Goal: Task Accomplishment & Management: Use online tool/utility

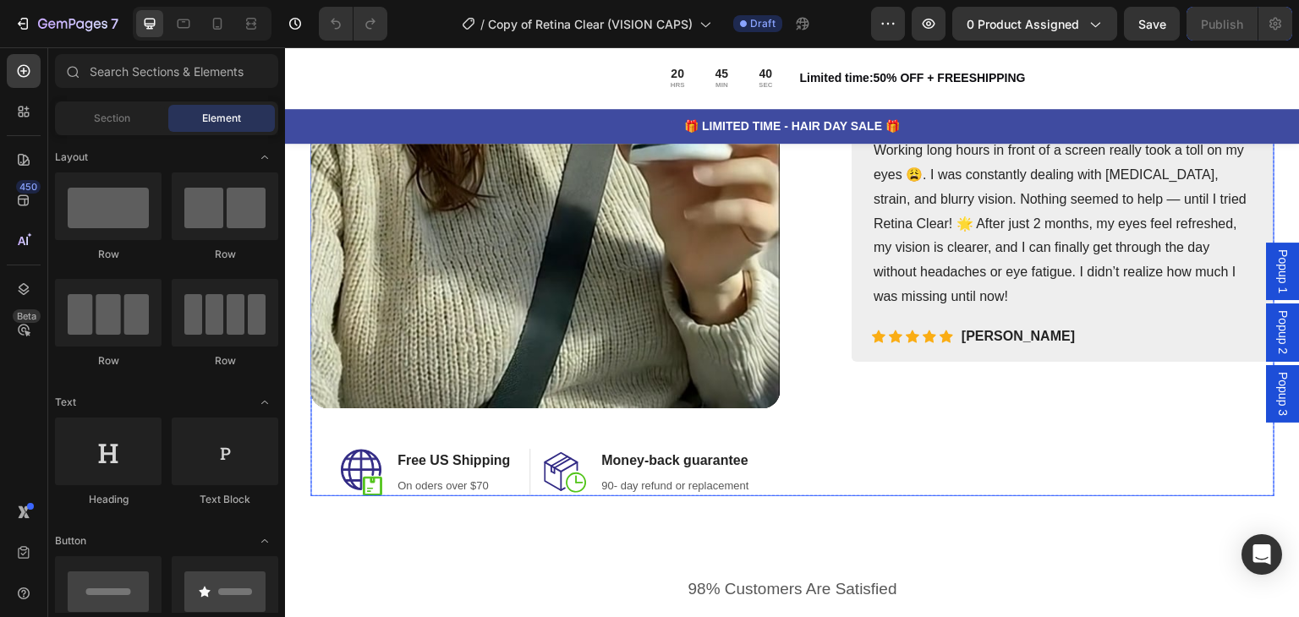
scroll to position [1776, 0]
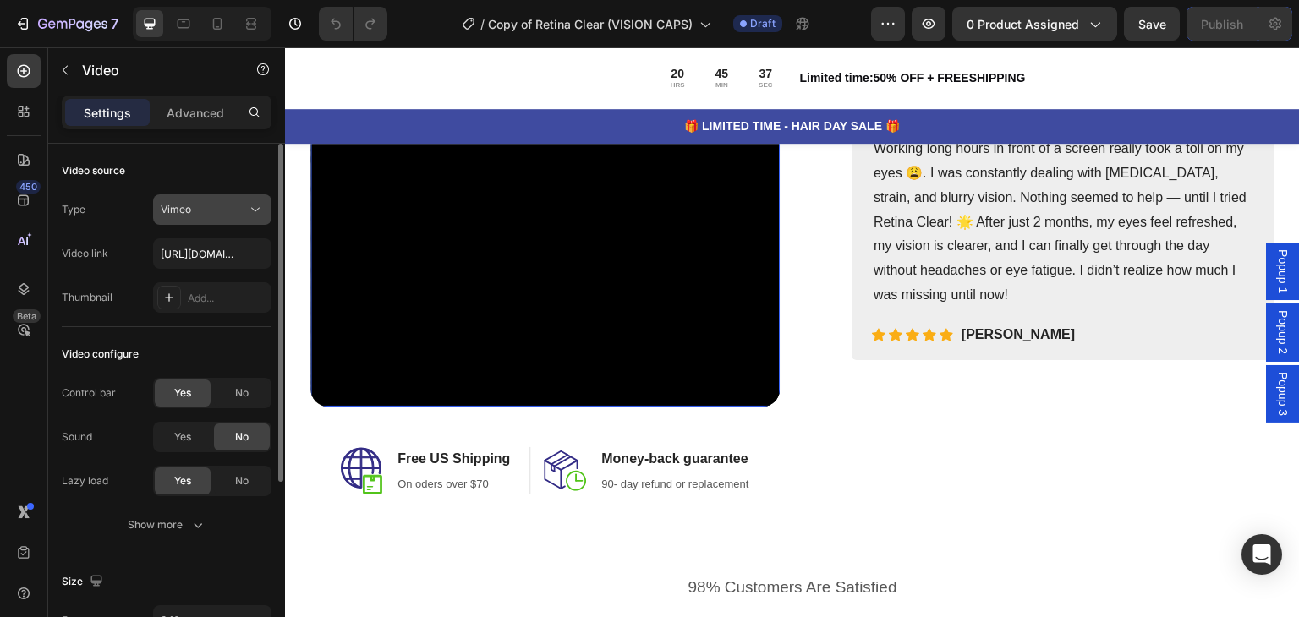
click at [189, 217] on div "Vimeo" at bounding box center [212, 209] width 103 height 17
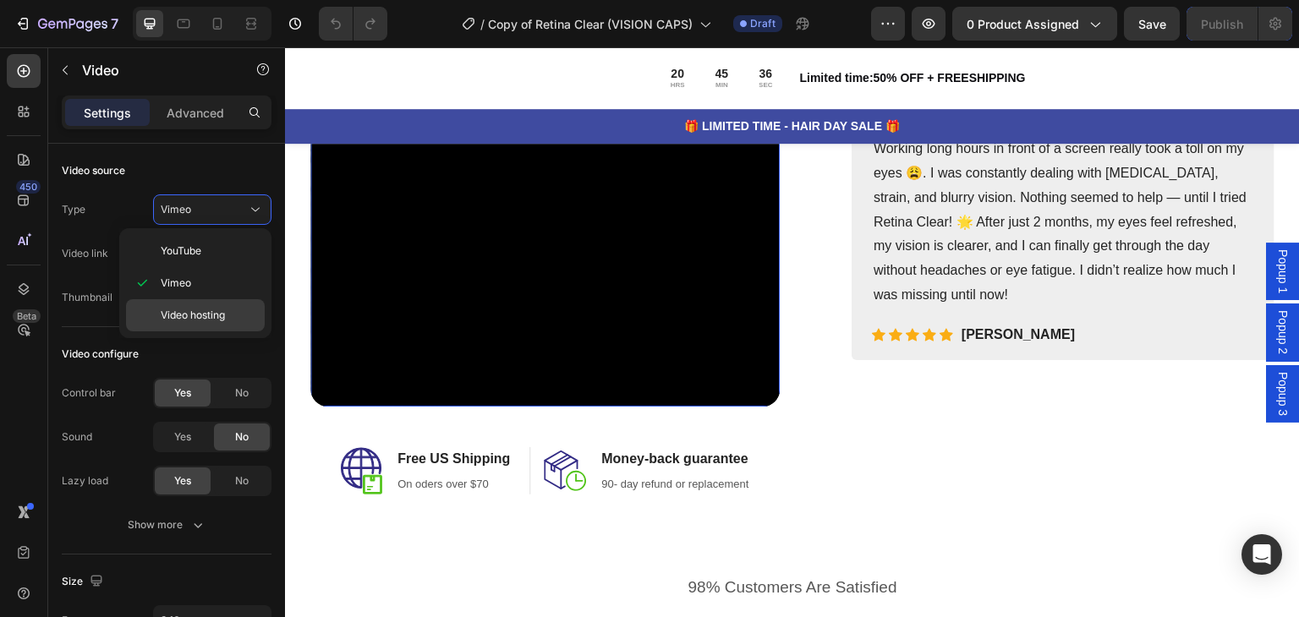
click at [216, 312] on span "Video hosting" at bounding box center [193, 315] width 64 height 15
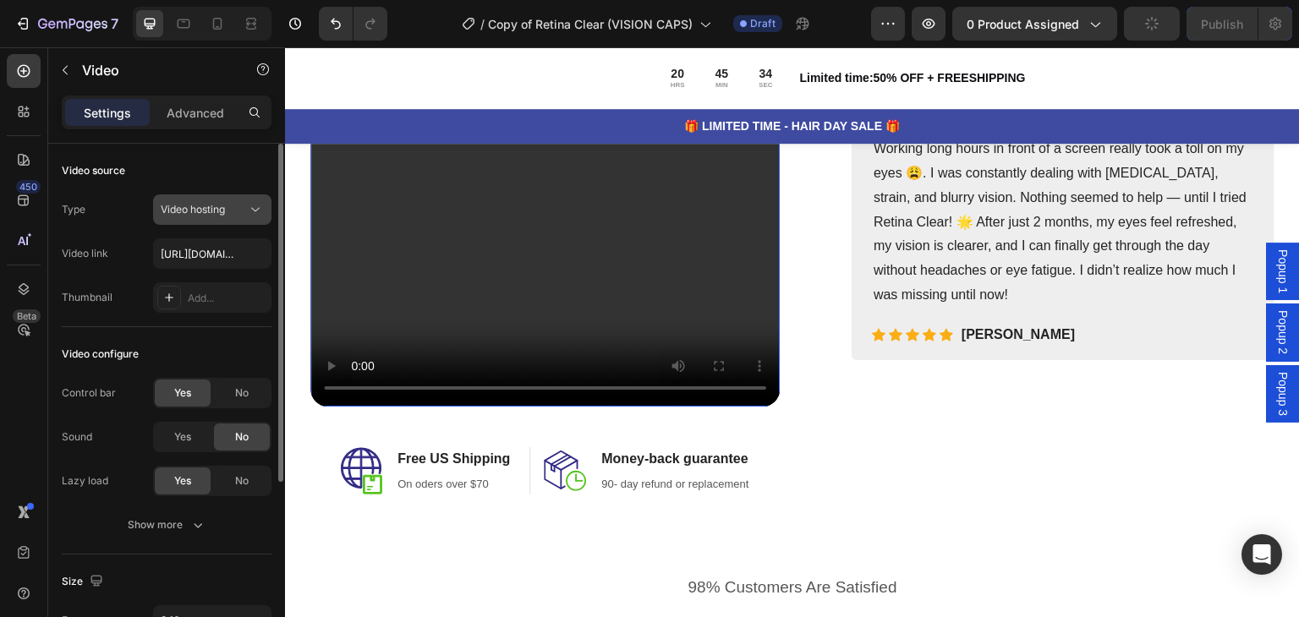
click at [238, 206] on div "Video hosting" at bounding box center [204, 209] width 86 height 15
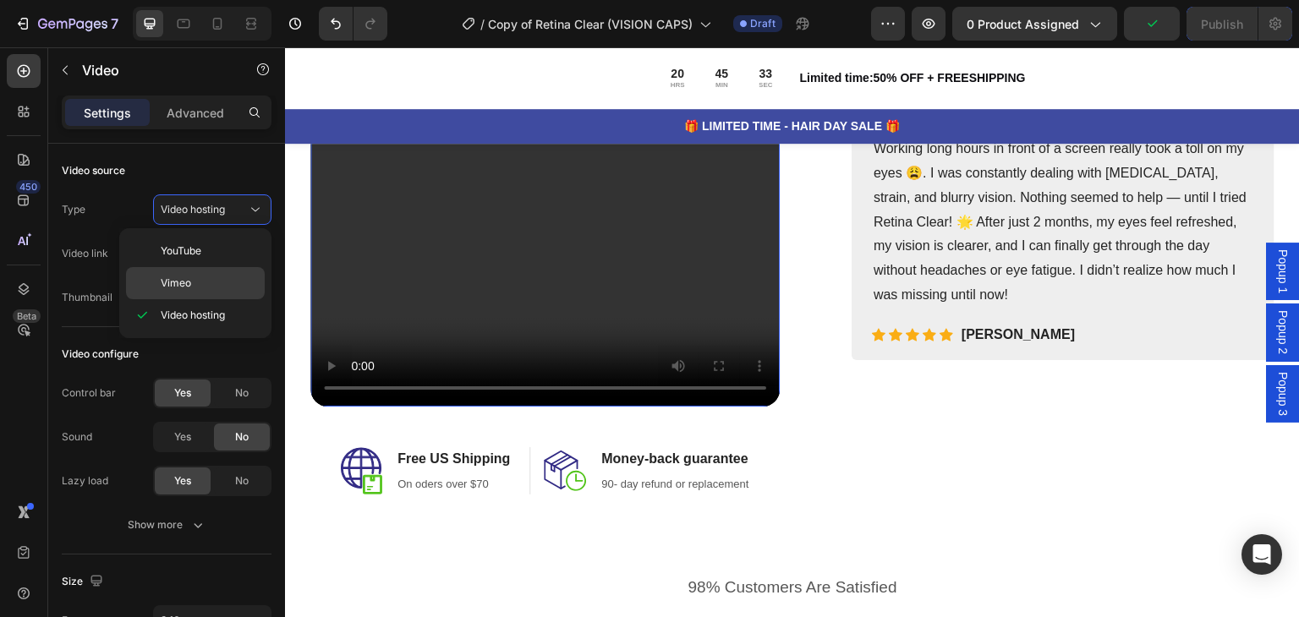
click at [207, 278] on p "Vimeo" at bounding box center [209, 283] width 96 height 15
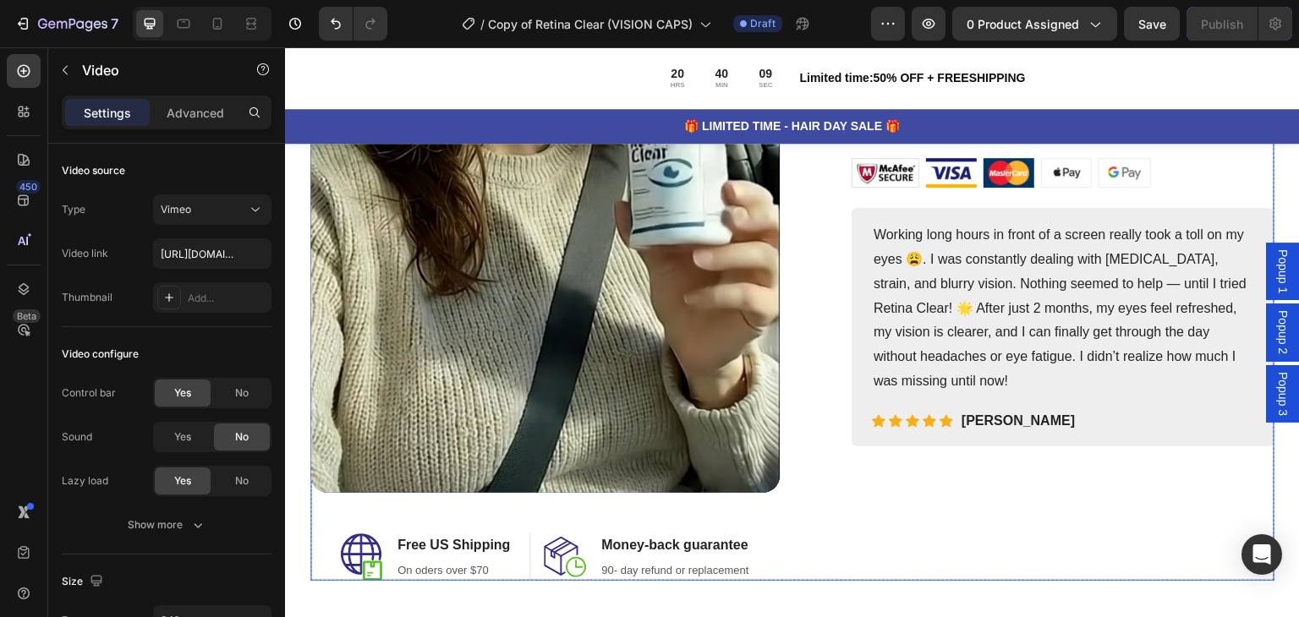
scroll to position [1606, 0]
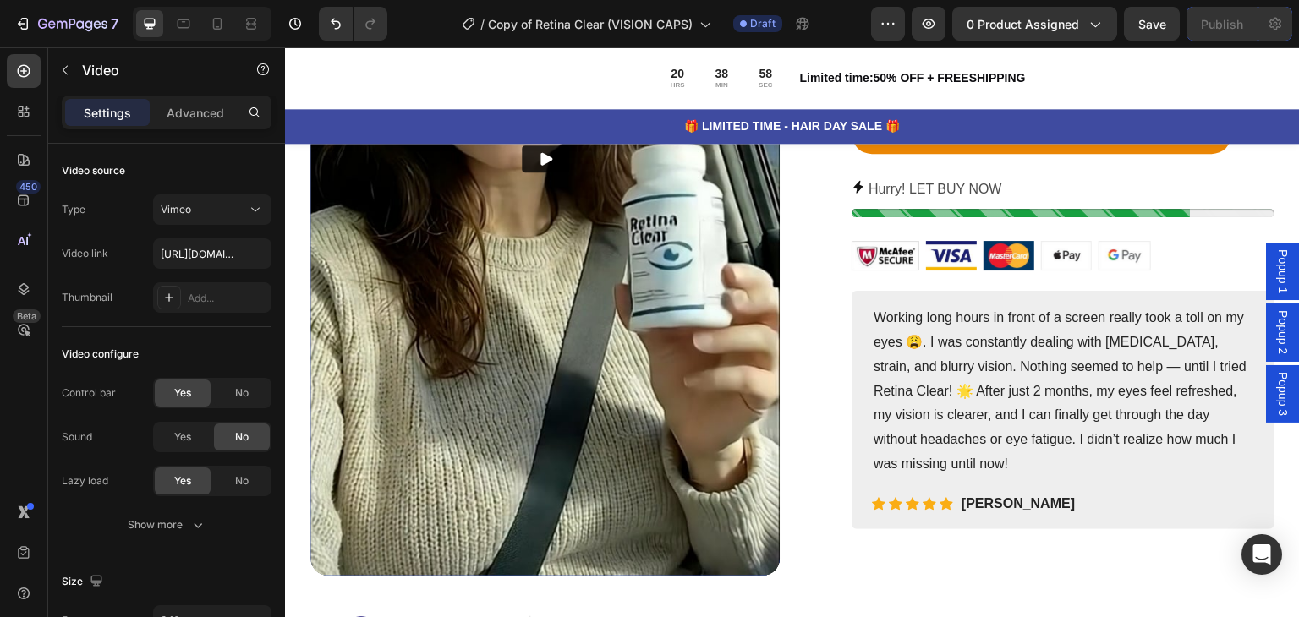
click at [539, 242] on img at bounding box center [544, 158] width 469 height 834
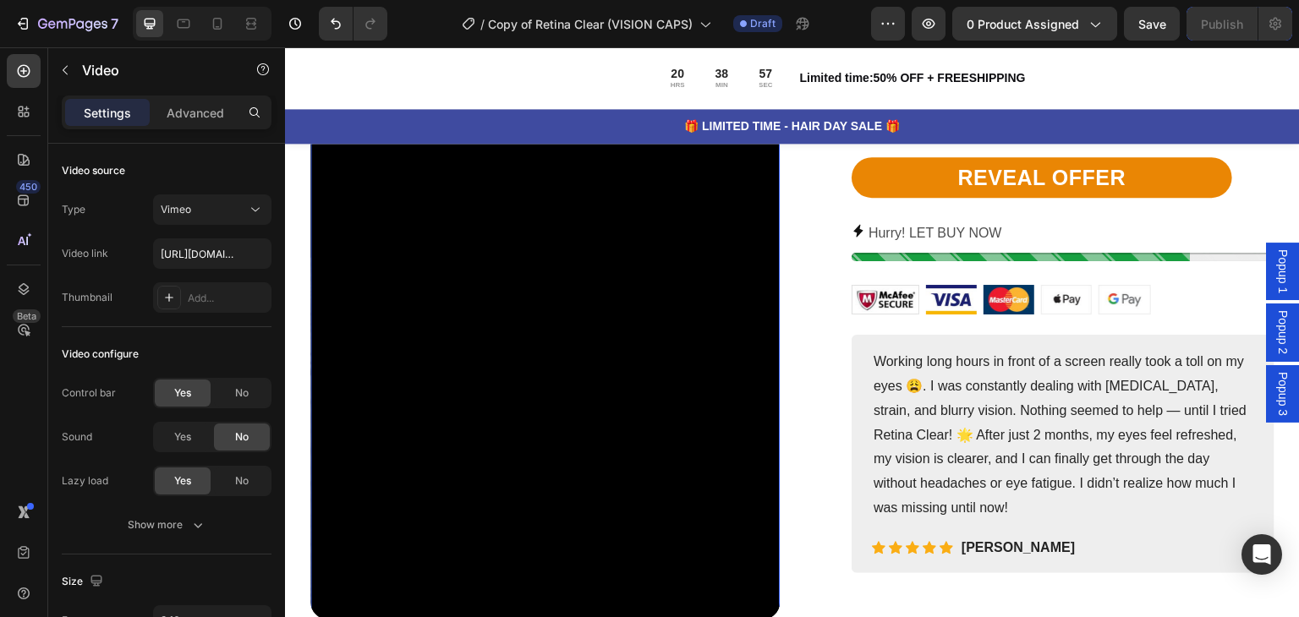
scroll to position [1437, 0]
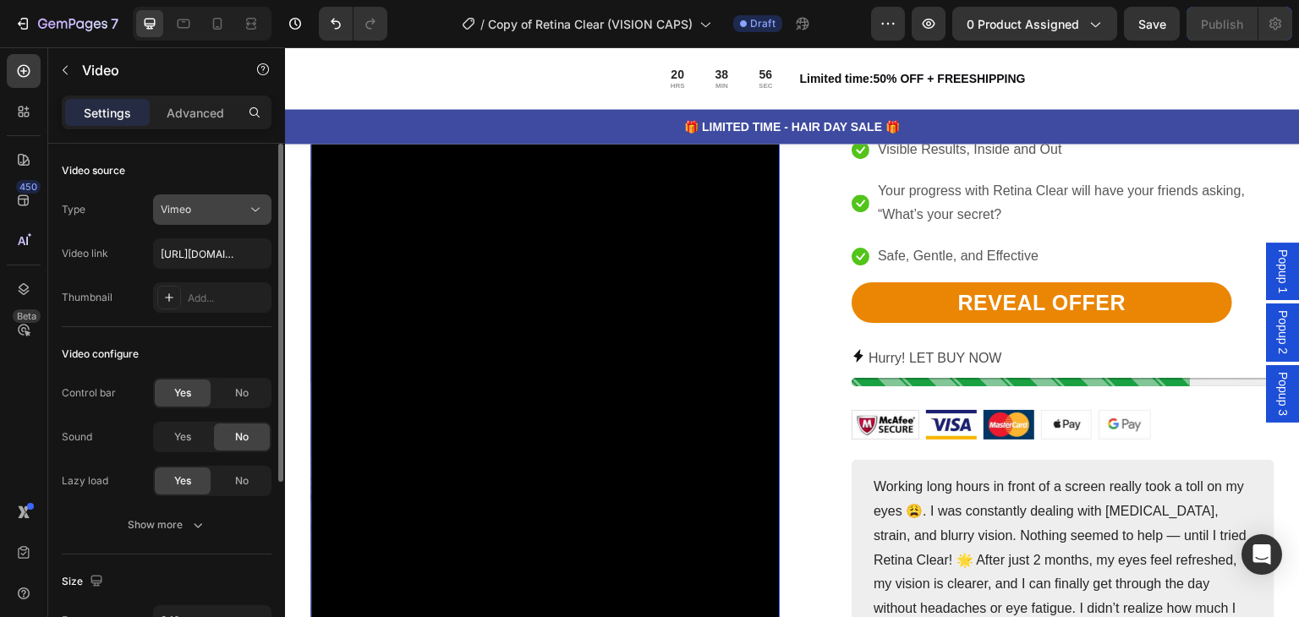
click at [208, 204] on div "Vimeo" at bounding box center [204, 209] width 86 height 15
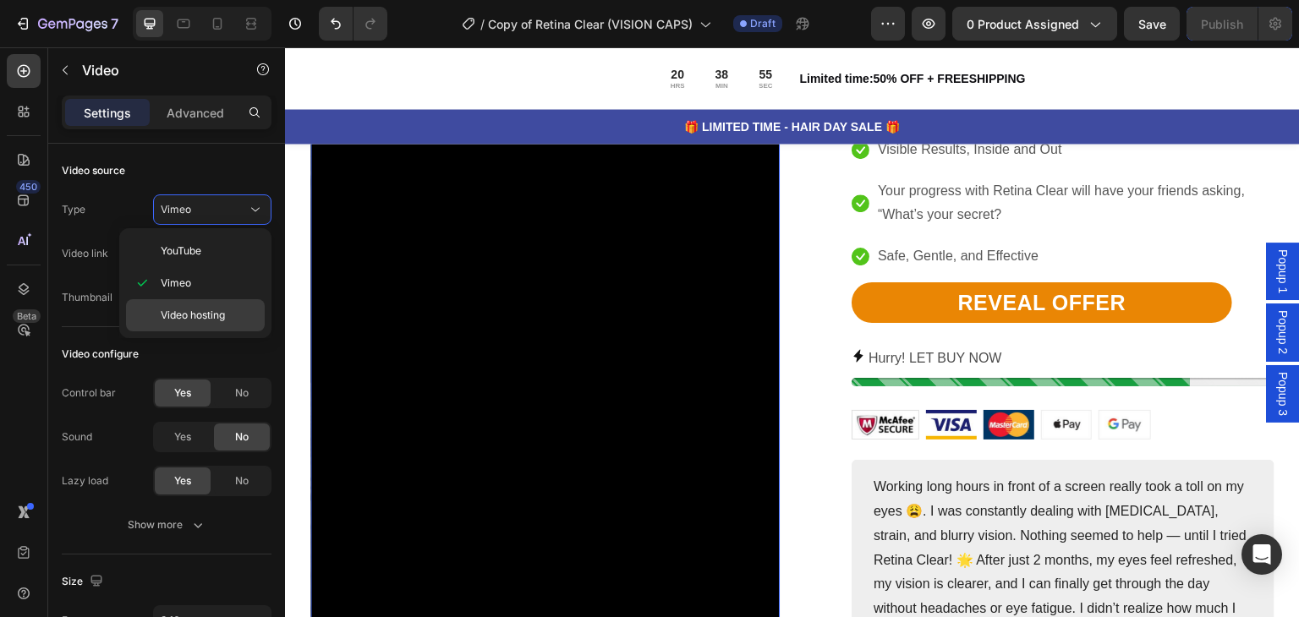
click at [225, 309] on span "Video hosting" at bounding box center [193, 315] width 64 height 15
type input "[URL][DOMAIN_NAME]"
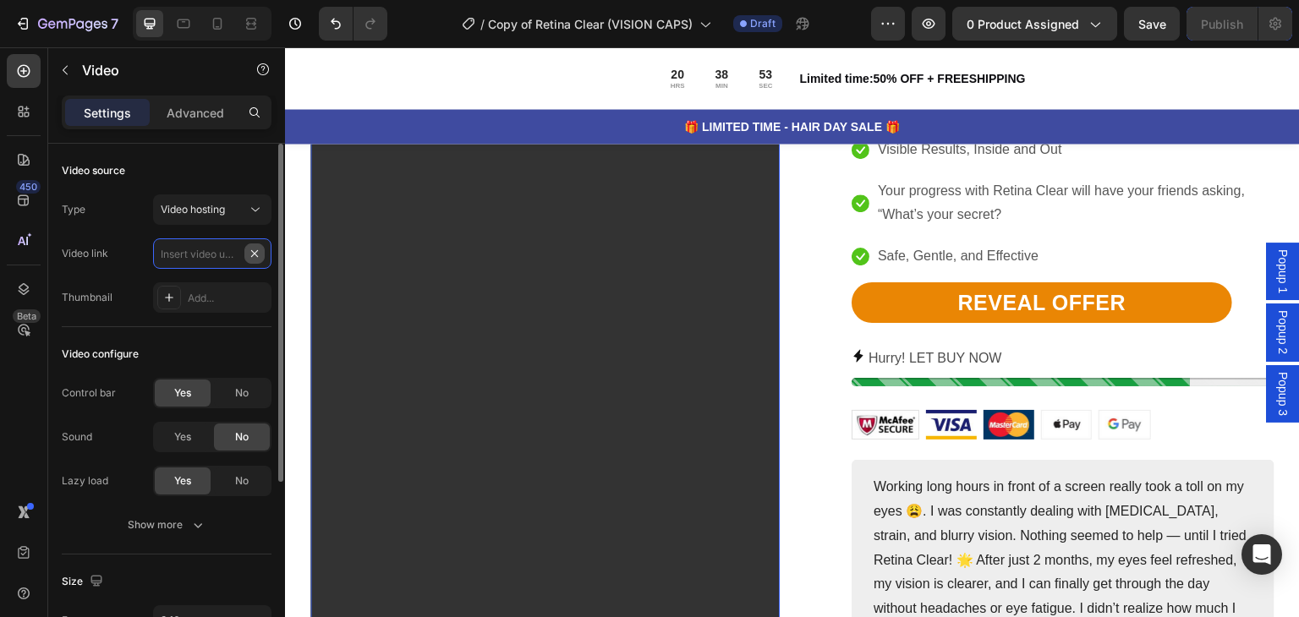
scroll to position [0, 0]
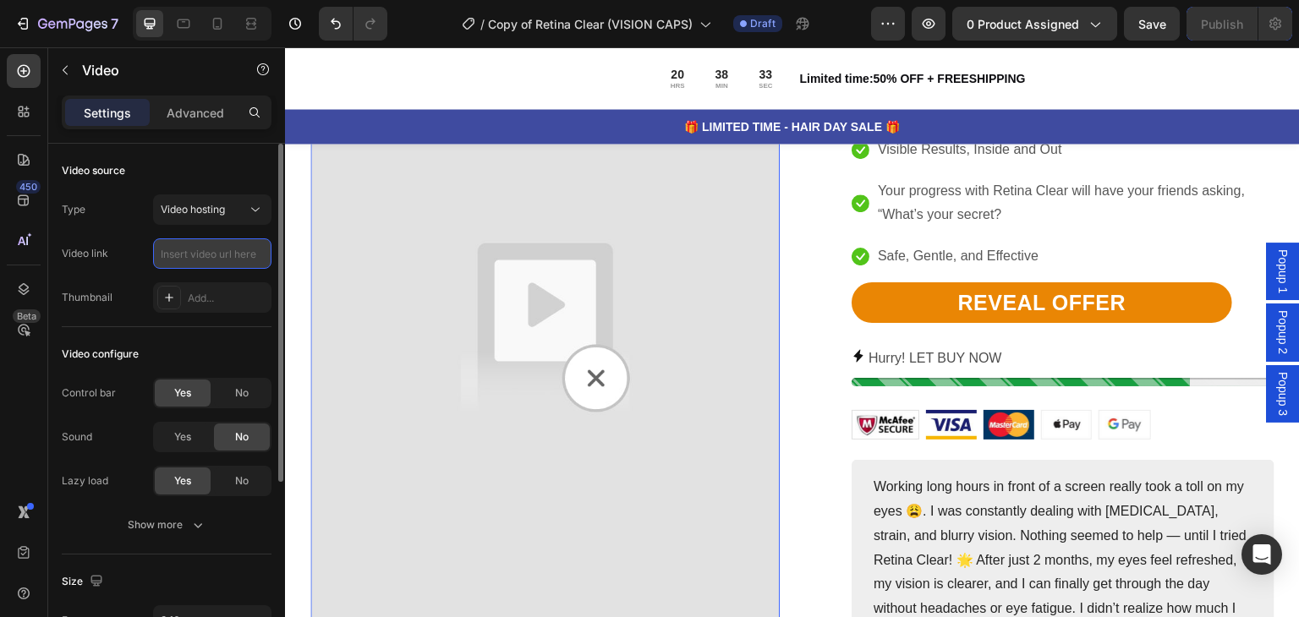
paste input "[URL][DOMAIN_NAME]"
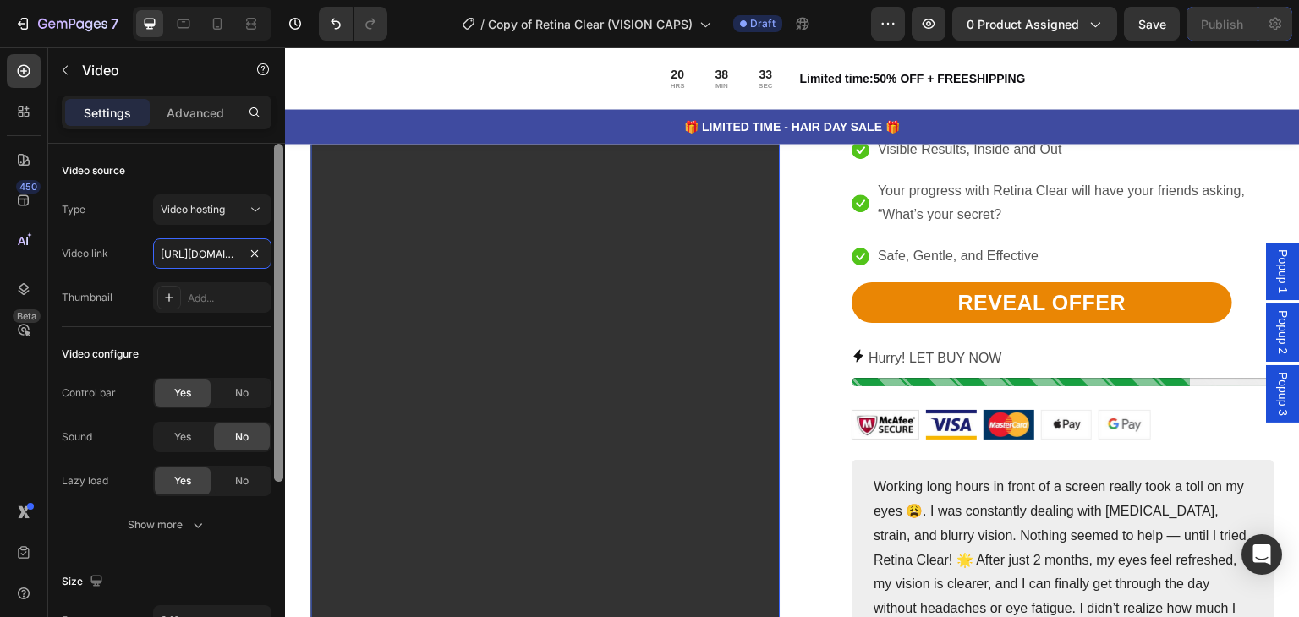
scroll to position [0, 443]
type input "[URL][DOMAIN_NAME]"
click at [134, 283] on div "Thumbnail Add..." at bounding box center [167, 297] width 210 height 30
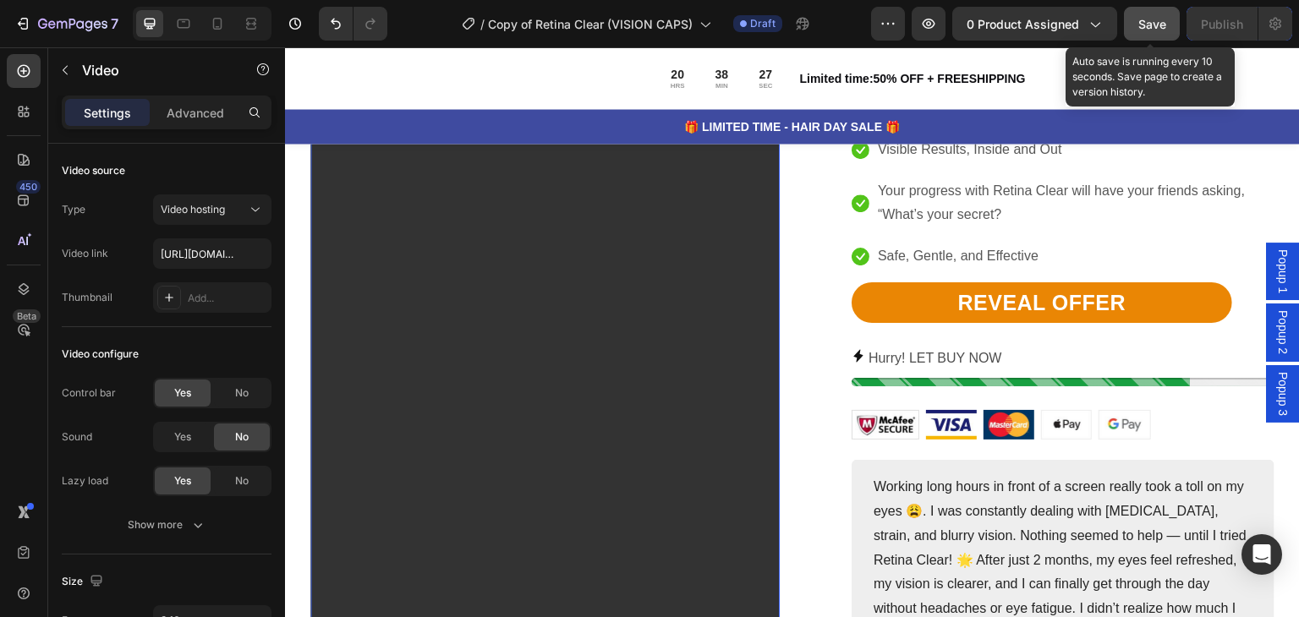
click at [1163, 20] on span "Save" at bounding box center [1152, 24] width 28 height 14
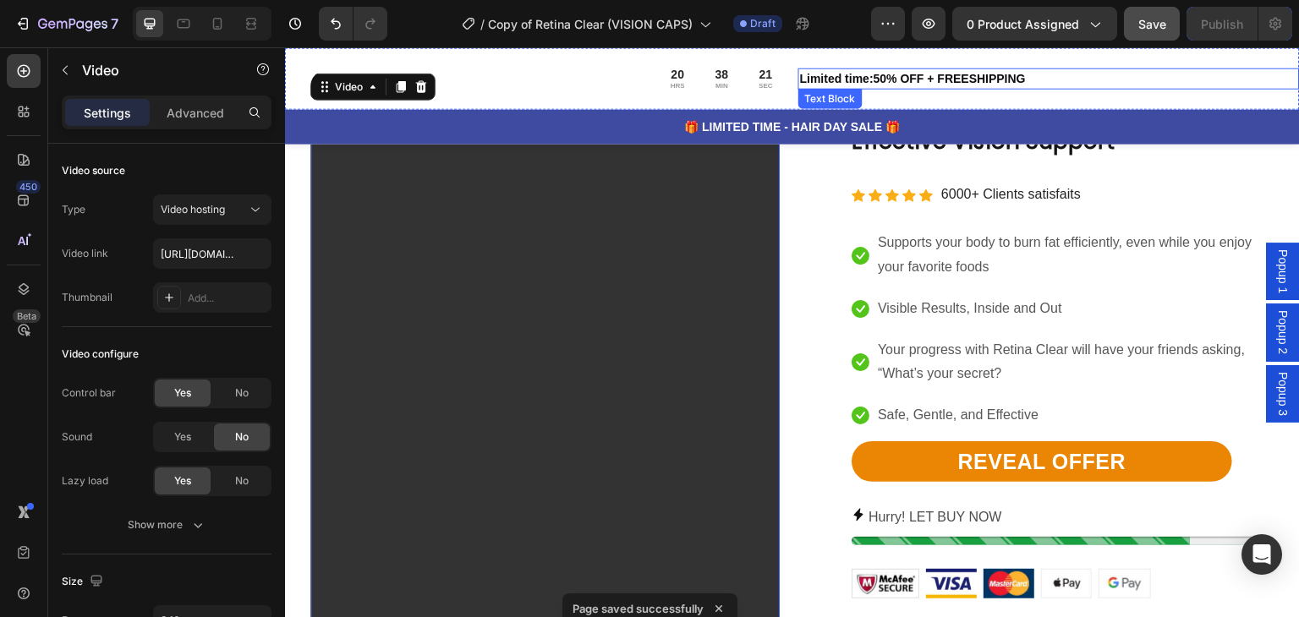
scroll to position [1268, 0]
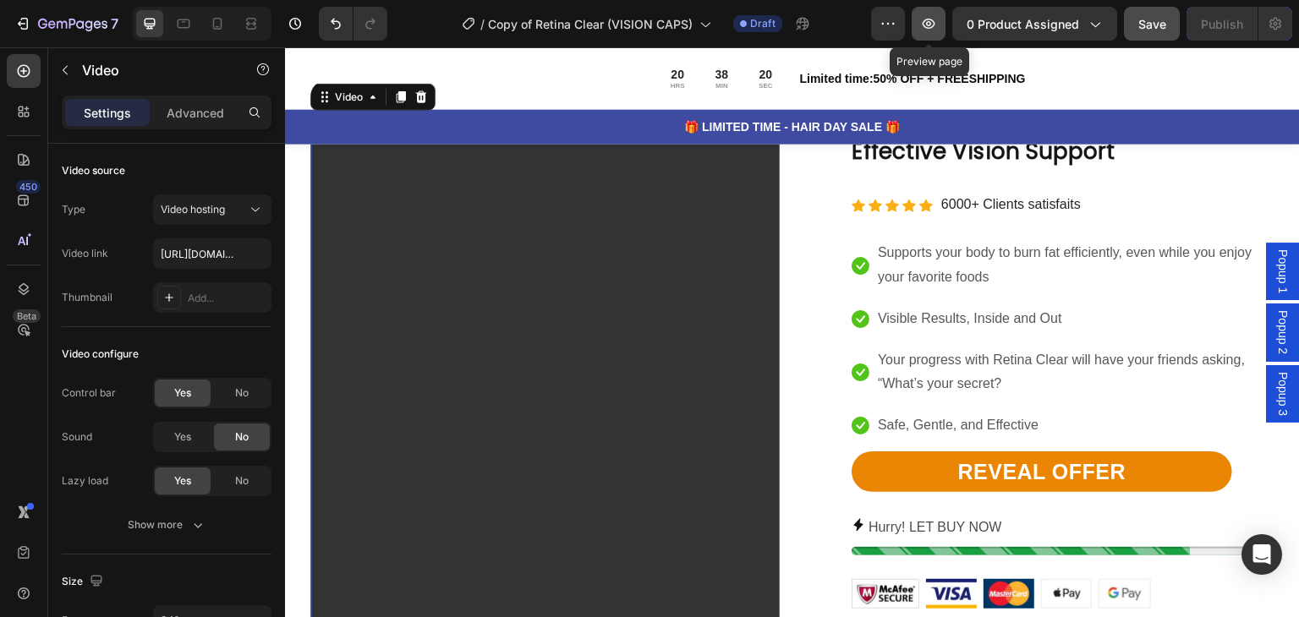
click at [937, 21] on icon "button" at bounding box center [928, 23] width 17 height 17
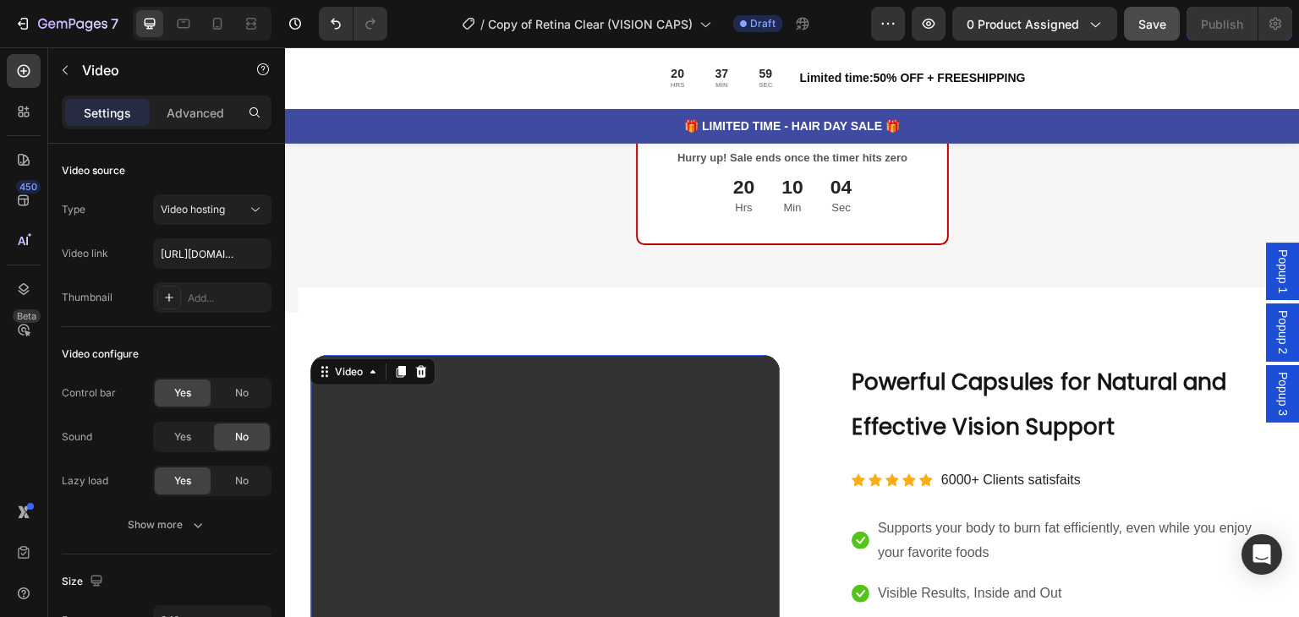
scroll to position [1184, 0]
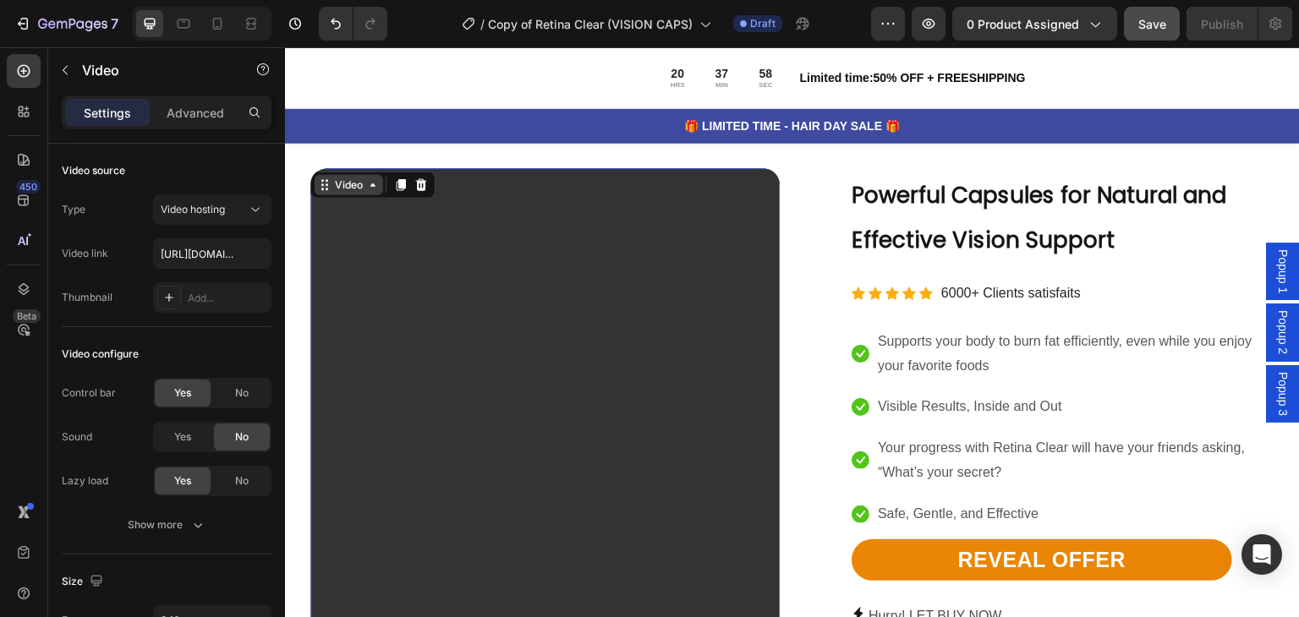
click at [336, 178] on div "Video" at bounding box center [348, 185] width 35 height 15
click at [479, 282] on video at bounding box center [544, 585] width 469 height 834
click at [31, 66] on icon at bounding box center [23, 71] width 17 height 17
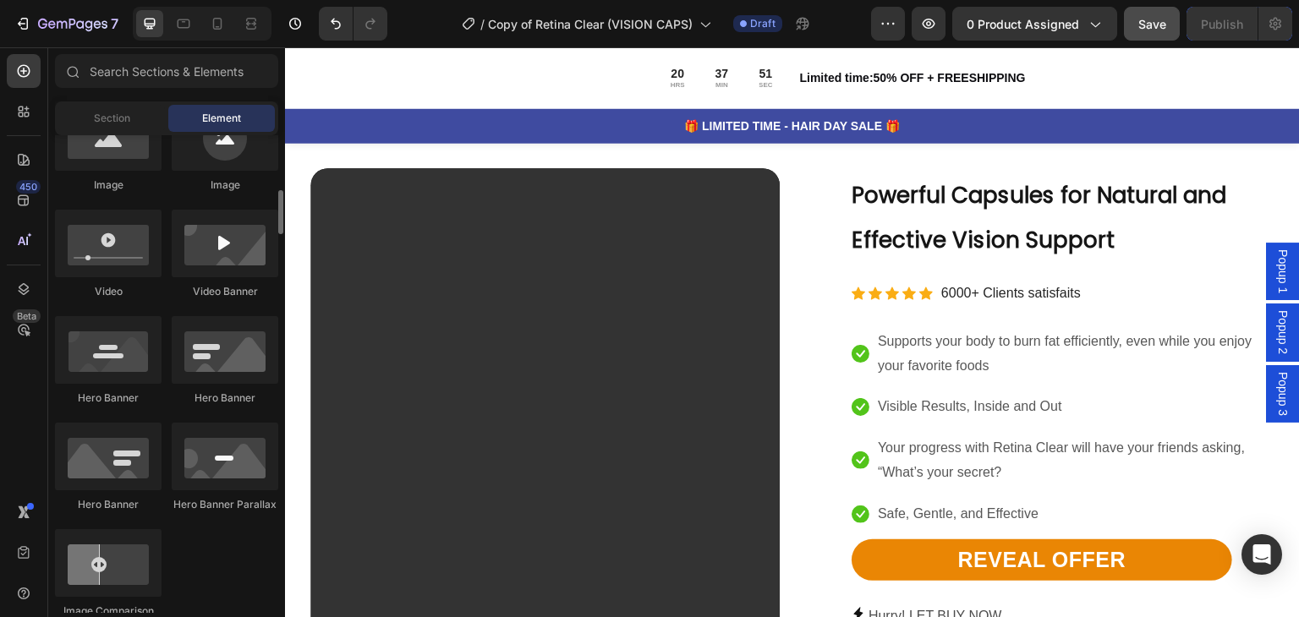
scroll to position [338, 0]
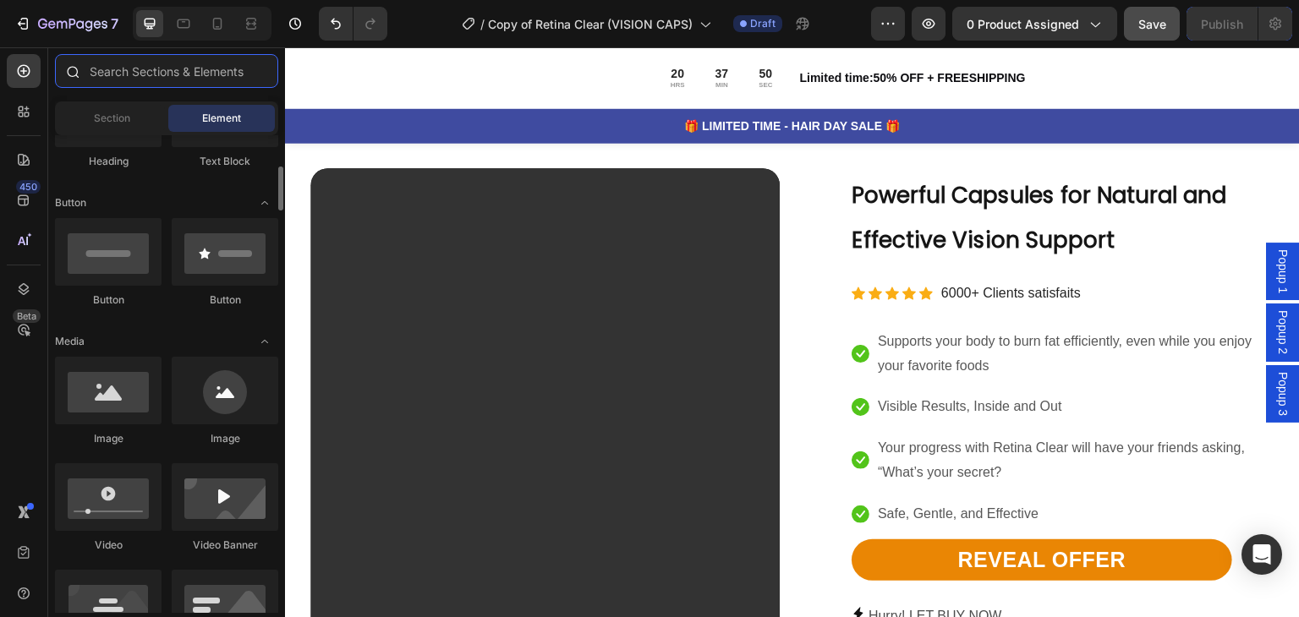
click at [162, 85] on input "text" at bounding box center [166, 71] width 223 height 34
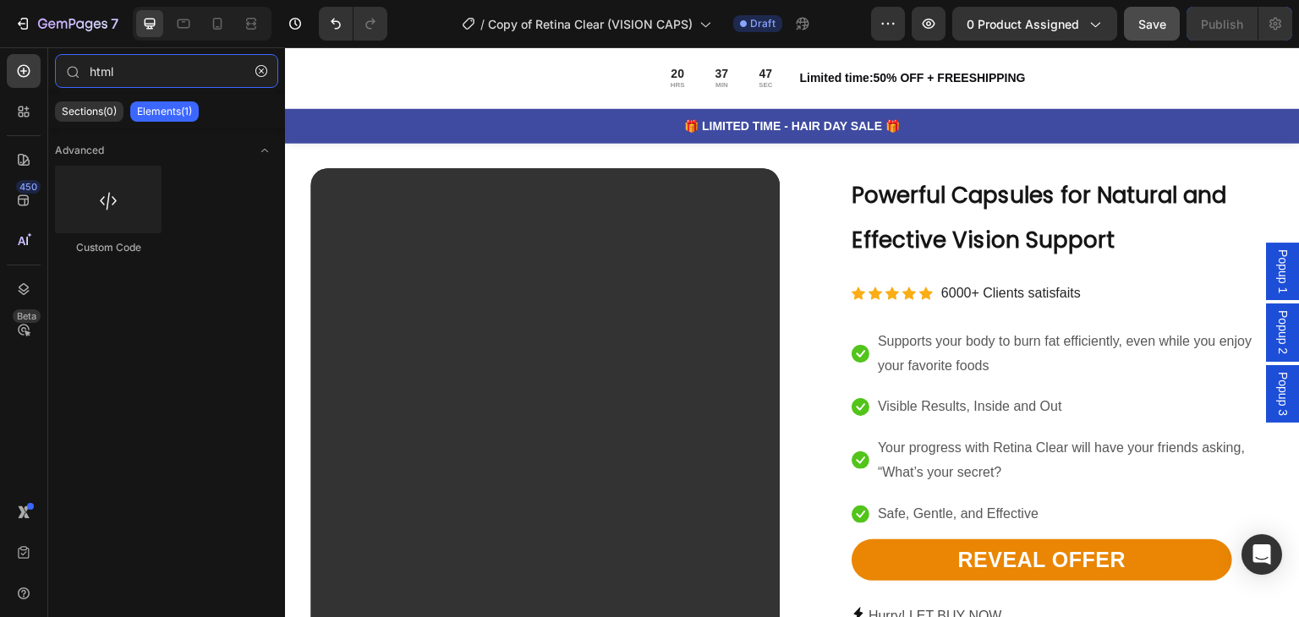
type input "html"
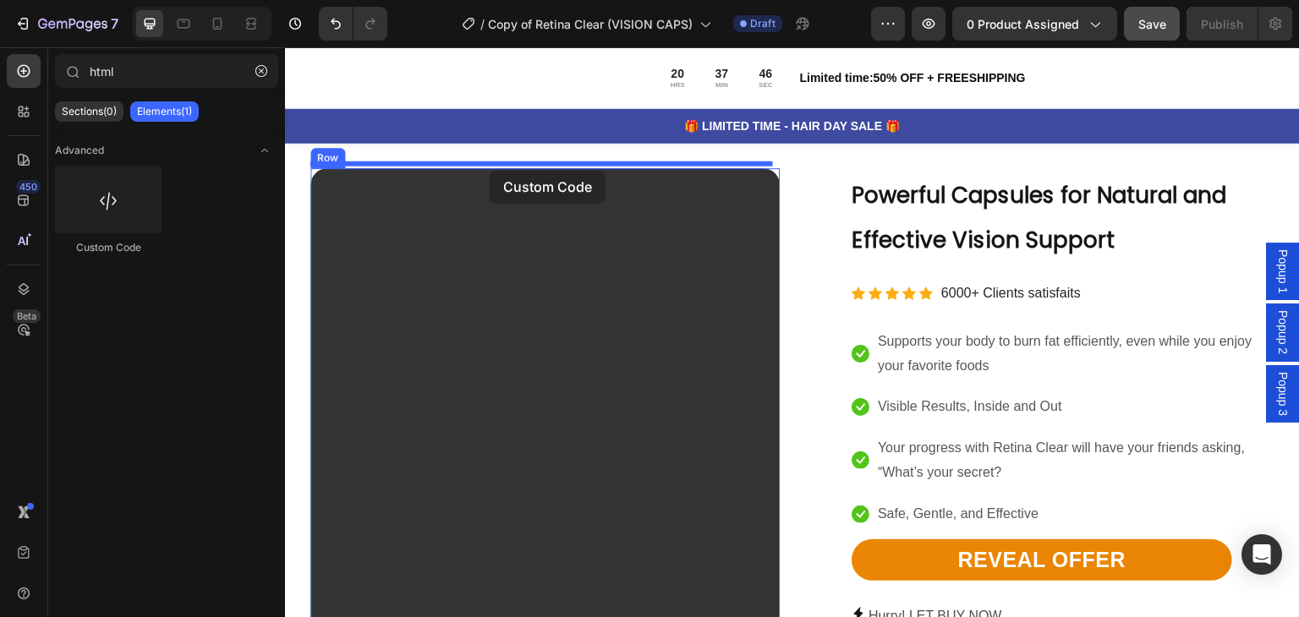
drag, startPoint x: 452, startPoint y: 243, endPoint x: 490, endPoint y: 171, distance: 81.7
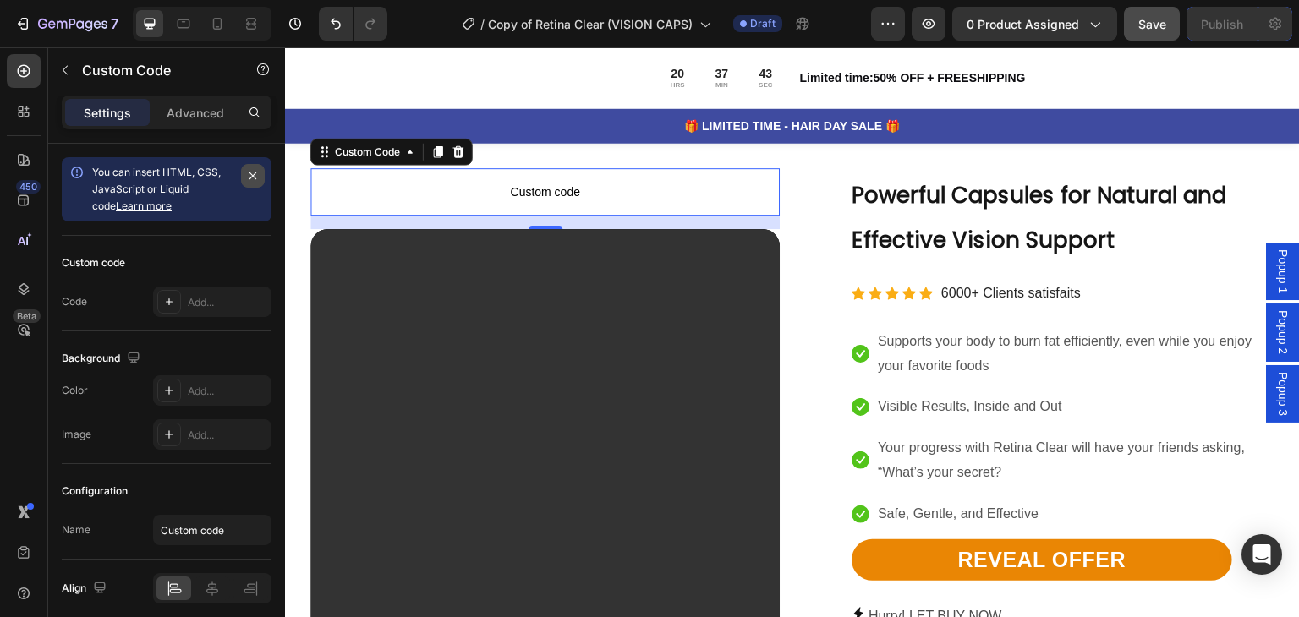
click at [246, 177] on icon "button" at bounding box center [253, 176] width 14 height 14
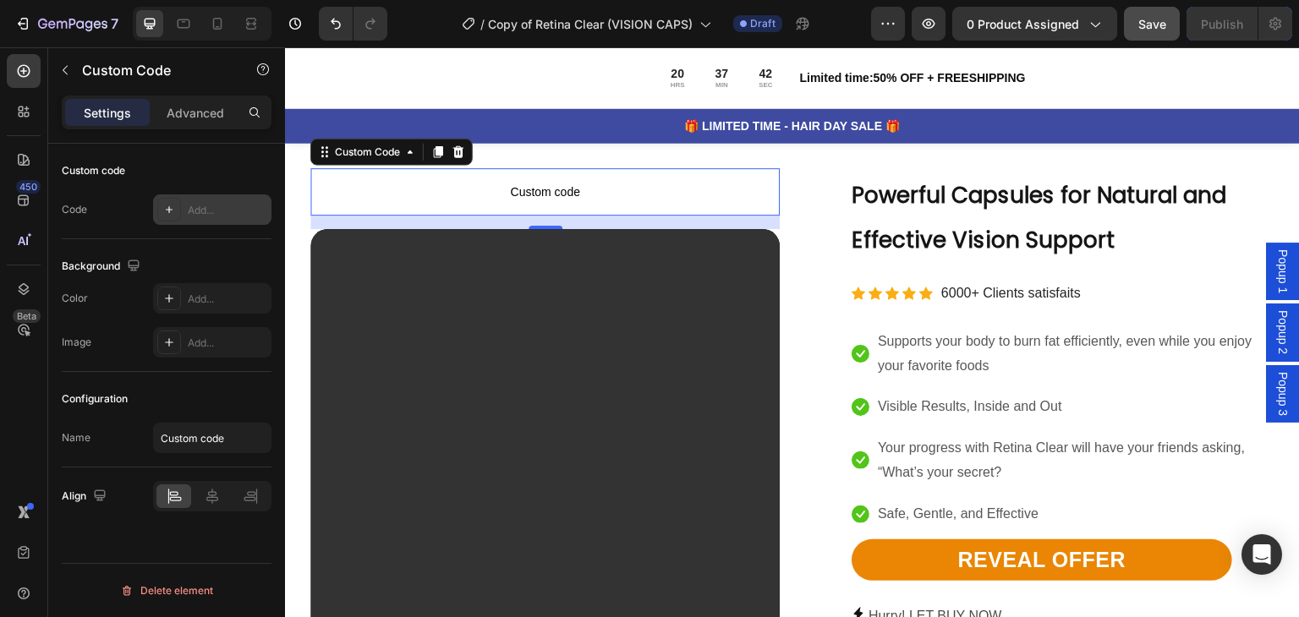
click at [207, 211] on div "Add..." at bounding box center [227, 210] width 79 height 15
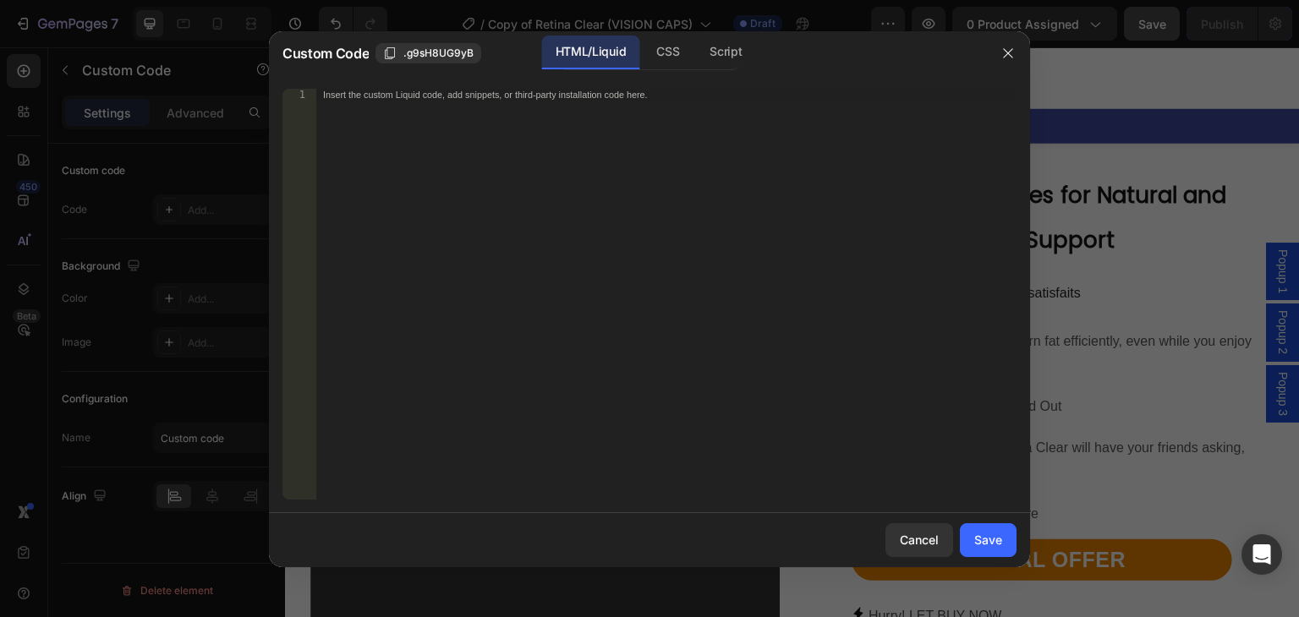
click at [386, 99] on div "Insert the custom Liquid code, add snippets, or third-party installation code h…" at bounding box center [666, 306] width 700 height 435
paste textarea "<iframe id="panda-8daa9f24-f131-4869-a941-6e13f9c653b4" src="[URL][DOMAIN_NAME]…"
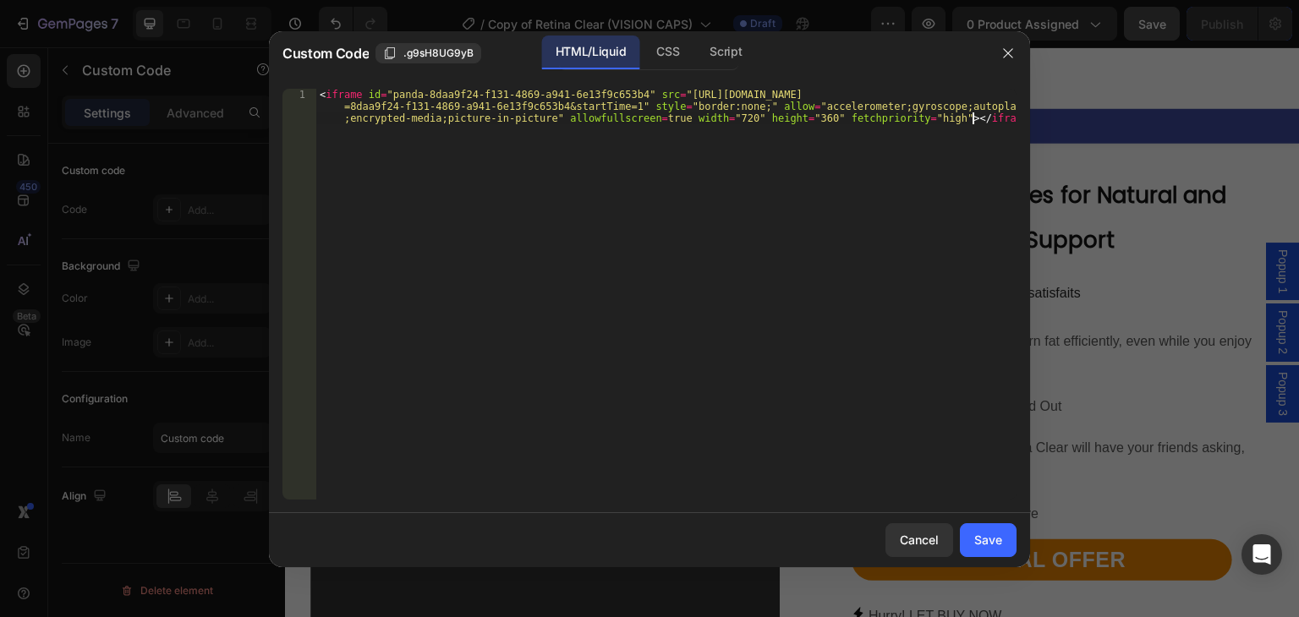
type textarea "<iframe id="panda-8daa9f24-f131-4869-a941-6e13f9c653b4" src="[URL][DOMAIN_NAME]…"
click at [993, 540] on div "Save" at bounding box center [988, 540] width 28 height 18
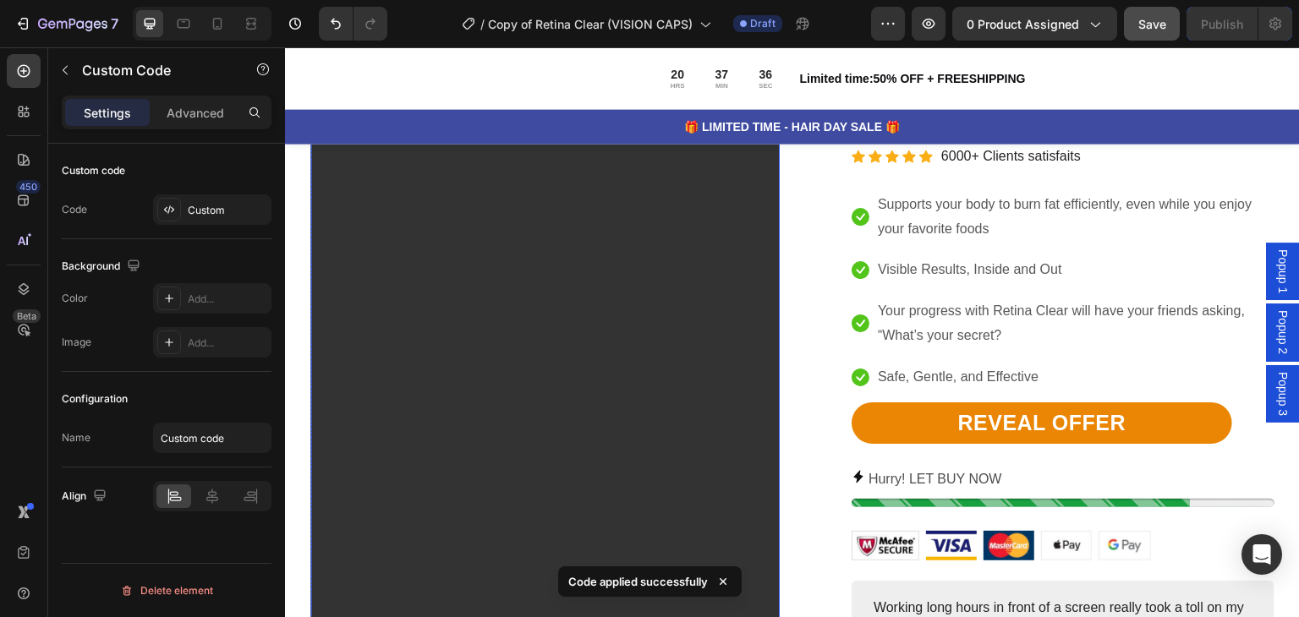
scroll to position [1522, 0]
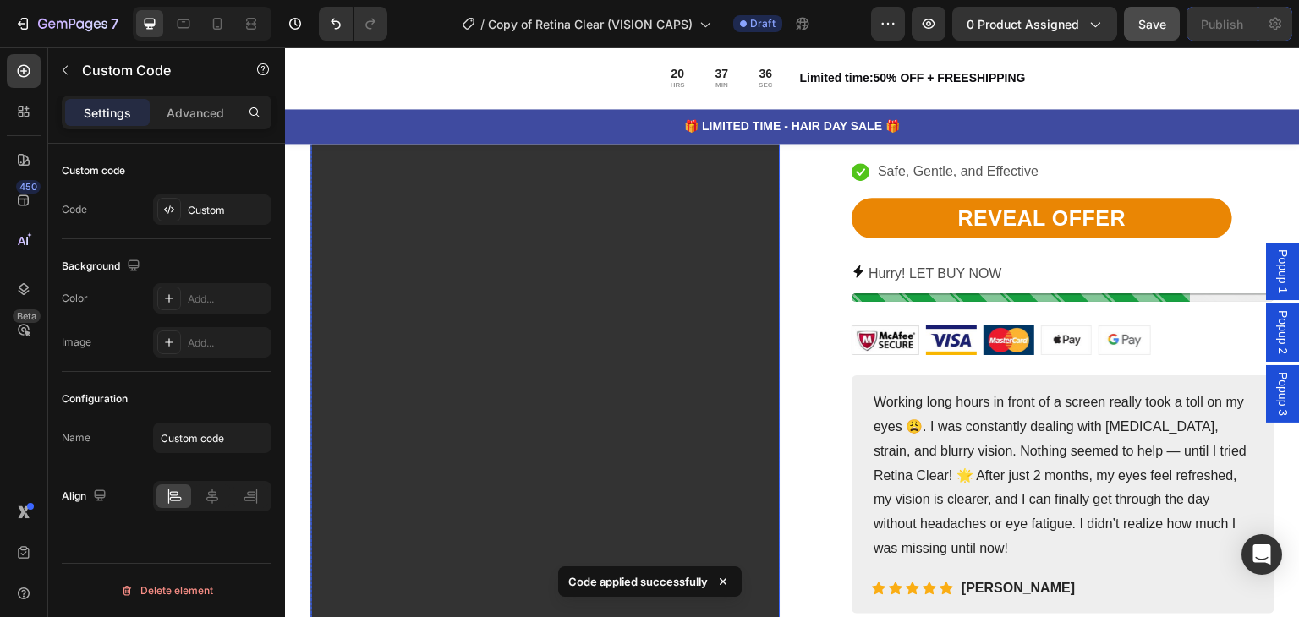
click at [641, 392] on video at bounding box center [544, 324] width 469 height 834
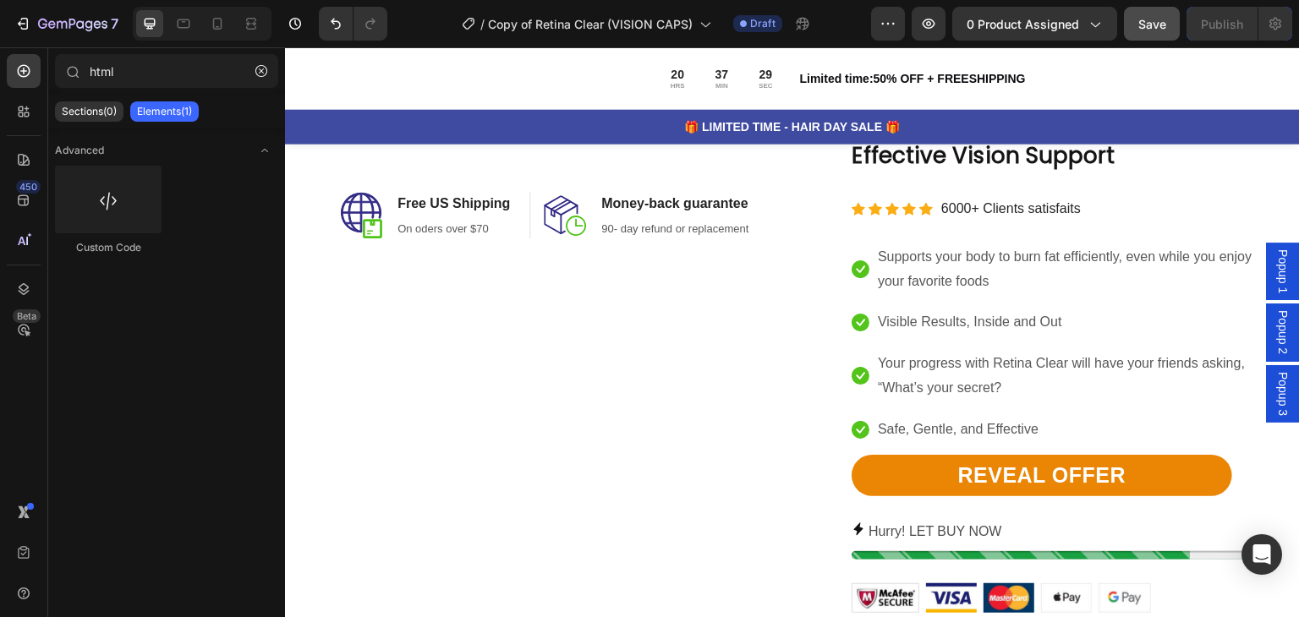
scroll to position [1015, 0]
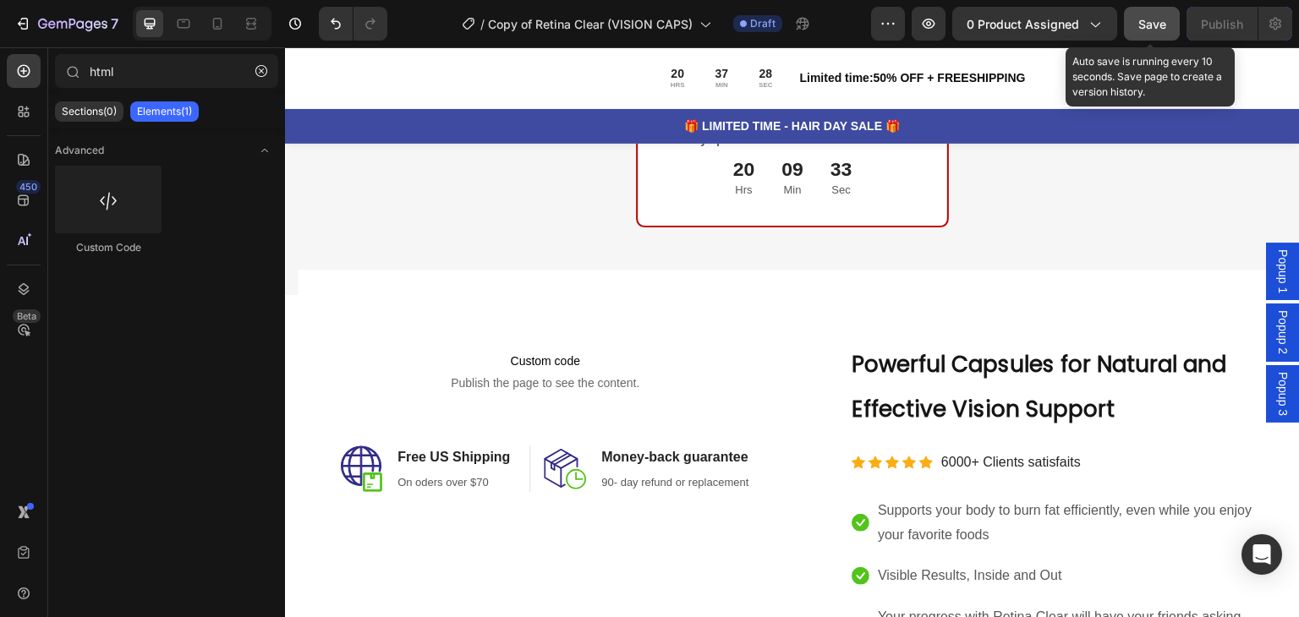
click at [1146, 25] on span "Save" at bounding box center [1152, 24] width 28 height 14
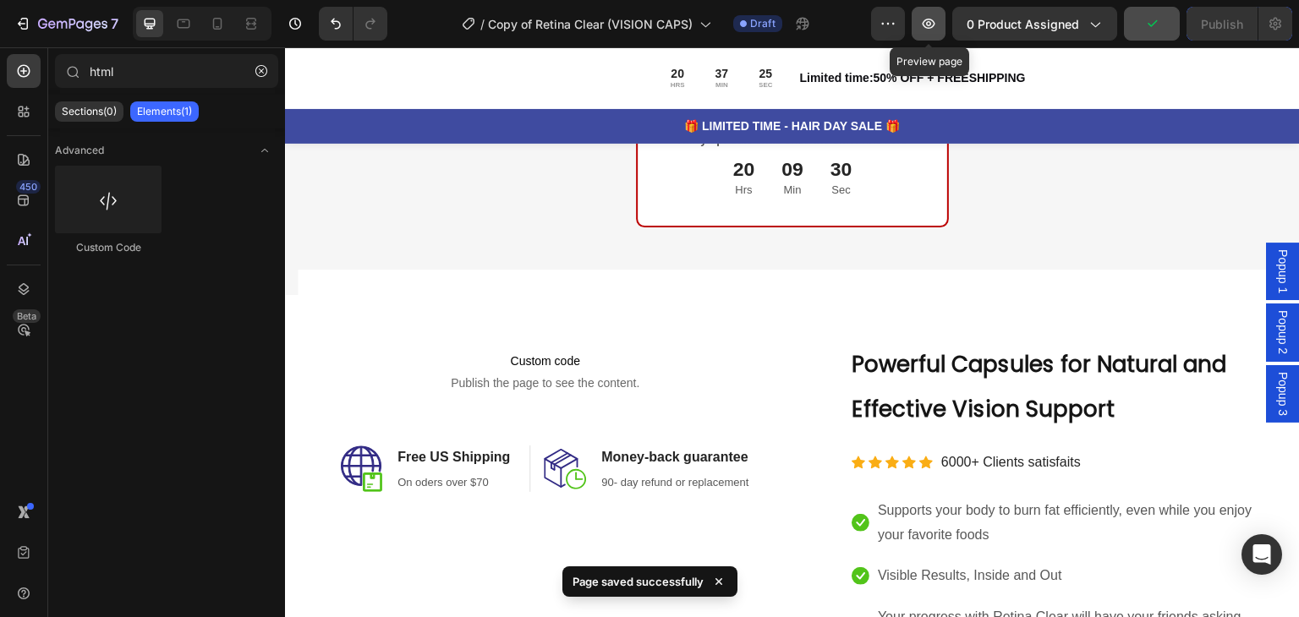
click at [937, 21] on icon "button" at bounding box center [928, 23] width 17 height 17
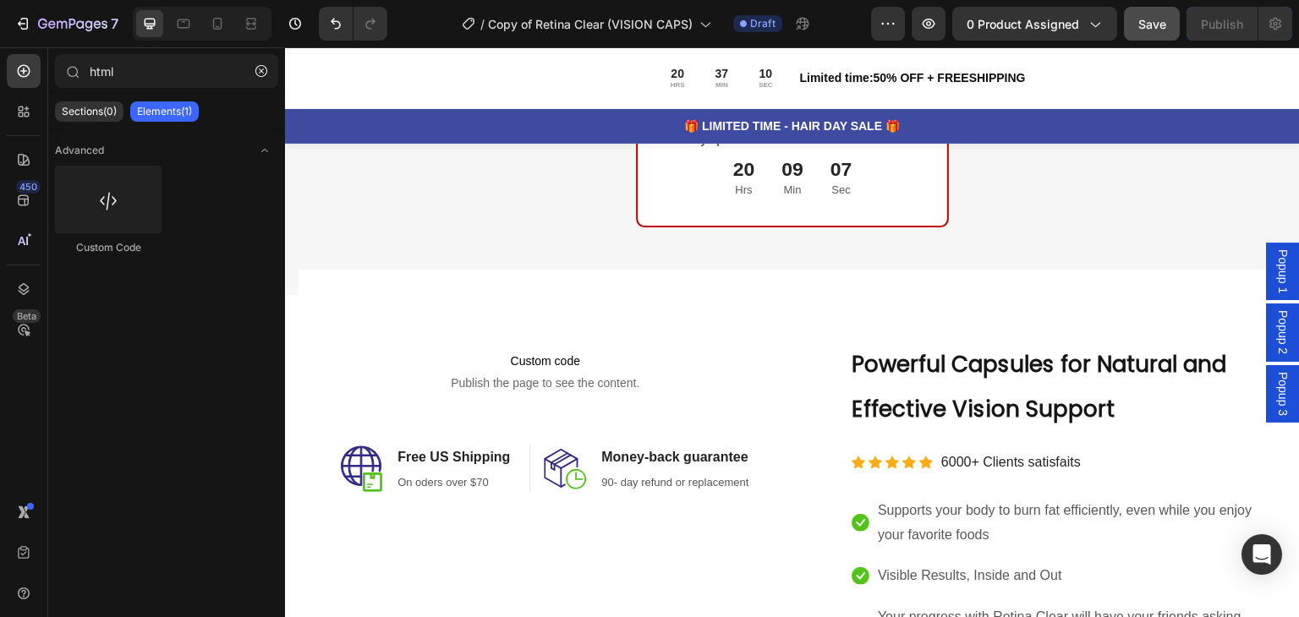
click at [1143, 20] on span "Save" at bounding box center [1152, 24] width 28 height 14
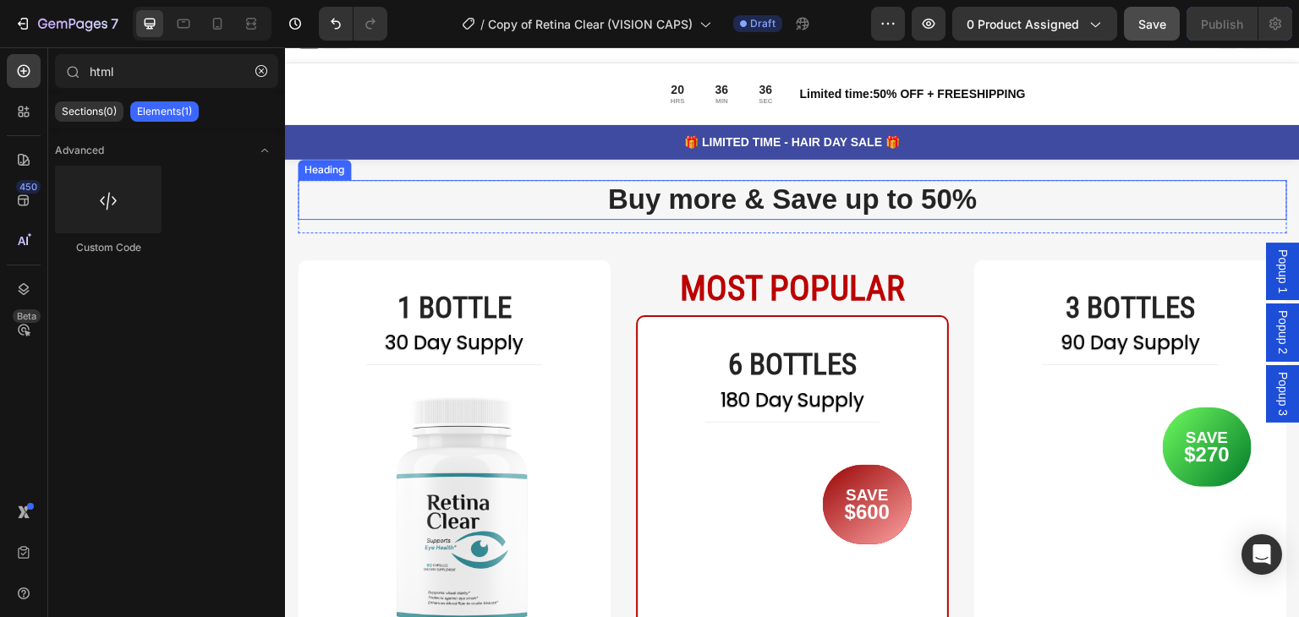
scroll to position [0, 0]
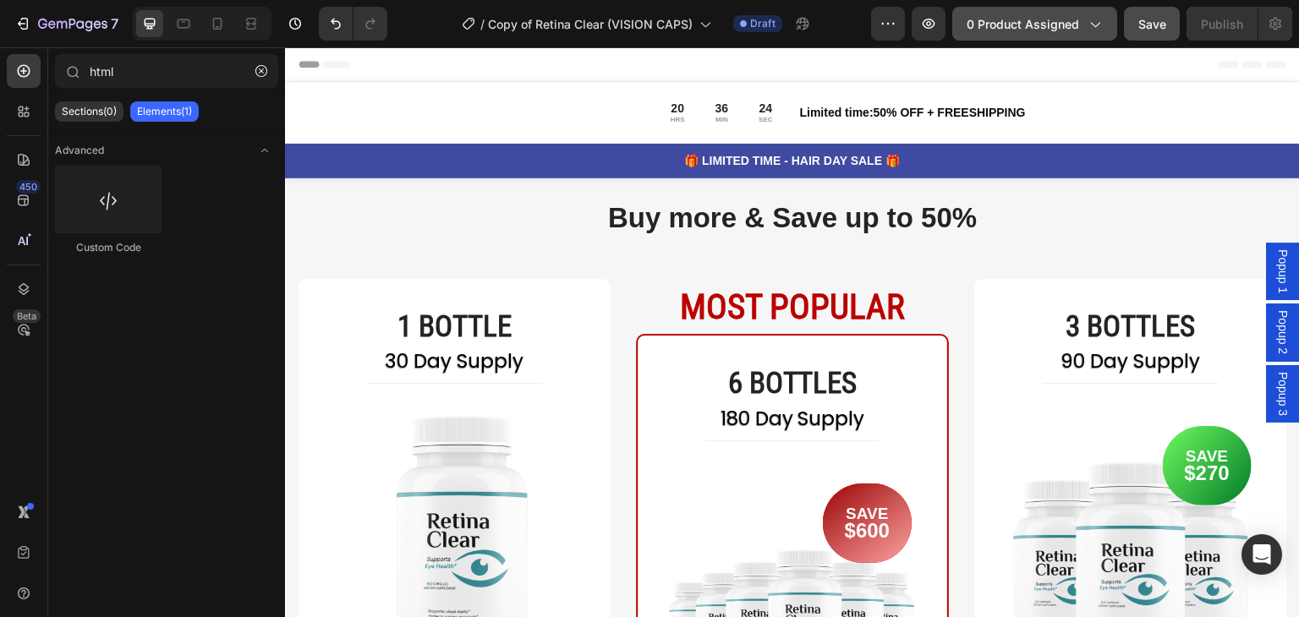
click at [1036, 25] on span "0 product assigned" at bounding box center [1022, 24] width 112 height 18
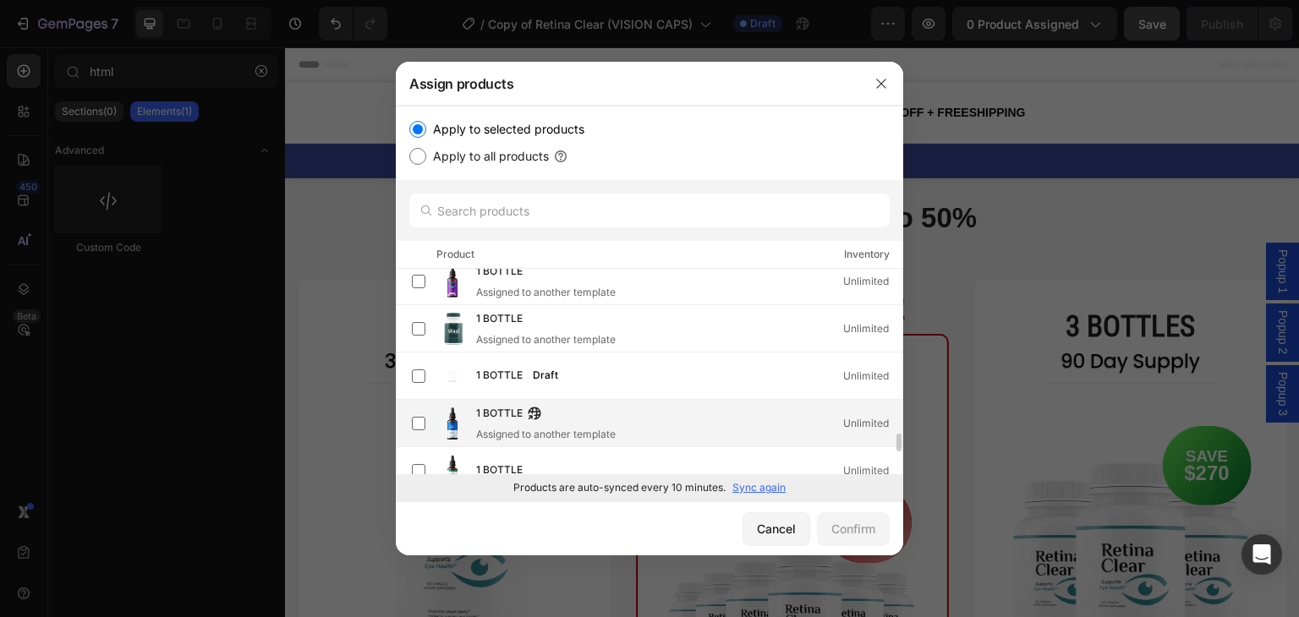
scroll to position [2074, 0]
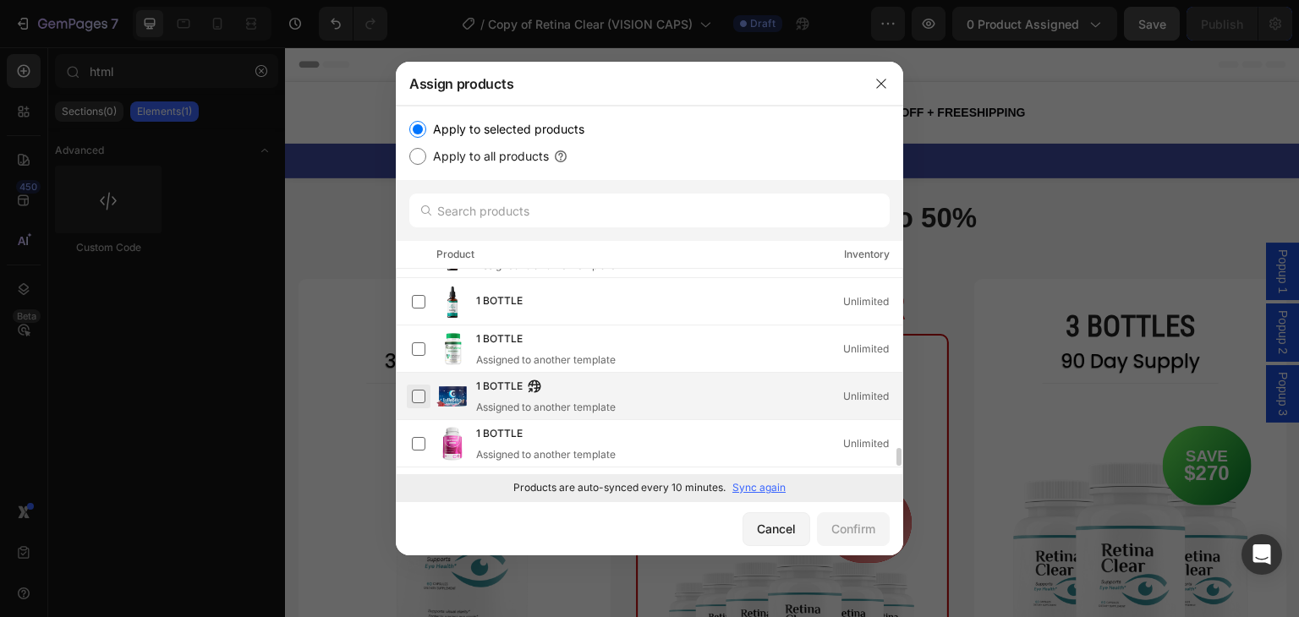
click at [423, 390] on label at bounding box center [419, 397] width 14 height 14
click at [832, 522] on div "Confirm" at bounding box center [853, 529] width 44 height 18
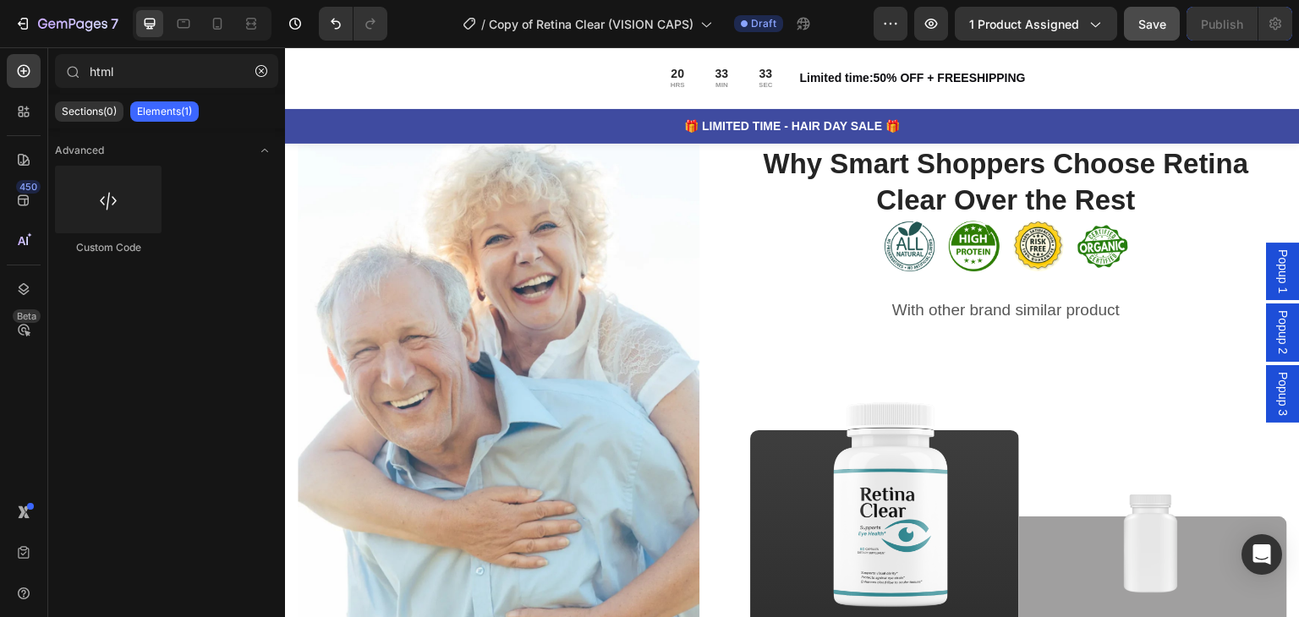
scroll to position [2452, 0]
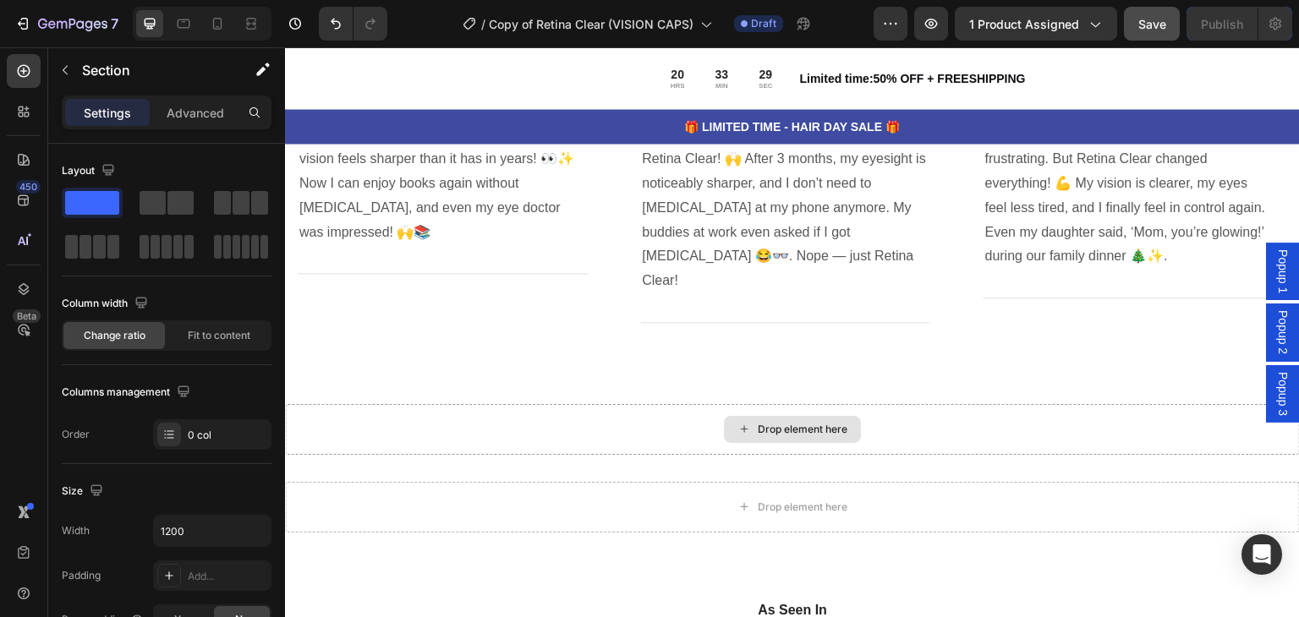
click at [391, 404] on div "Drop element here" at bounding box center [792, 429] width 1015 height 51
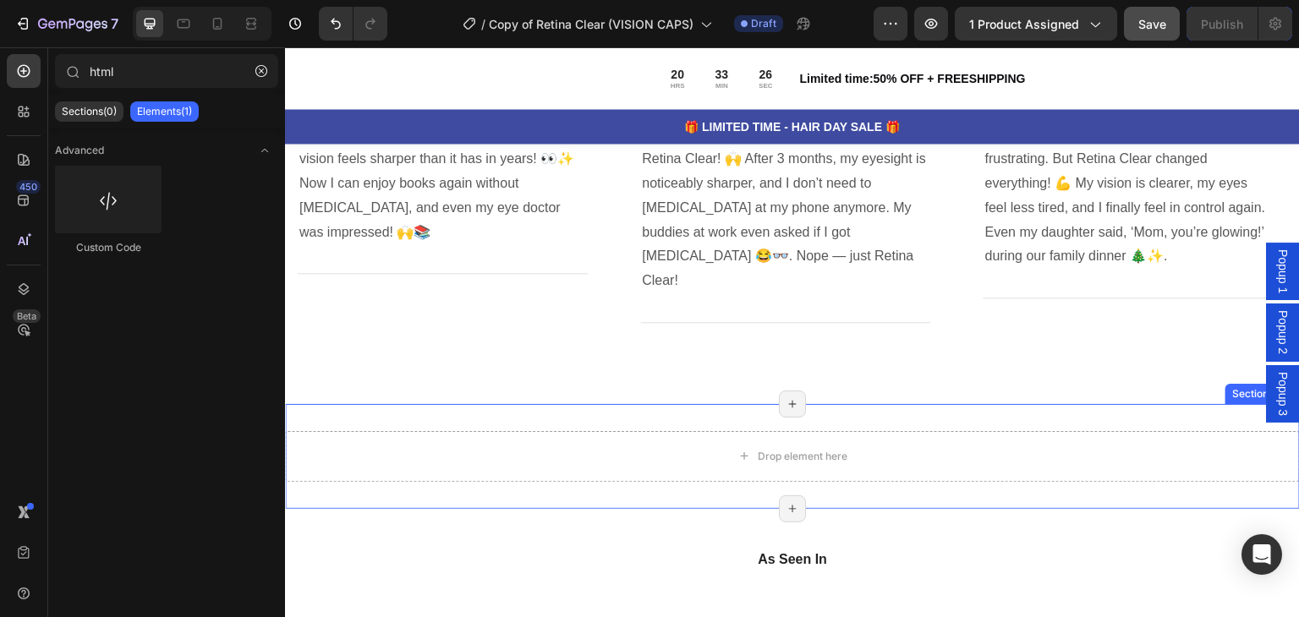
click at [426, 404] on div "Drop element here Section 6/25 Page has reached Shopify’s 25 section-limit Page…" at bounding box center [792, 456] width 1015 height 105
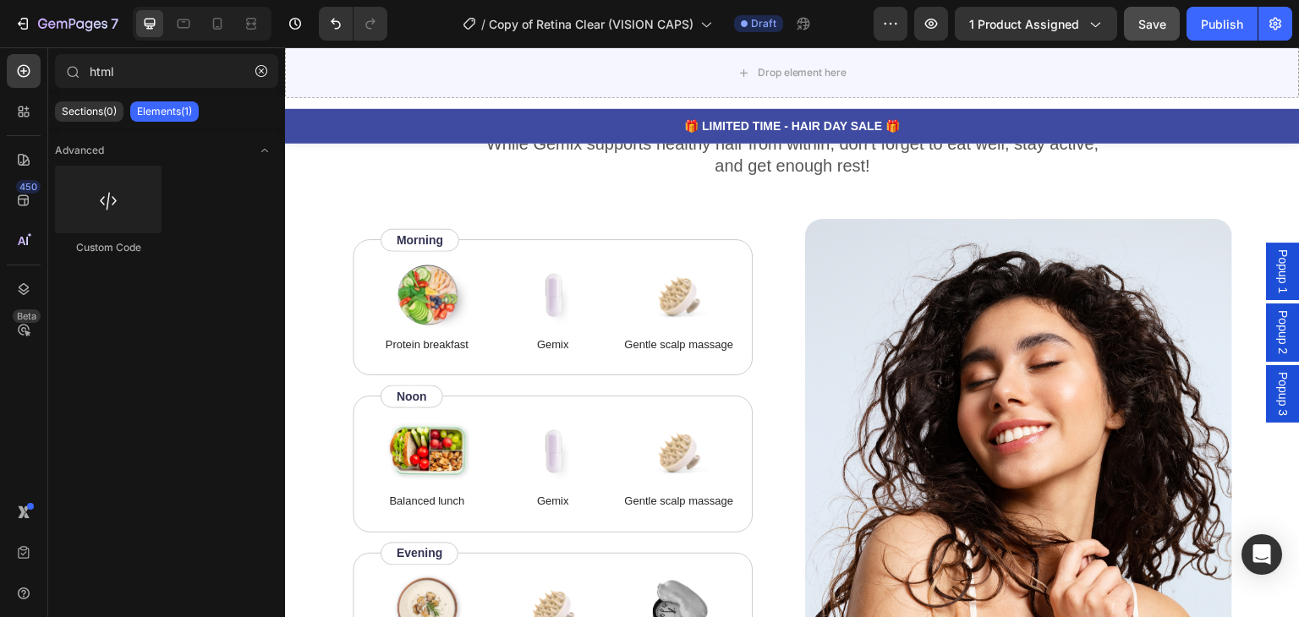
scroll to position [7187, 0]
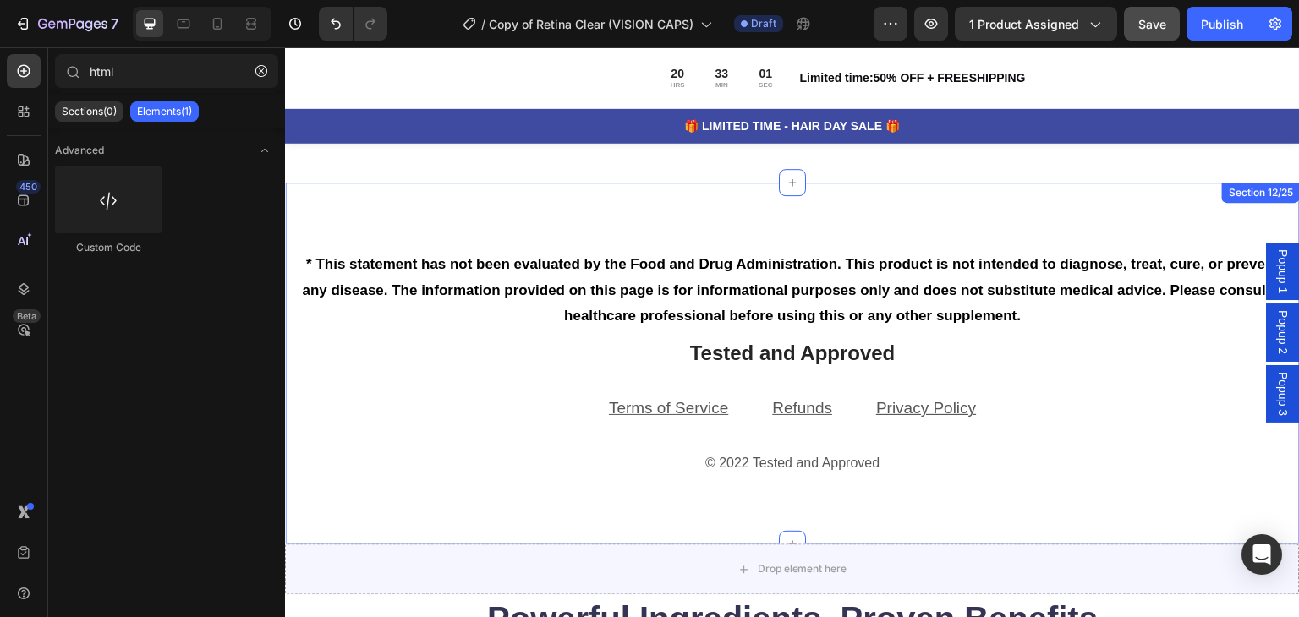
scroll to position [5399, 0]
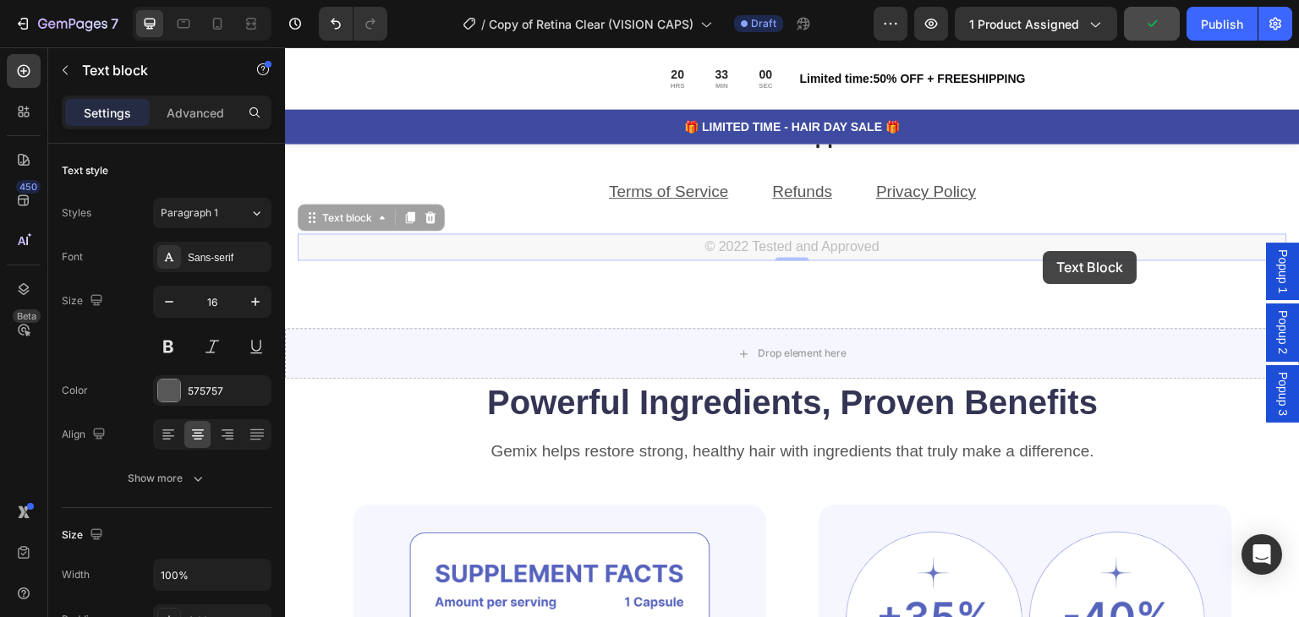
drag, startPoint x: 1043, startPoint y: 251, endPoint x: 1048, endPoint y: 297, distance: 45.9
click at [1048, 297] on div "* This statement has not been evaluated by the Food and Drug Administration. Th…" at bounding box center [792, 147] width 1015 height 362
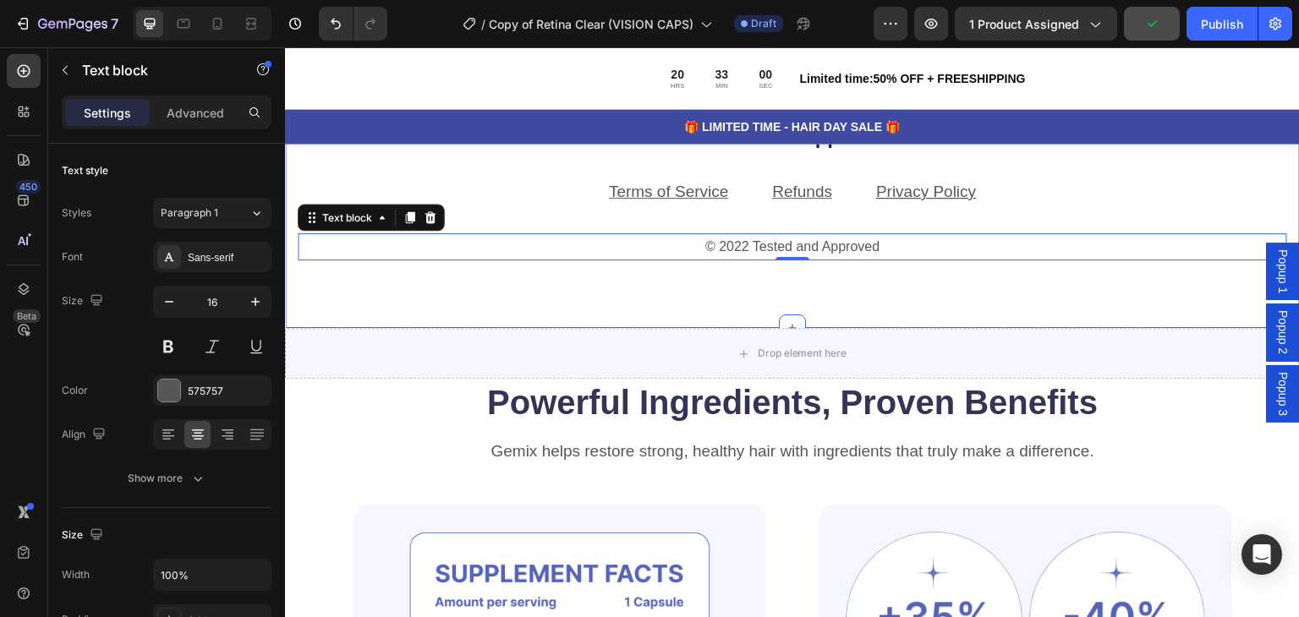
click at [1048, 297] on div "* This statement has not been evaluated by the Food and Drug Administration. Th…" at bounding box center [792, 147] width 1015 height 362
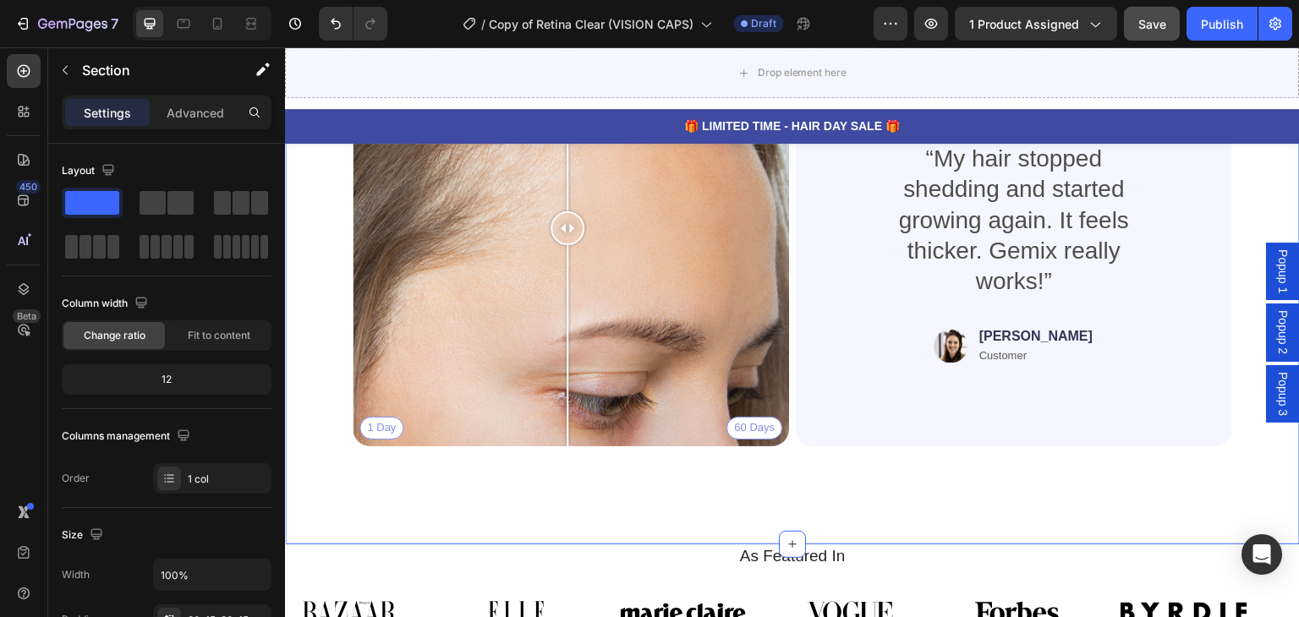
scroll to position [7936, 0]
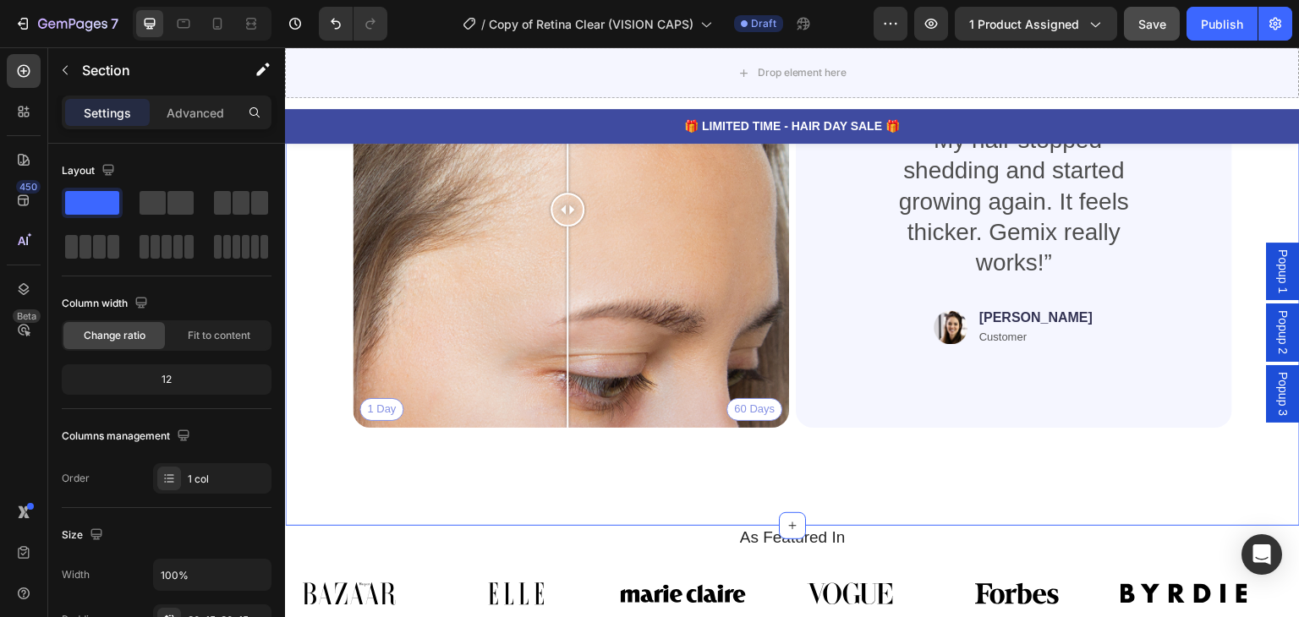
click at [914, 455] on div "Real People. Real Hair Results Heading Thousands have seen visible improvements…" at bounding box center [792, 184] width 1015 height 683
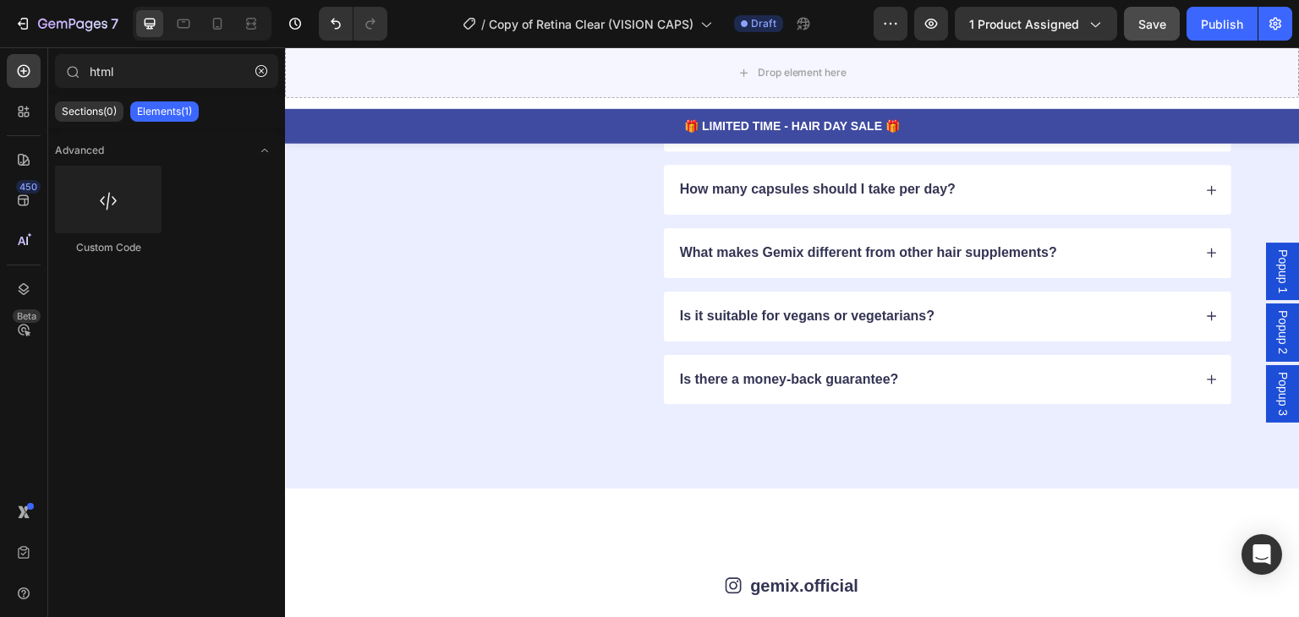
scroll to position [8561, 0]
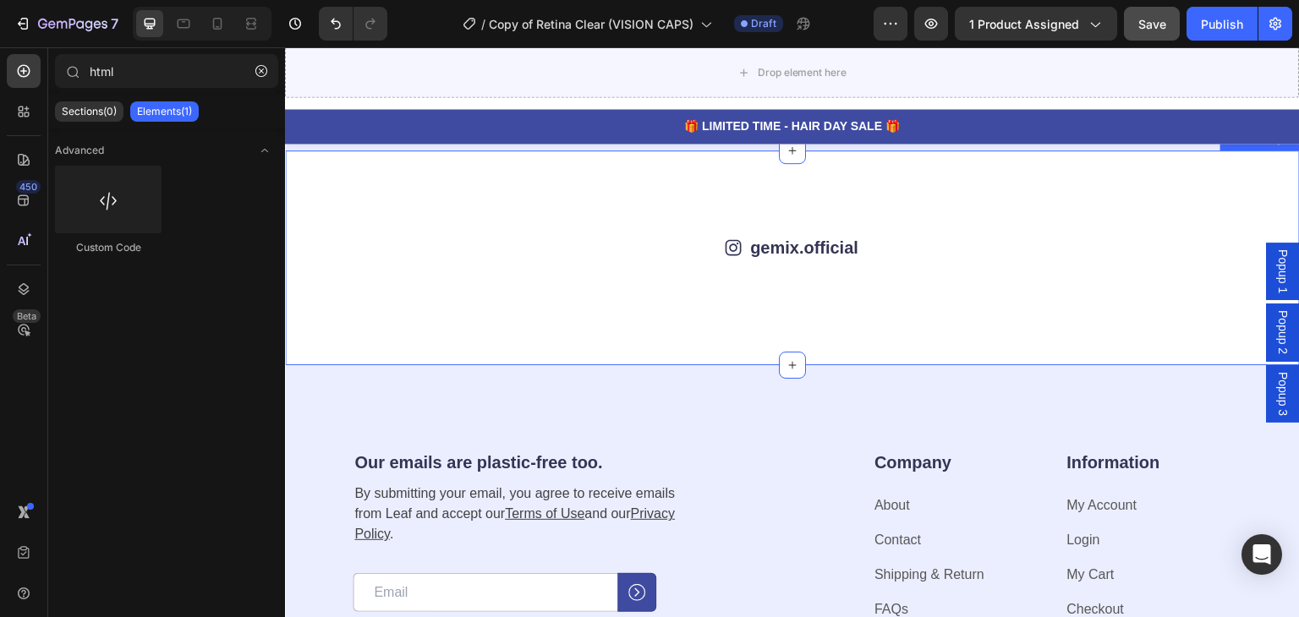
click at [870, 365] on div "Icon gemix.official Text Block Row Image Image Image Image Image Image Image Im…" at bounding box center [792, 257] width 1015 height 215
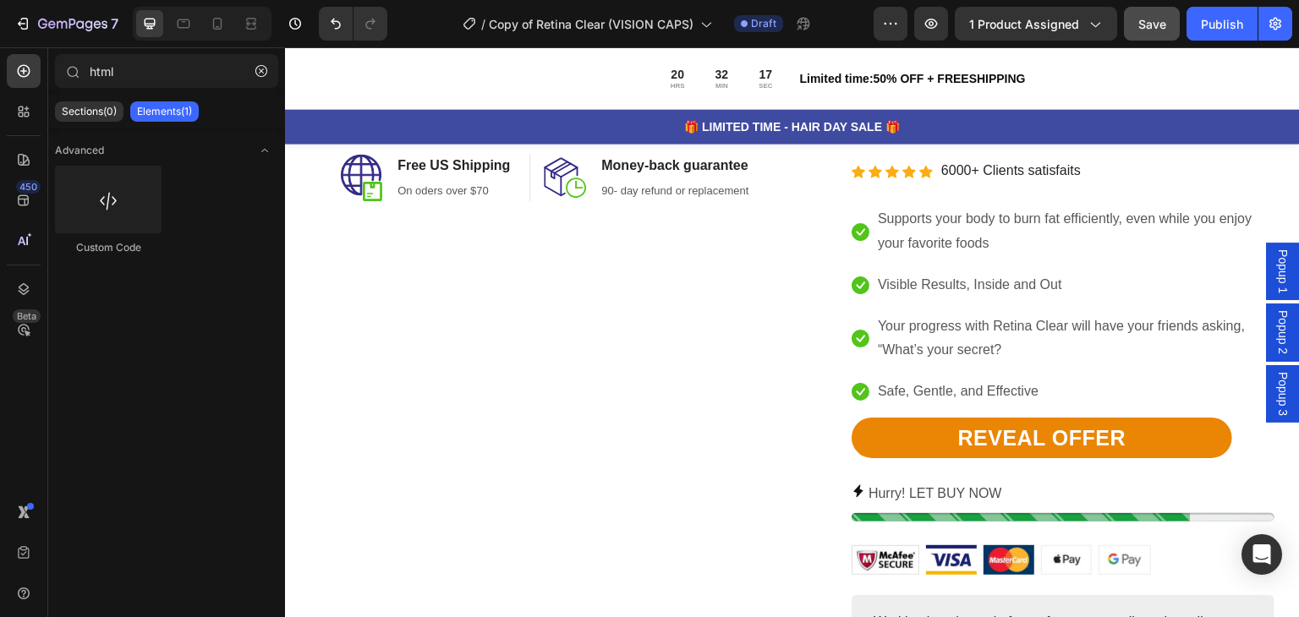
scroll to position [1290, 0]
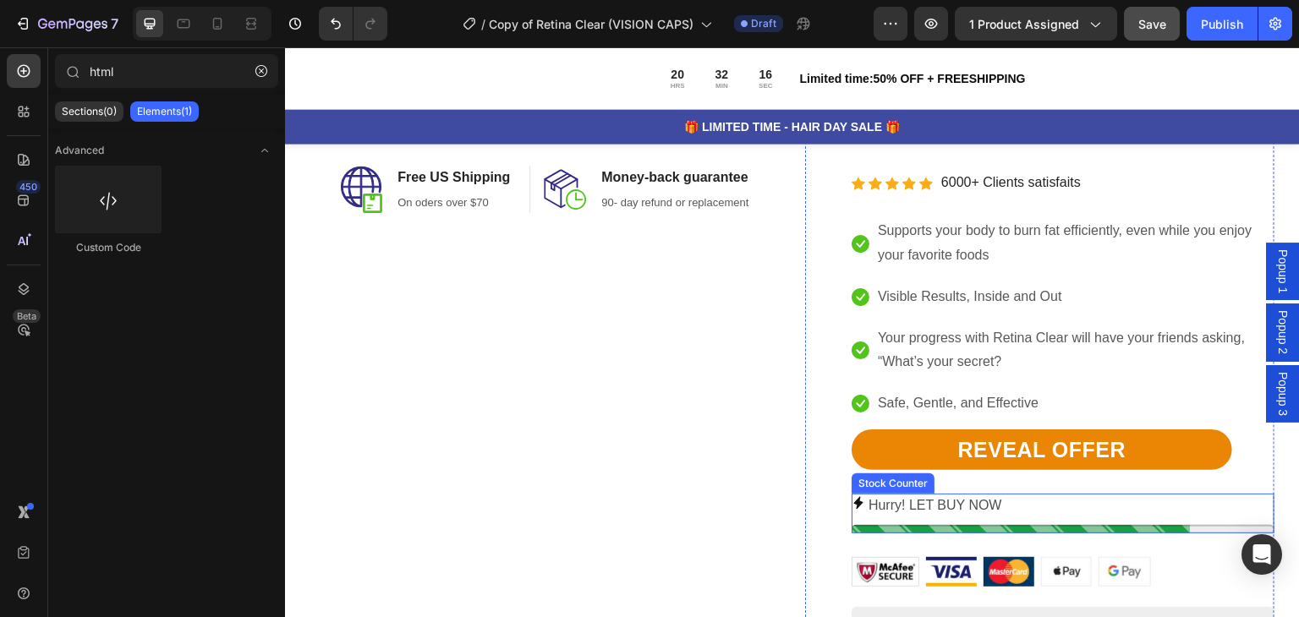
click at [1109, 527] on div at bounding box center [1062, 529] width 423 height 8
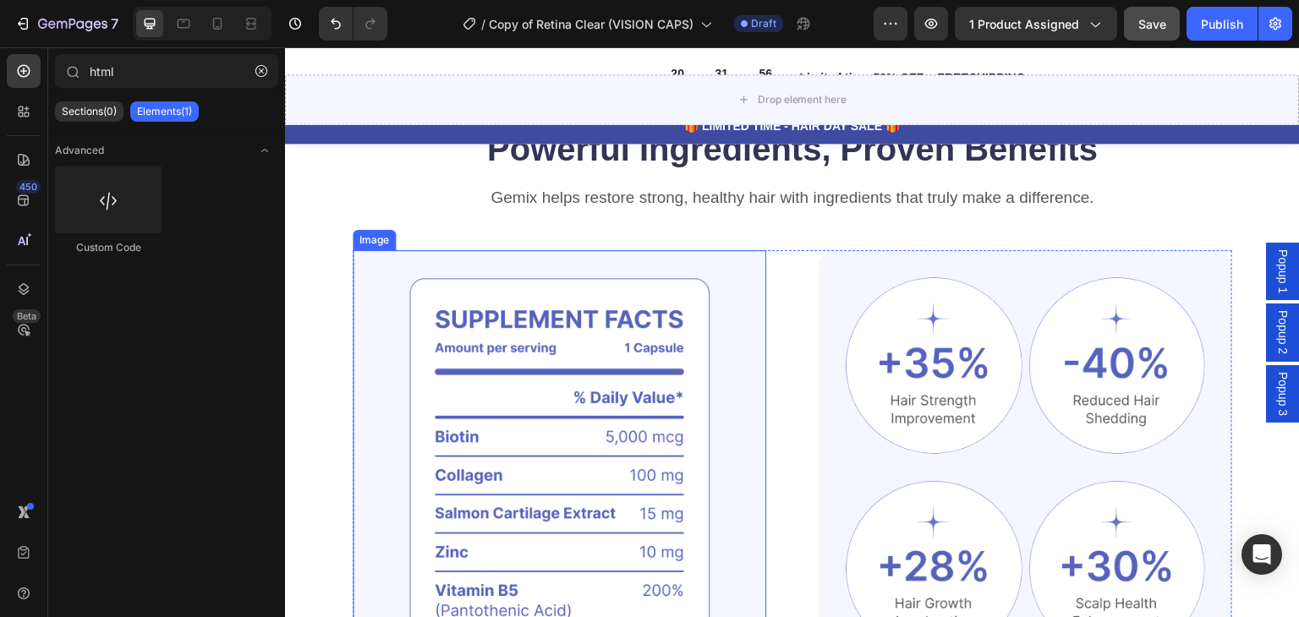
scroll to position [5403, 0]
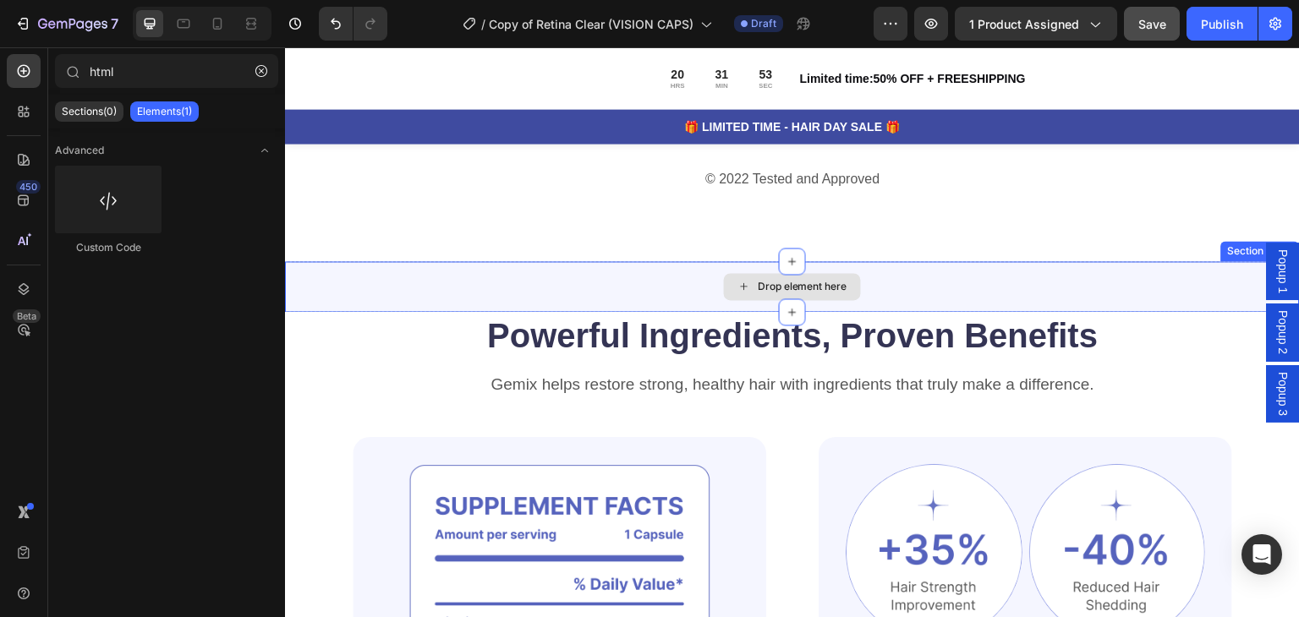
click at [490, 265] on div "Drop element here" at bounding box center [792, 286] width 1015 height 51
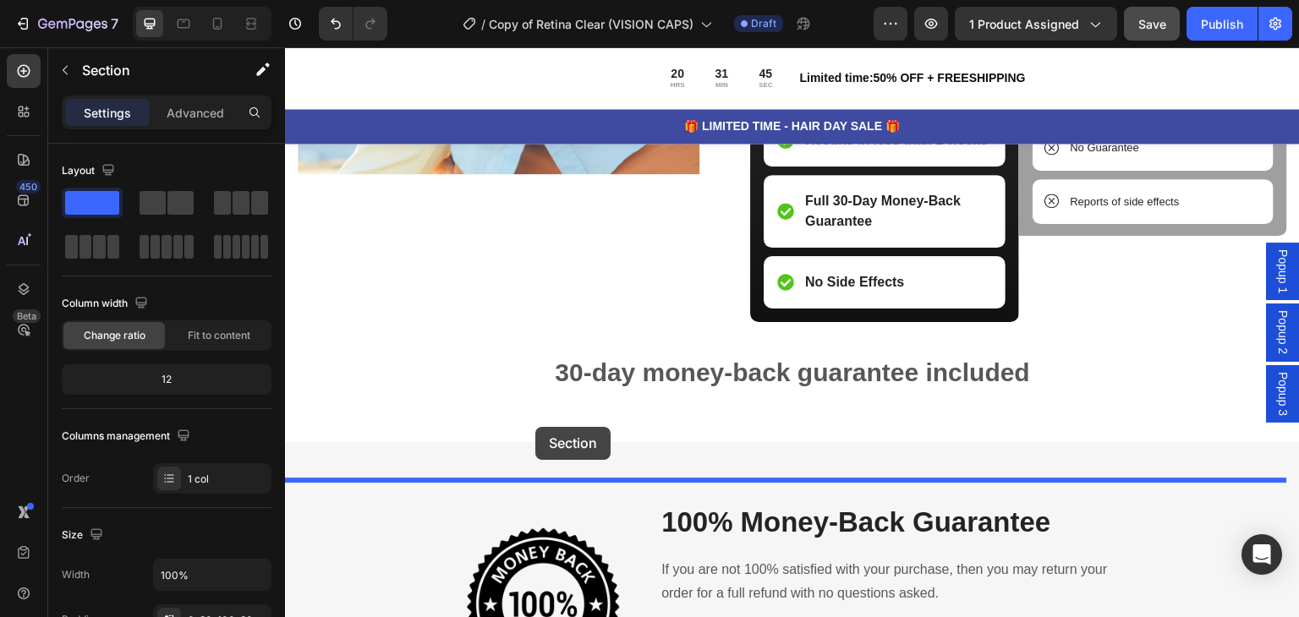
scroll to position [3537, 0]
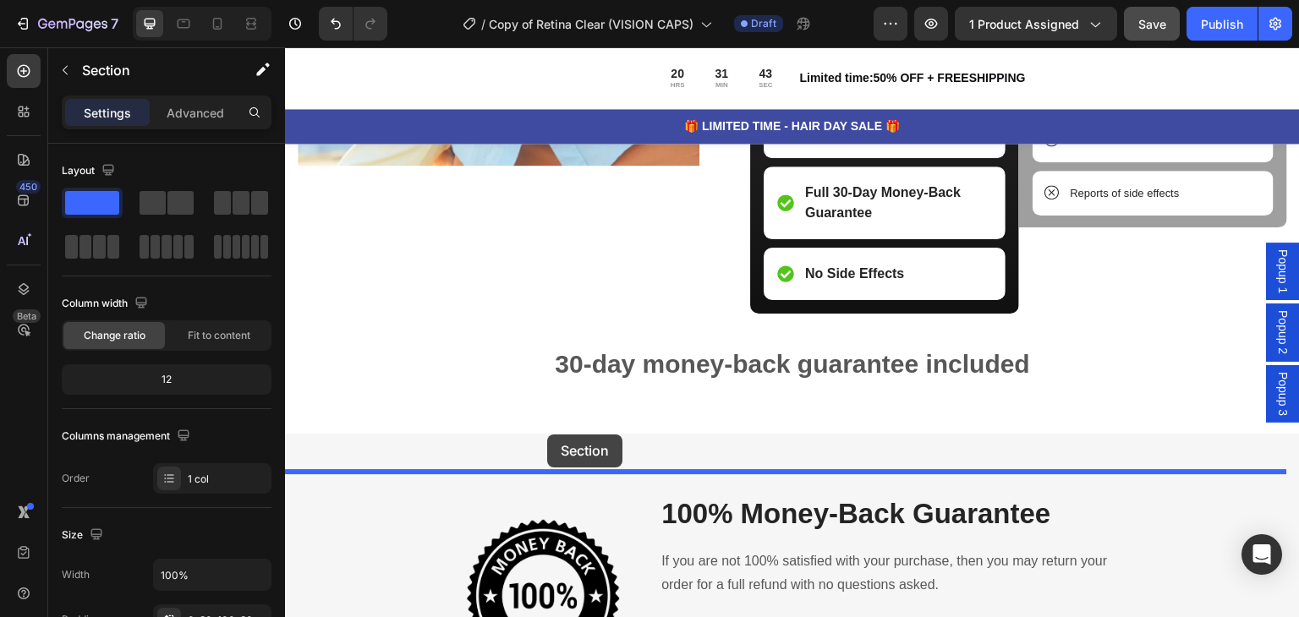
drag, startPoint x: 327, startPoint y: 275, endPoint x: 543, endPoint y: 438, distance: 270.4
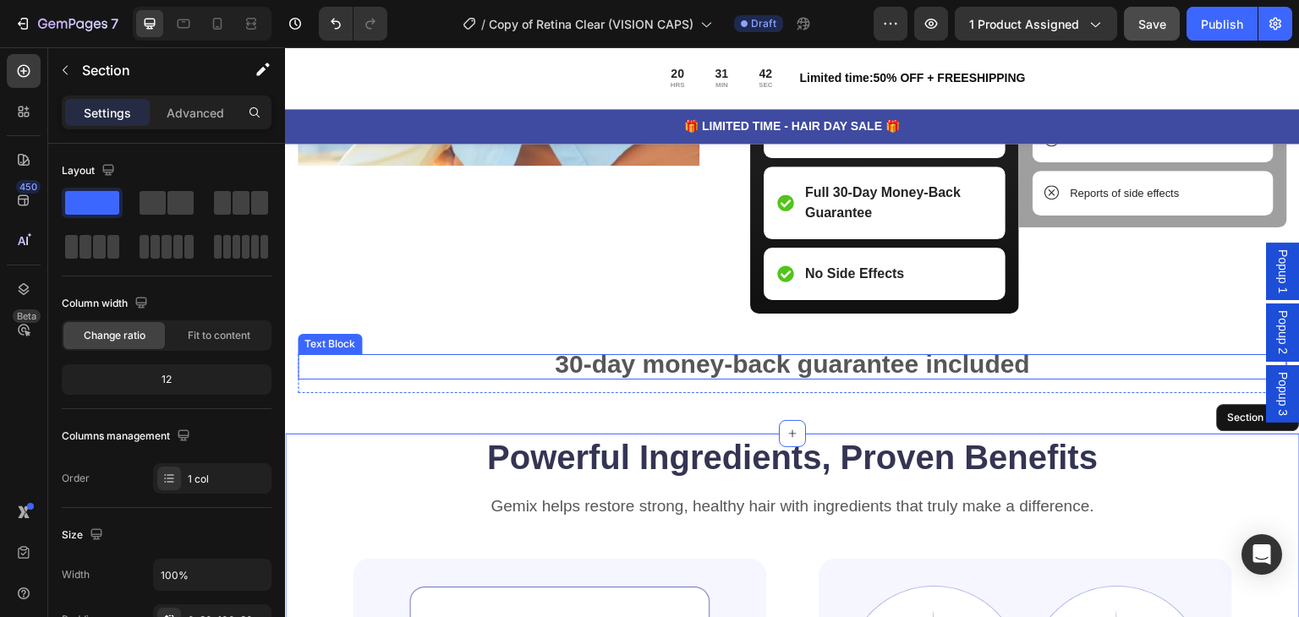
click at [709, 378] on strong "30-day money-back guarantee included" at bounding box center [792, 364] width 475 height 28
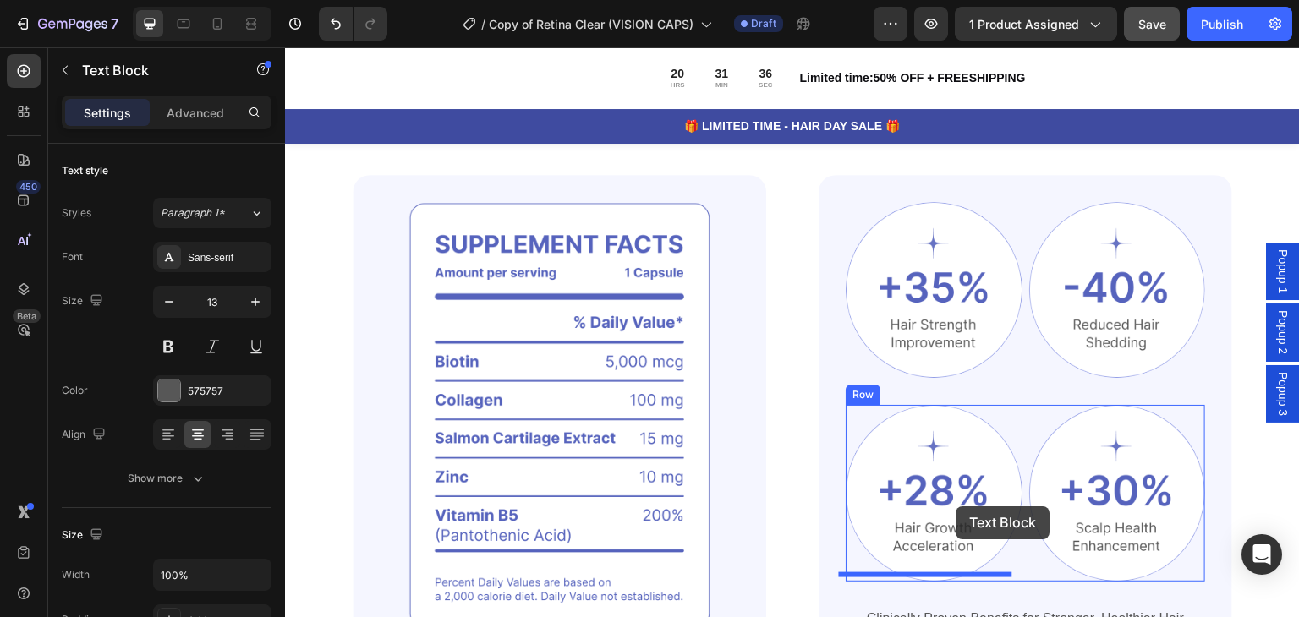
scroll to position [4298, 0]
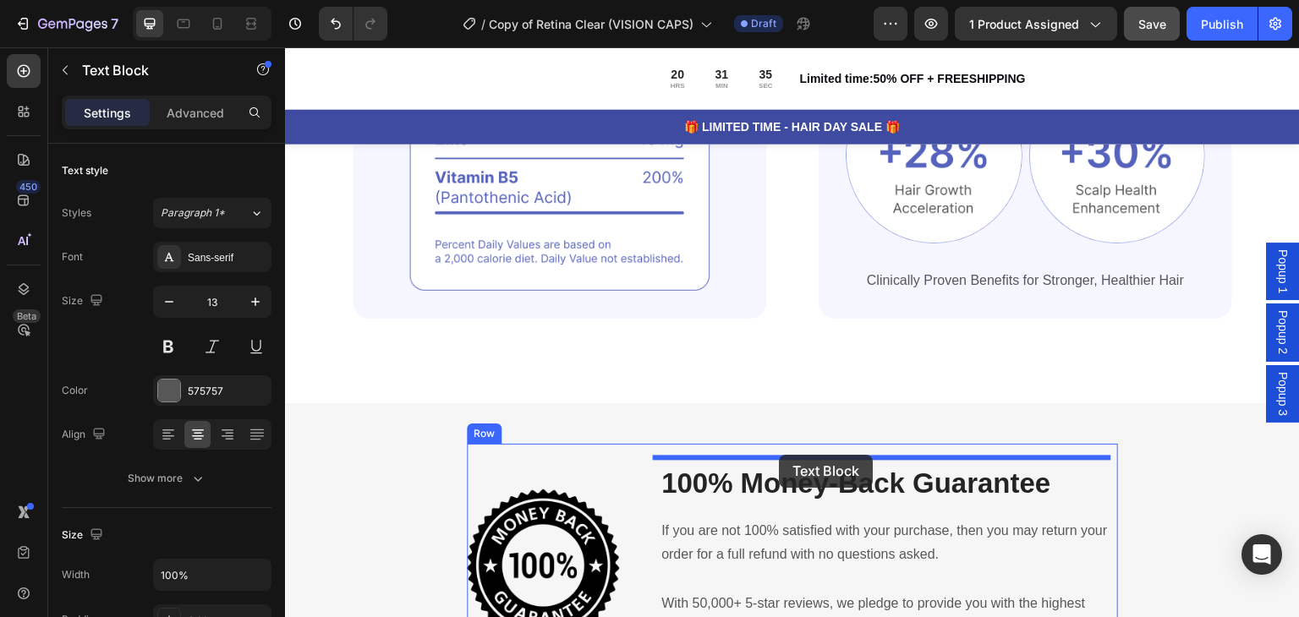
drag, startPoint x: 1053, startPoint y: 401, endPoint x: 779, endPoint y: 455, distance: 279.2
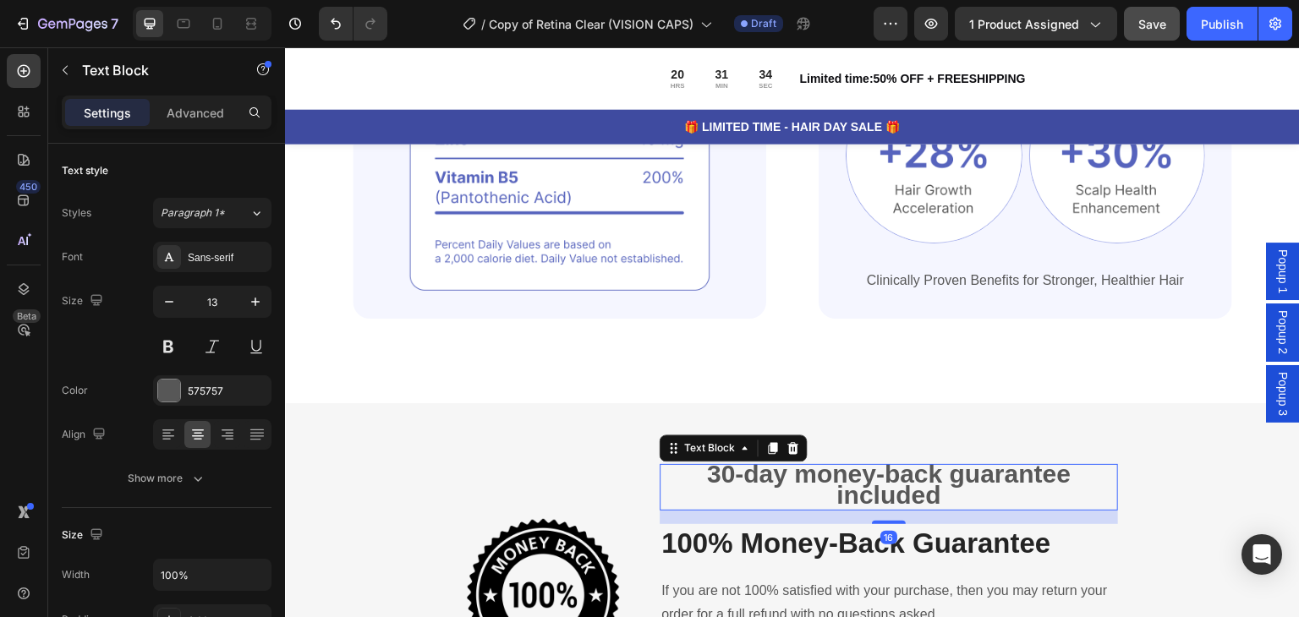
click at [780, 468] on strong "30-day money-back guarantee included" at bounding box center [889, 485] width 364 height 50
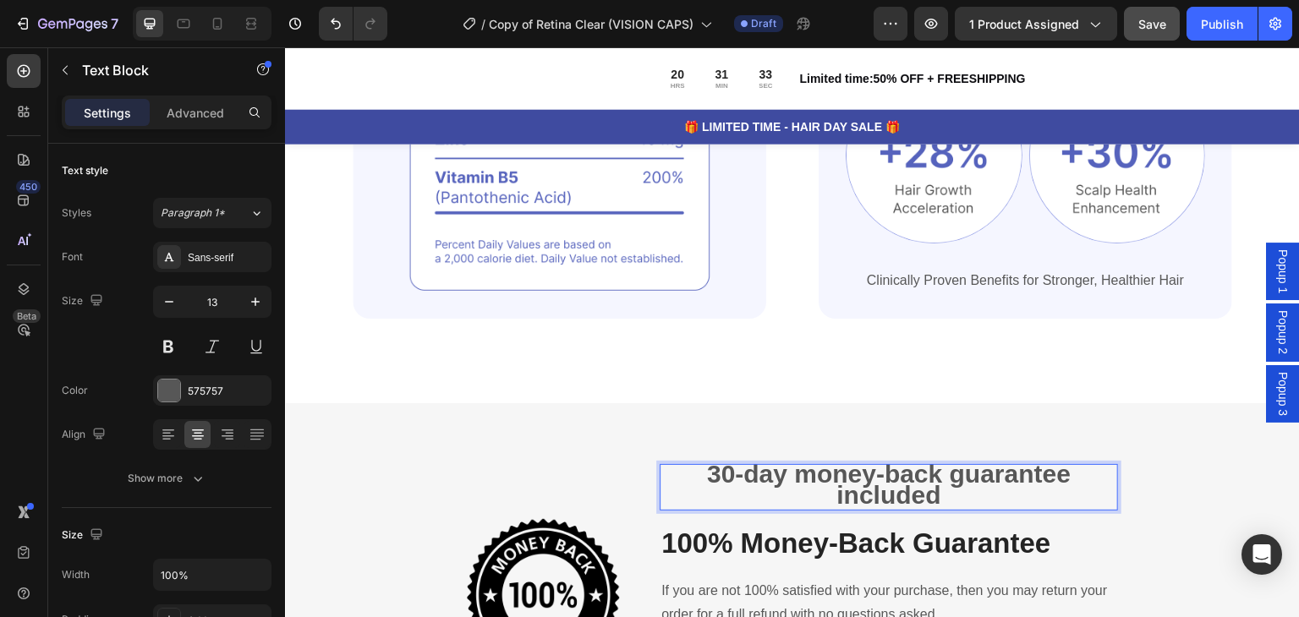
click at [898, 473] on strong "30-day money-back guarantee included" at bounding box center [889, 485] width 364 height 50
click at [797, 465] on strong "30-day money-back guarantee included" at bounding box center [889, 485] width 364 height 50
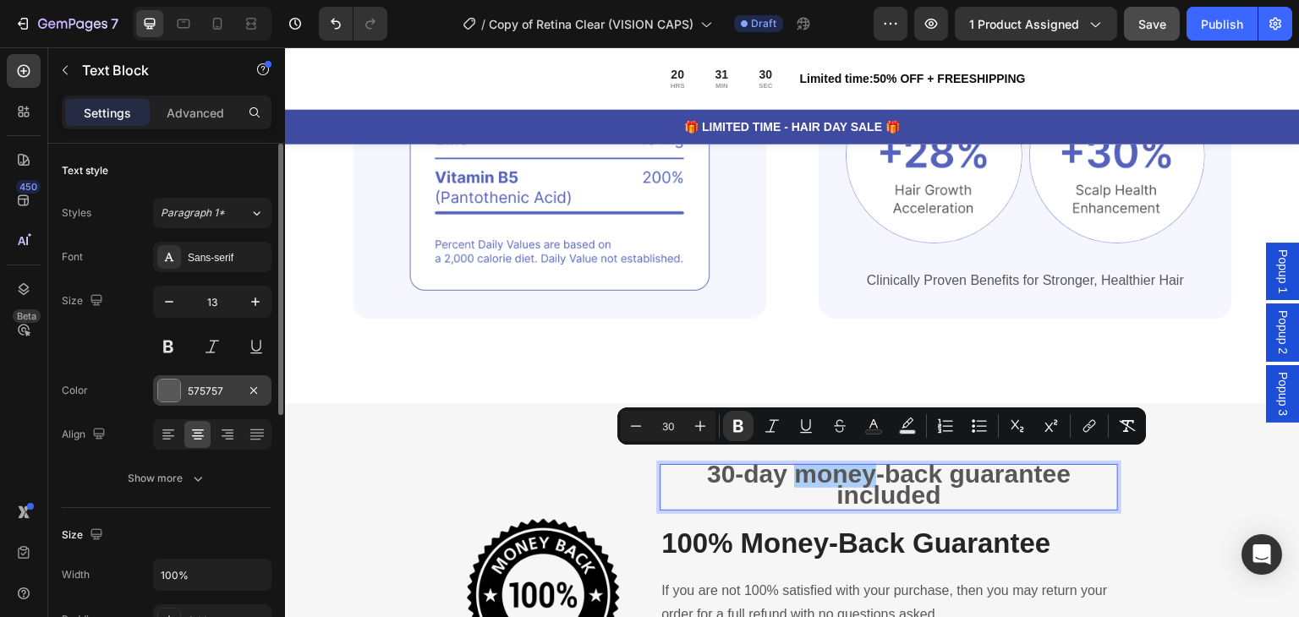
click at [178, 387] on div at bounding box center [169, 391] width 22 height 22
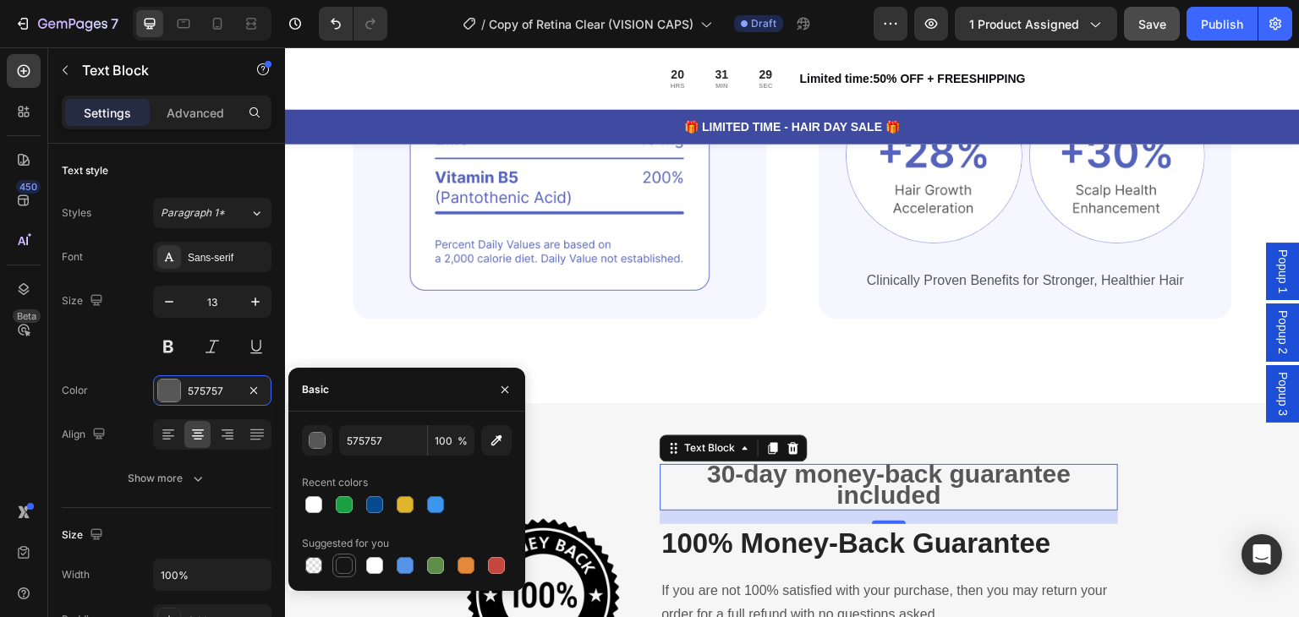
click at [342, 554] on div at bounding box center [344, 566] width 24 height 24
type input "151515"
click at [871, 532] on p "100% Money-Back Guarantee" at bounding box center [888, 544] width 455 height 36
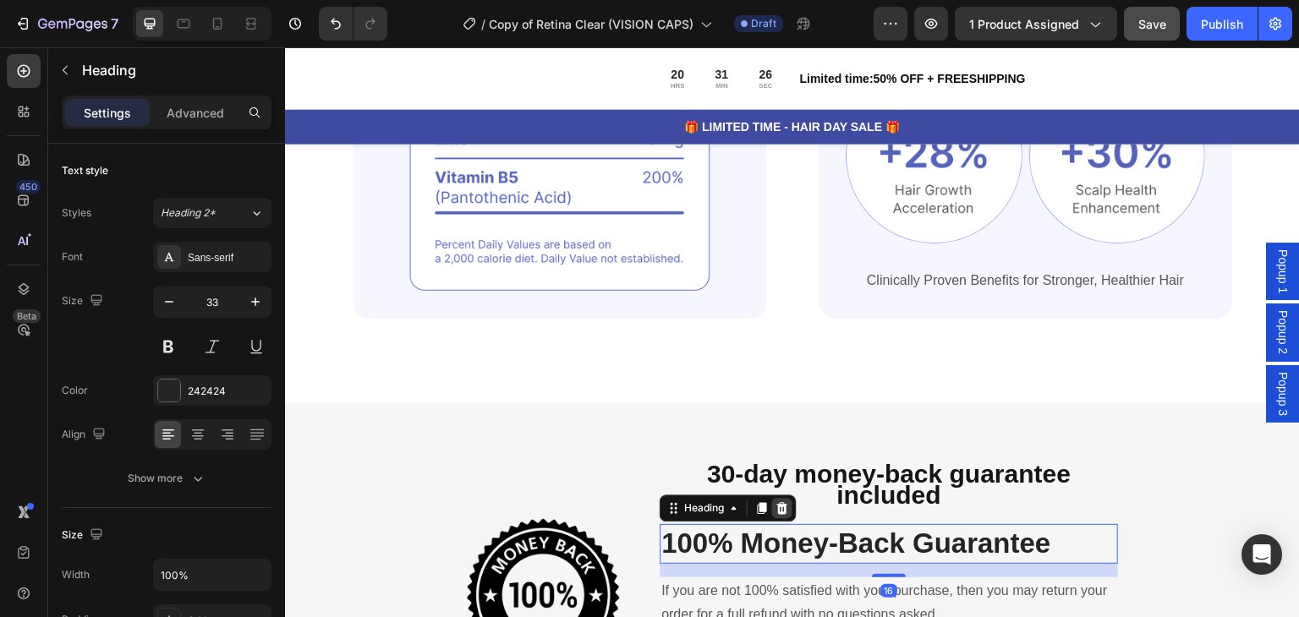
click at [780, 502] on icon at bounding box center [782, 508] width 14 height 14
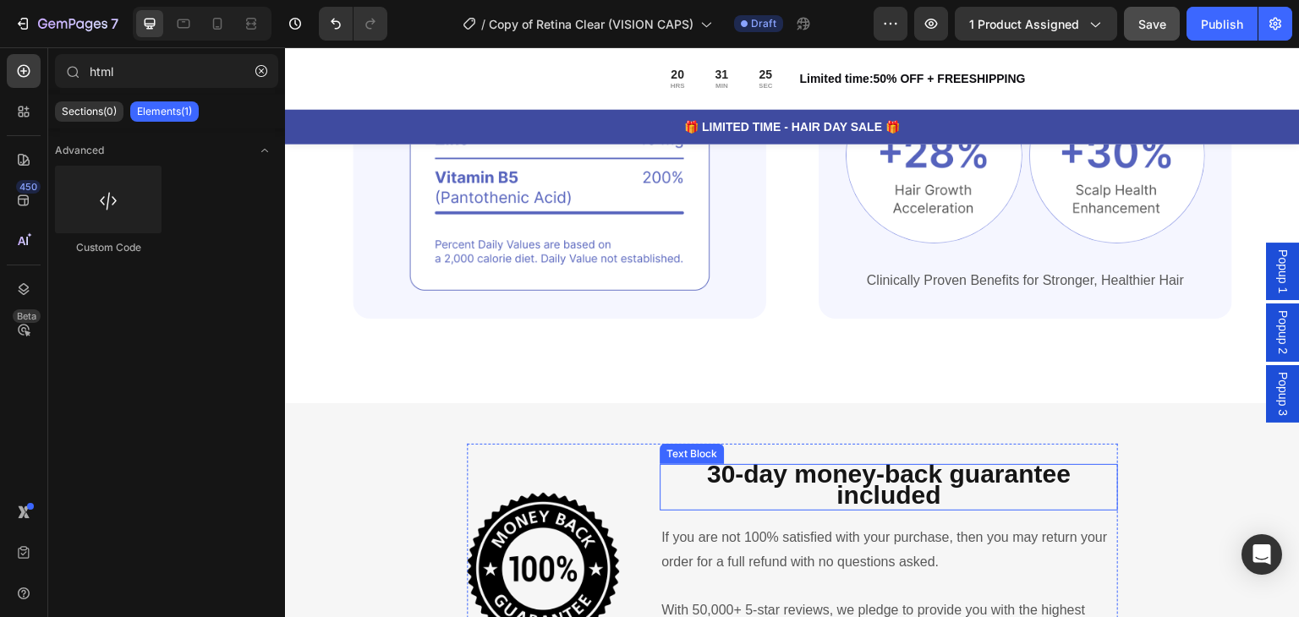
click at [715, 469] on strong "30-day money-back guarantee included" at bounding box center [889, 485] width 364 height 50
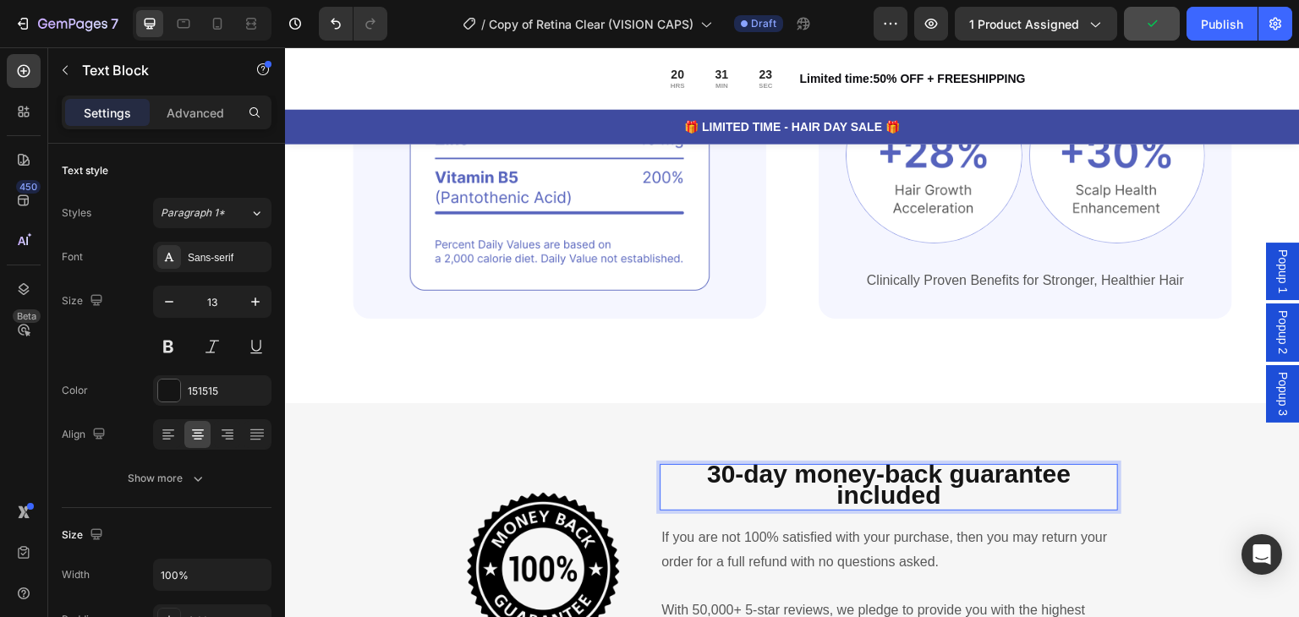
click at [715, 469] on strong "30-day money-back guarantee included" at bounding box center [889, 485] width 364 height 50
click at [998, 394] on div "Powerful Ingredients, Proven Benefits Heading Gemix helps restore strong, healt…" at bounding box center [792, 57] width 1015 height 692
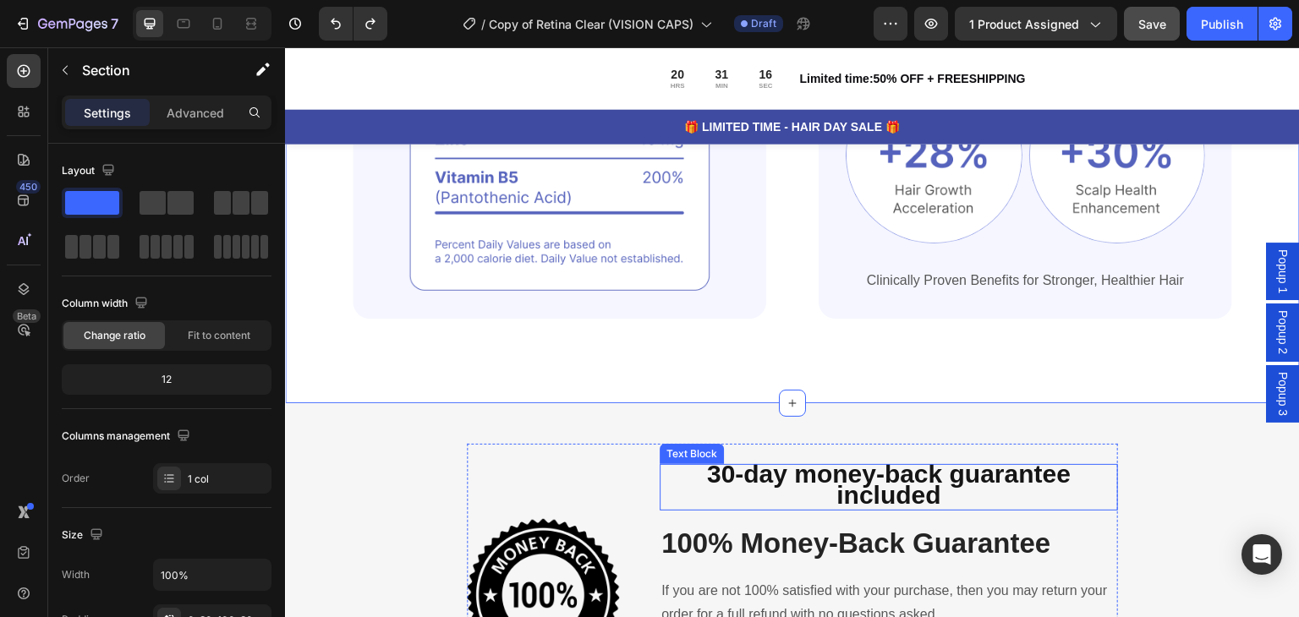
click at [906, 467] on strong "30-day money-back guarantee included" at bounding box center [889, 485] width 364 height 50
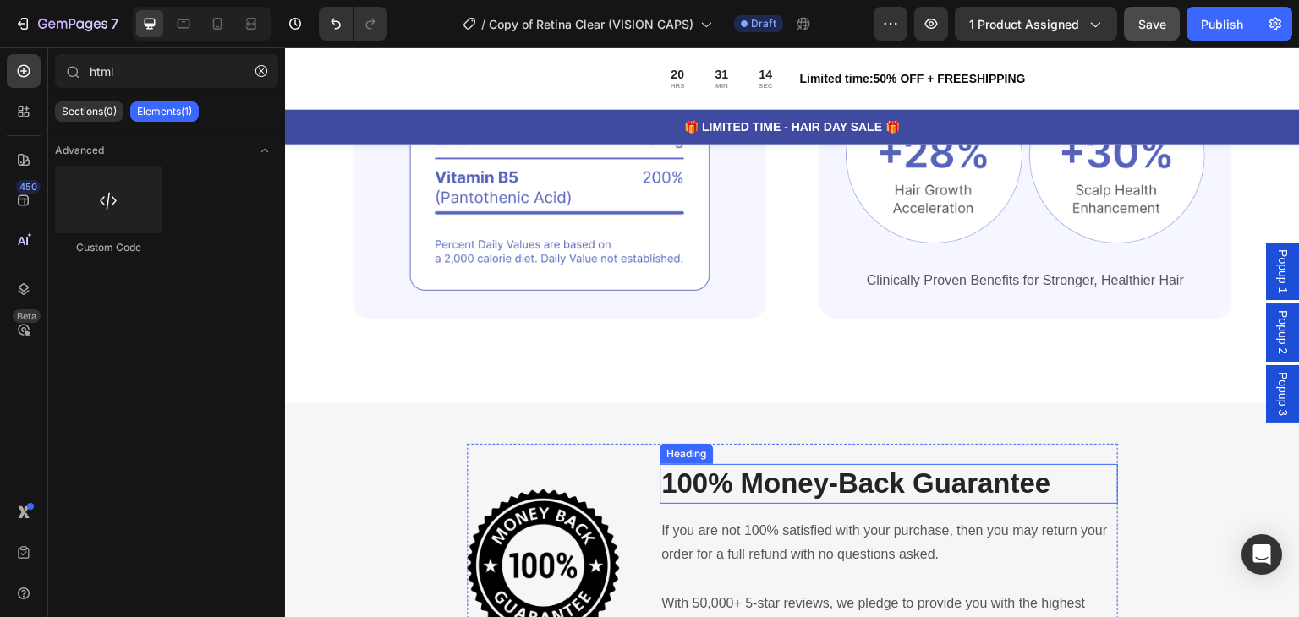
click at [712, 478] on p "100% Money-Back Guarantee" at bounding box center [888, 484] width 455 height 36
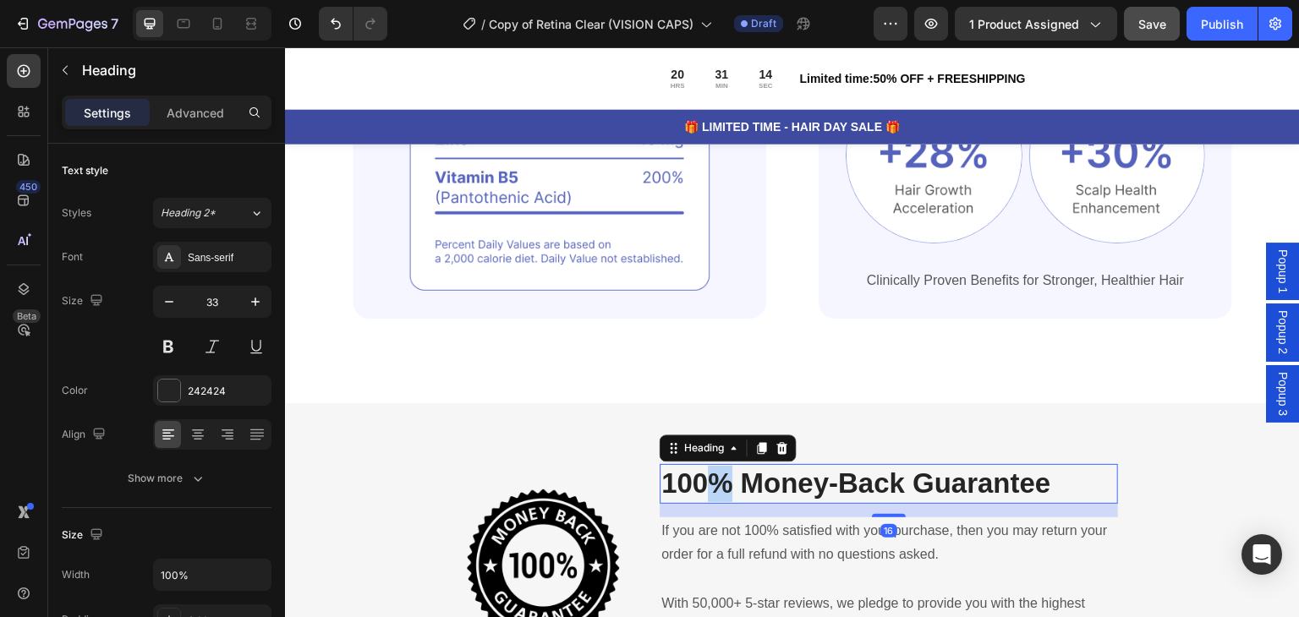
click at [712, 477] on p "100% Money-Back Guarantee" at bounding box center [888, 484] width 455 height 36
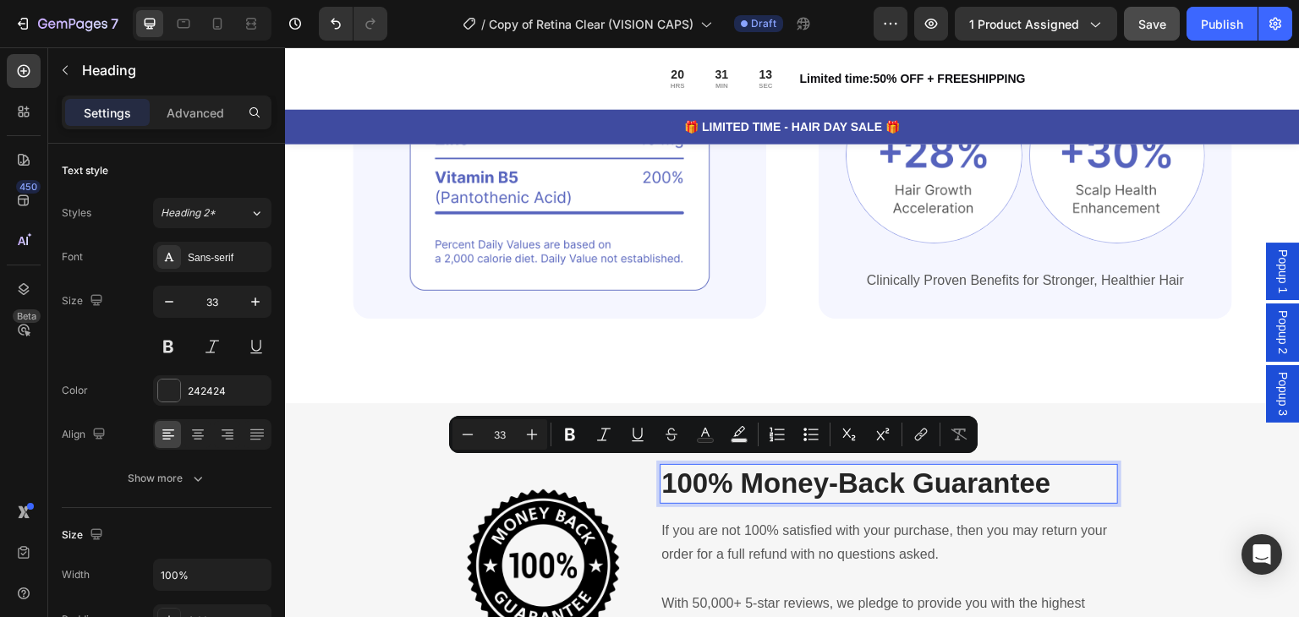
click at [683, 475] on p "100% Money-Back Guarantee" at bounding box center [888, 484] width 455 height 36
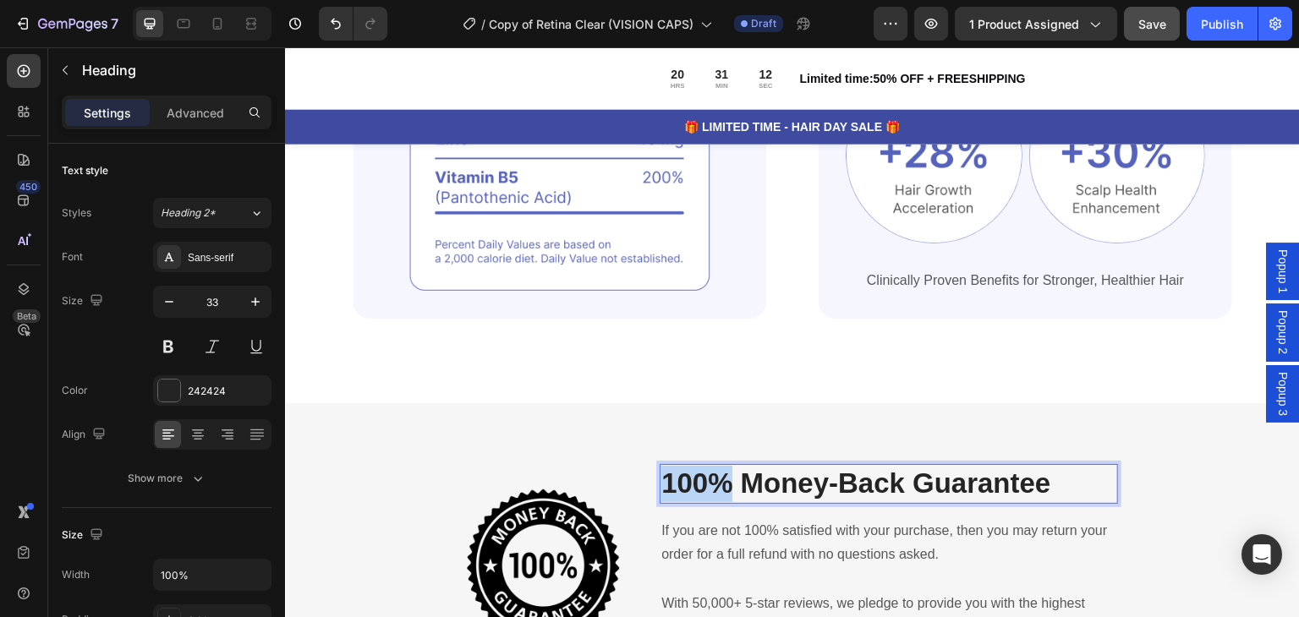
drag, startPoint x: 727, startPoint y: 476, endPoint x: 657, endPoint y: 476, distance: 70.2
click at [661, 476] on p "100% Money-Back Guarantee" at bounding box center [888, 484] width 455 height 36
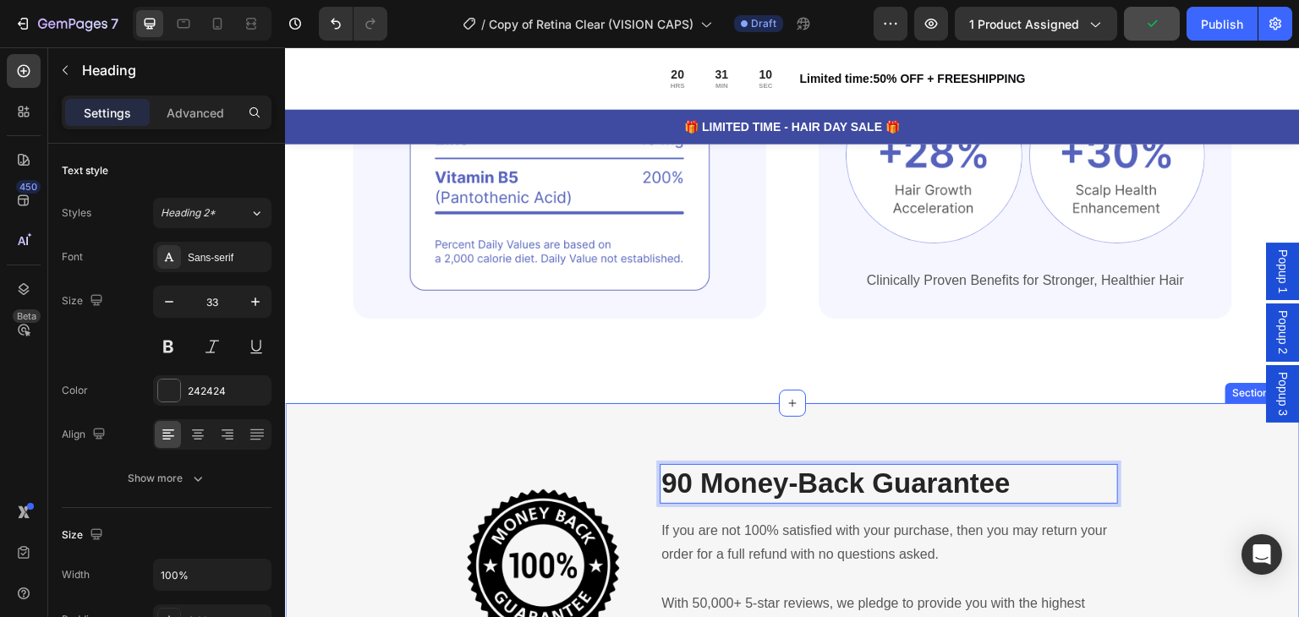
click at [999, 415] on div "Image 90 Money-Back Guarantee Heading 16 If you are not 100% satisfied with you…" at bounding box center [792, 565] width 1015 height 325
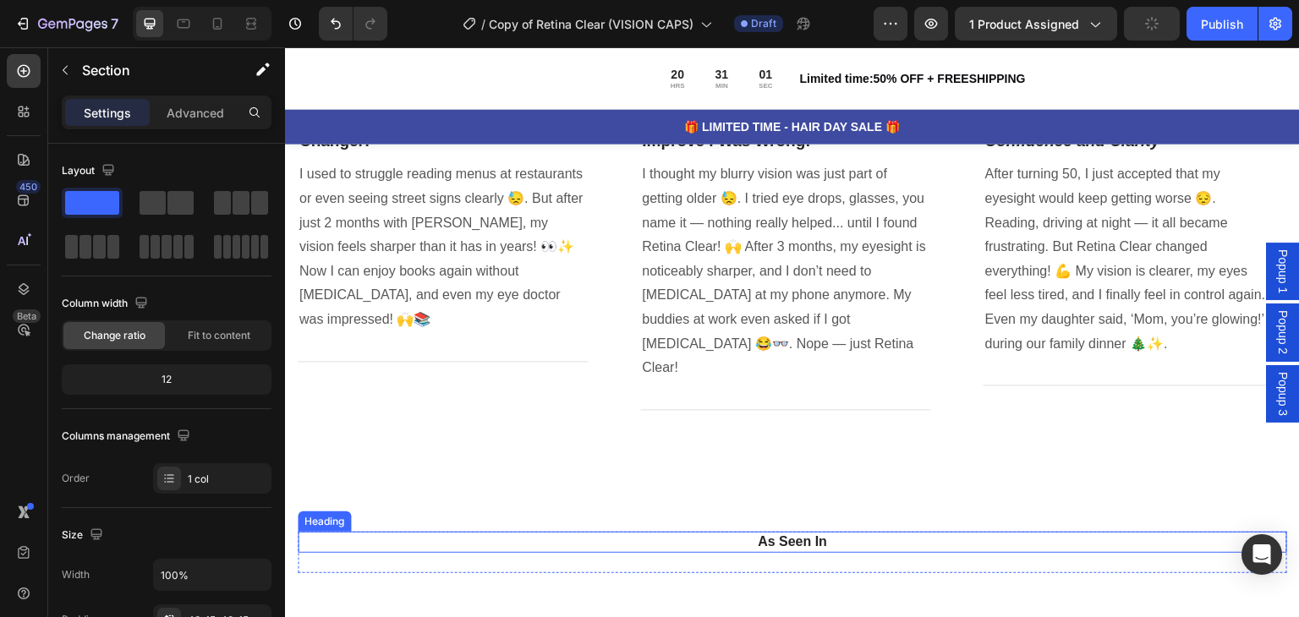
scroll to position [2438, 0]
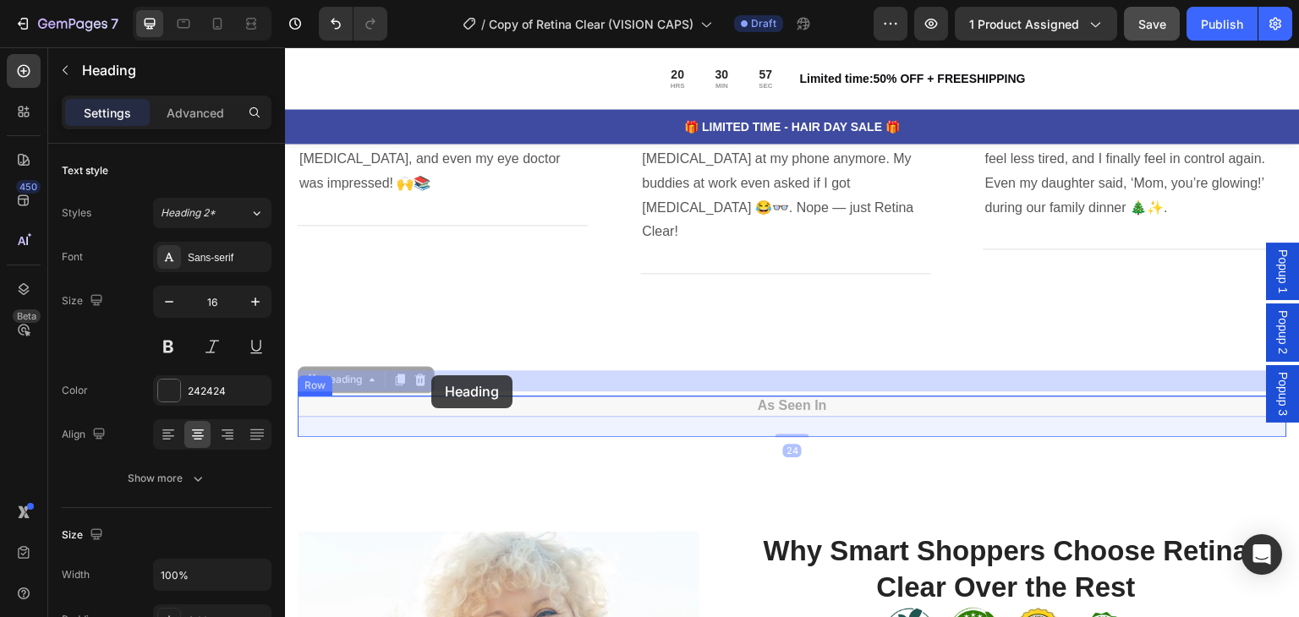
drag, startPoint x: 313, startPoint y: 364, endPoint x: 430, endPoint y: 375, distance: 117.3
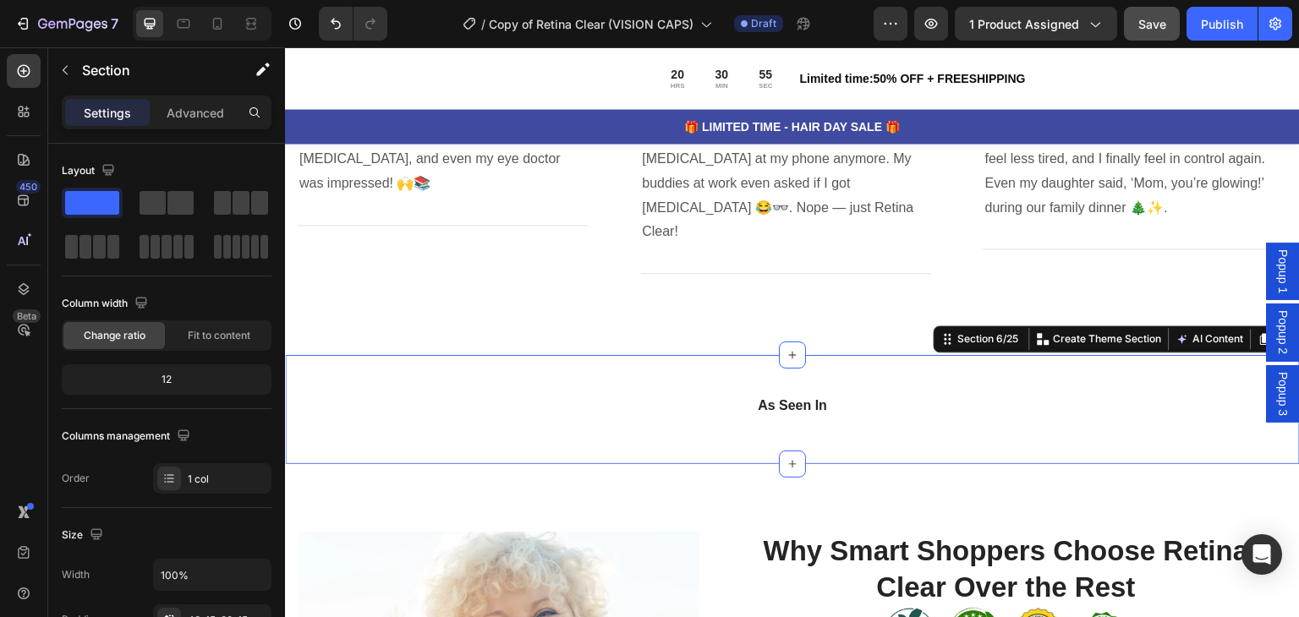
click at [345, 464] on div "As Seen In Heading Image Hero Banner Image Hero Banner Image Hero Banner Image …" at bounding box center [792, 409] width 1015 height 109
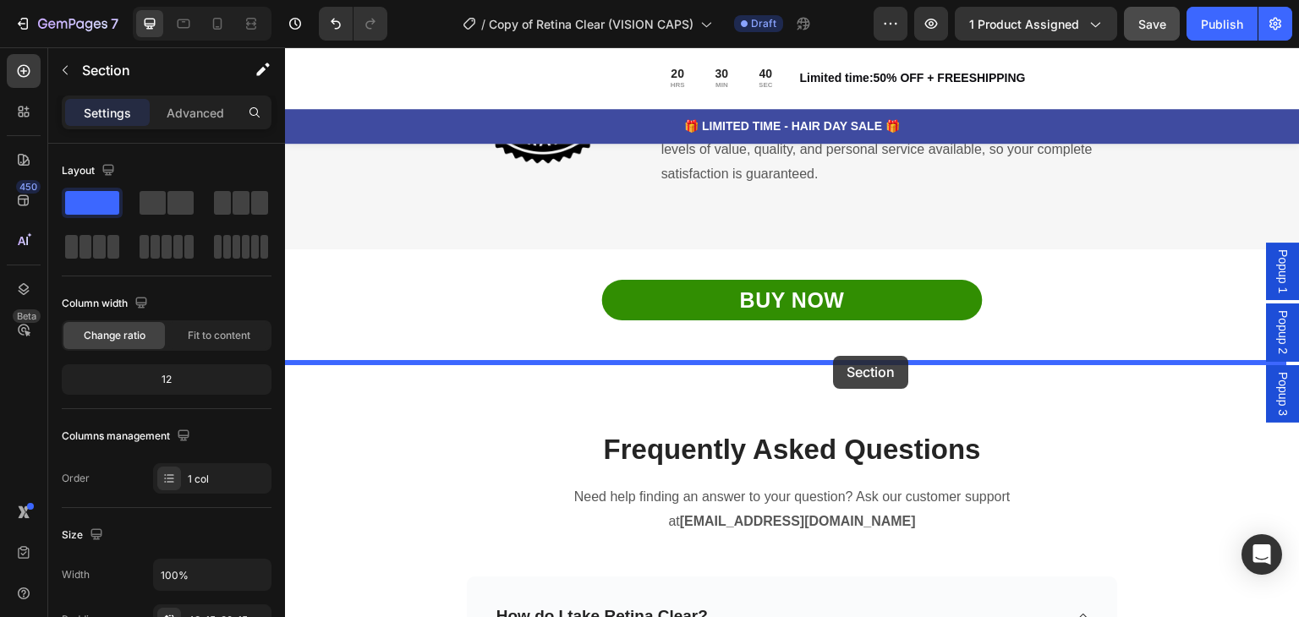
scroll to position [4779, 0]
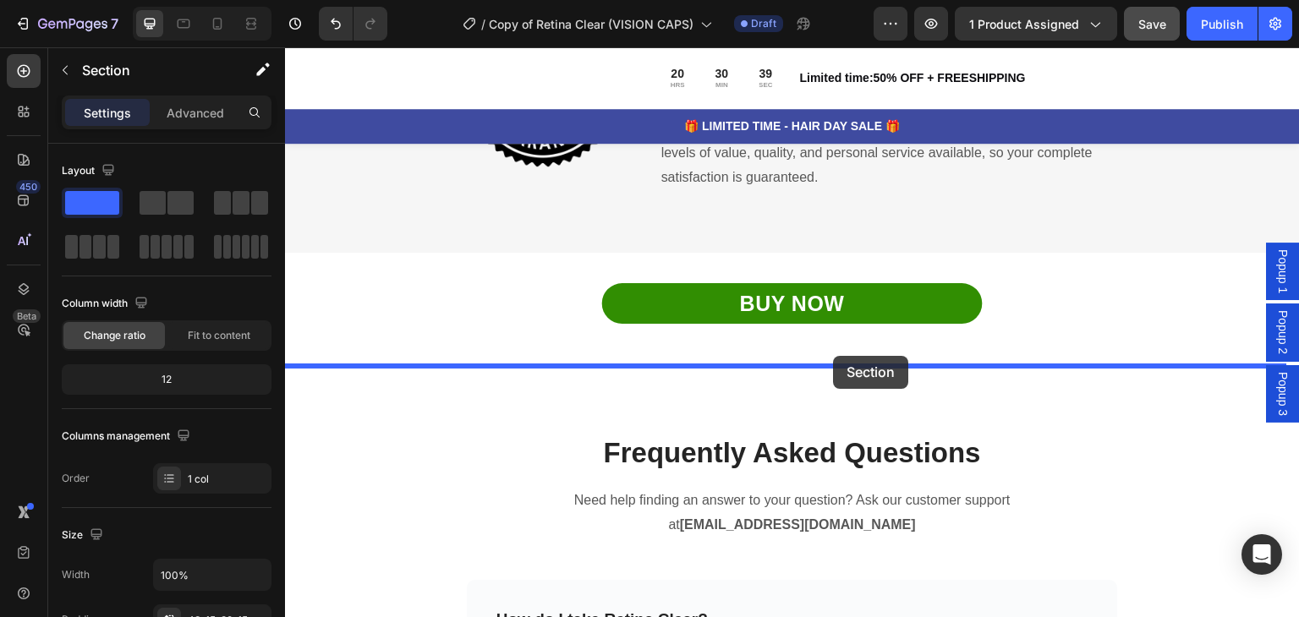
drag, startPoint x: 345, startPoint y: 466, endPoint x: 834, endPoint y: 356, distance: 500.9
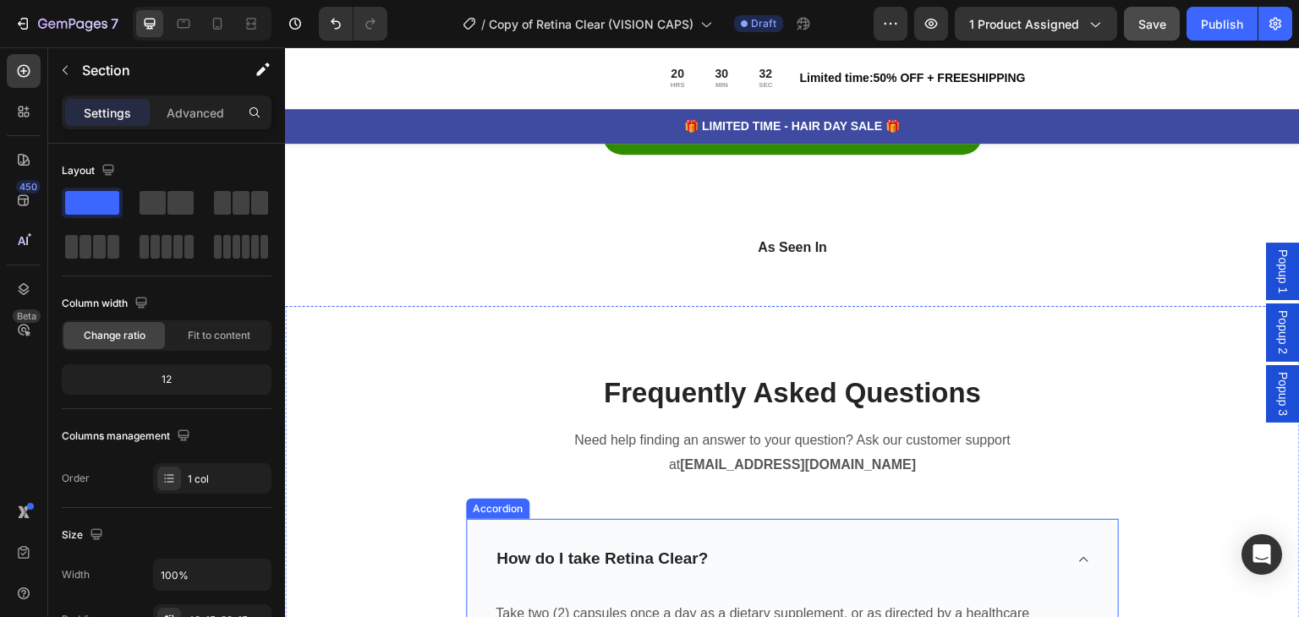
scroll to position [5048, 0]
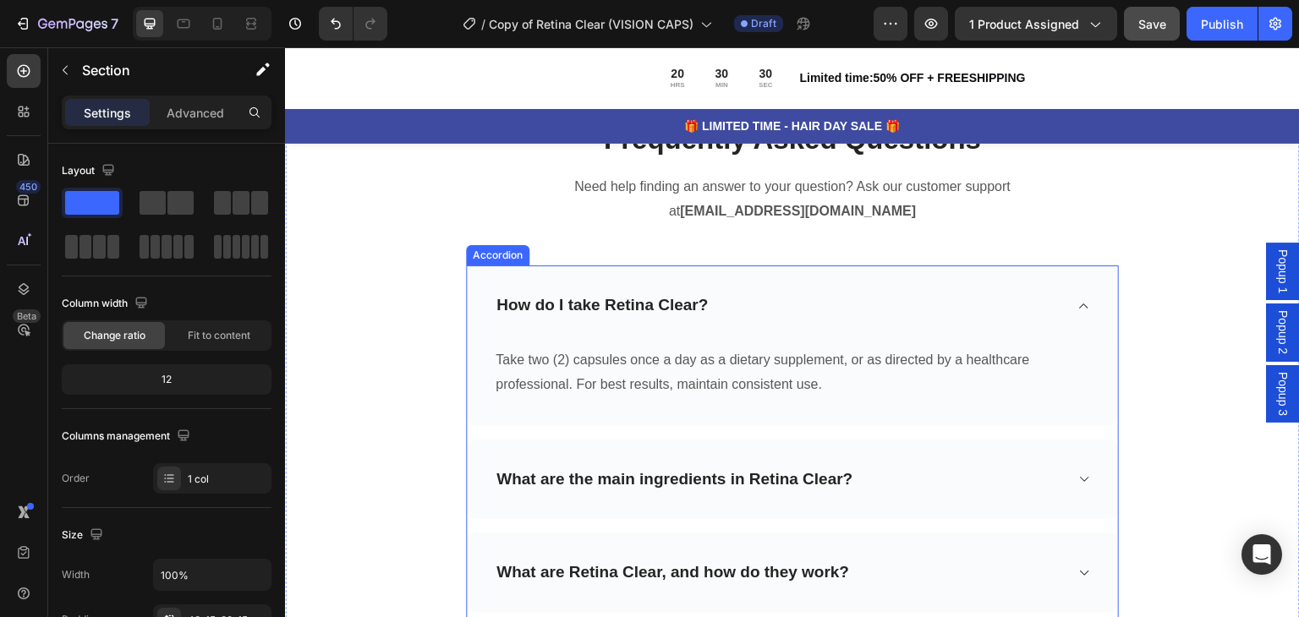
click at [478, 265] on div "Accordion" at bounding box center [497, 255] width 63 height 20
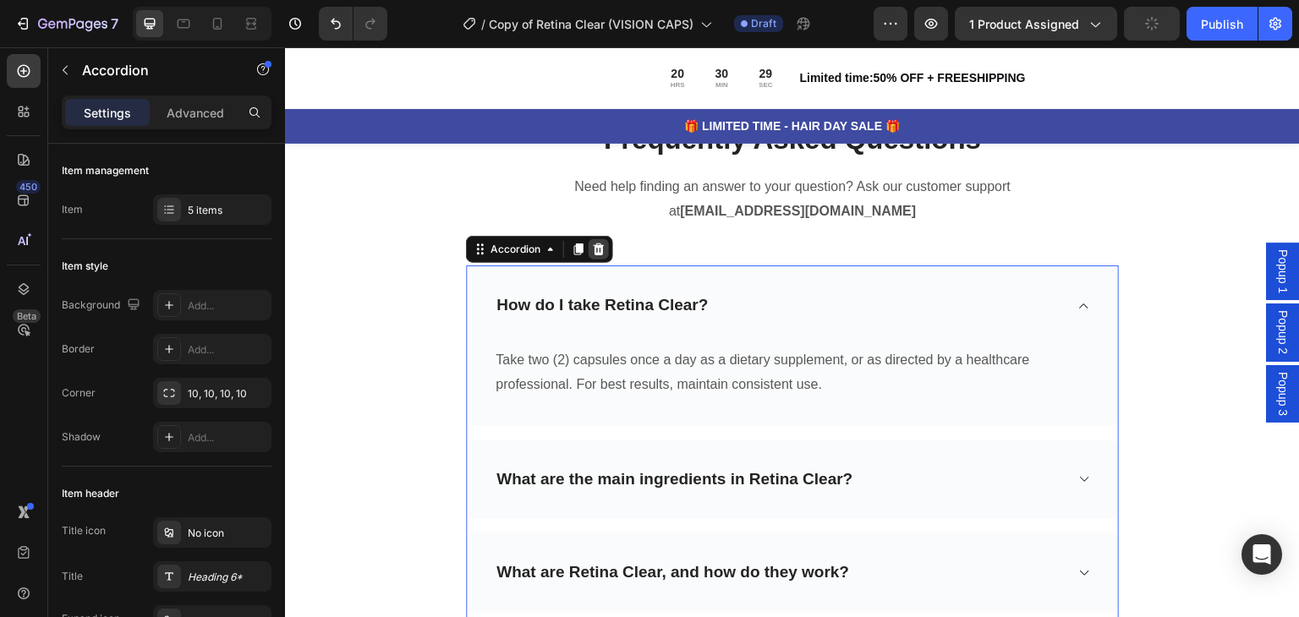
click at [594, 255] on icon at bounding box center [599, 249] width 11 height 12
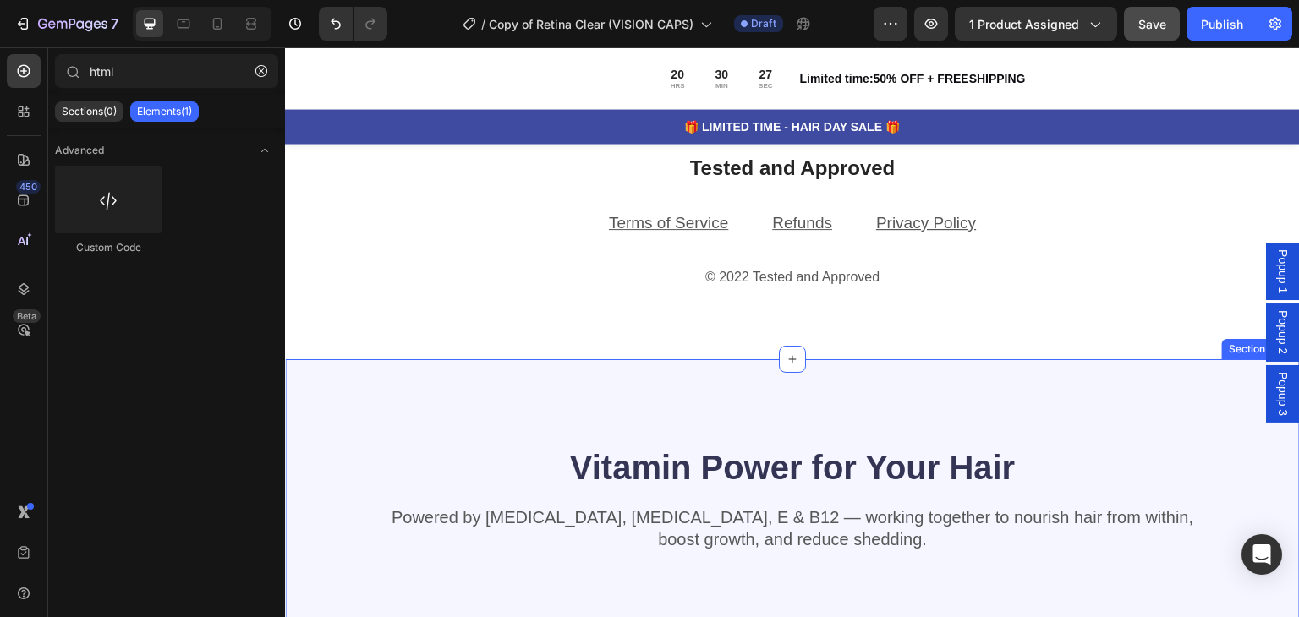
scroll to position [5217, 0]
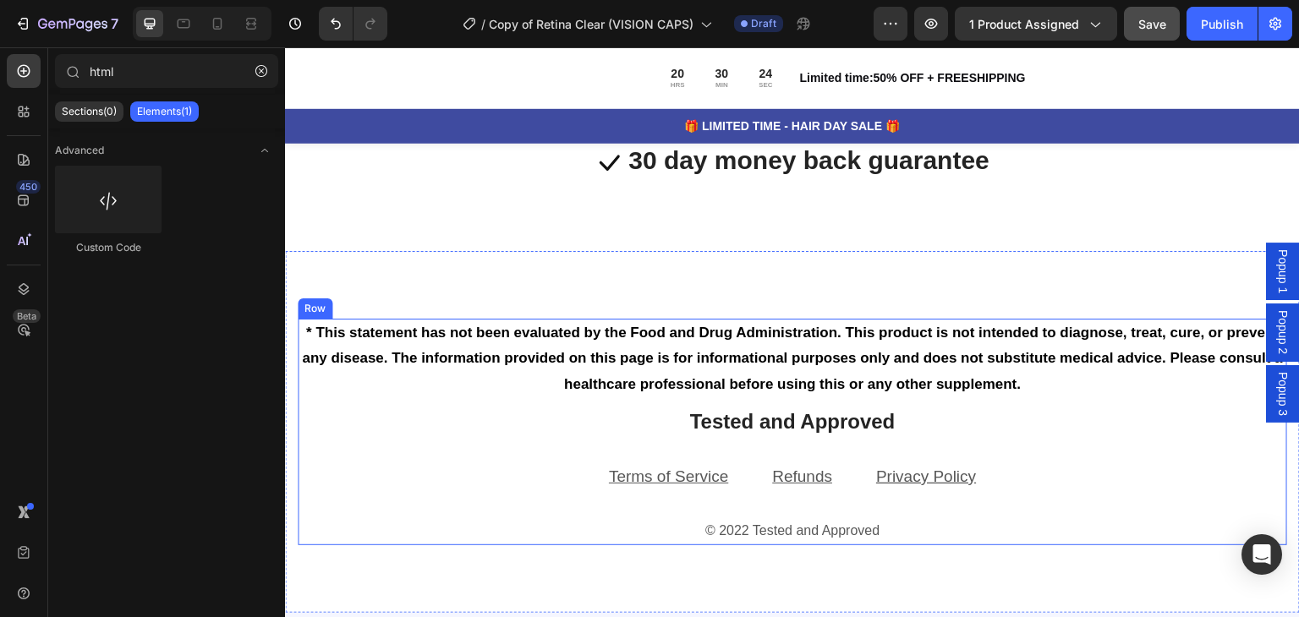
click at [440, 513] on div "* This statement has not been evaluated by the Food and Drug Administration. Th…" at bounding box center [792, 432] width 989 height 227
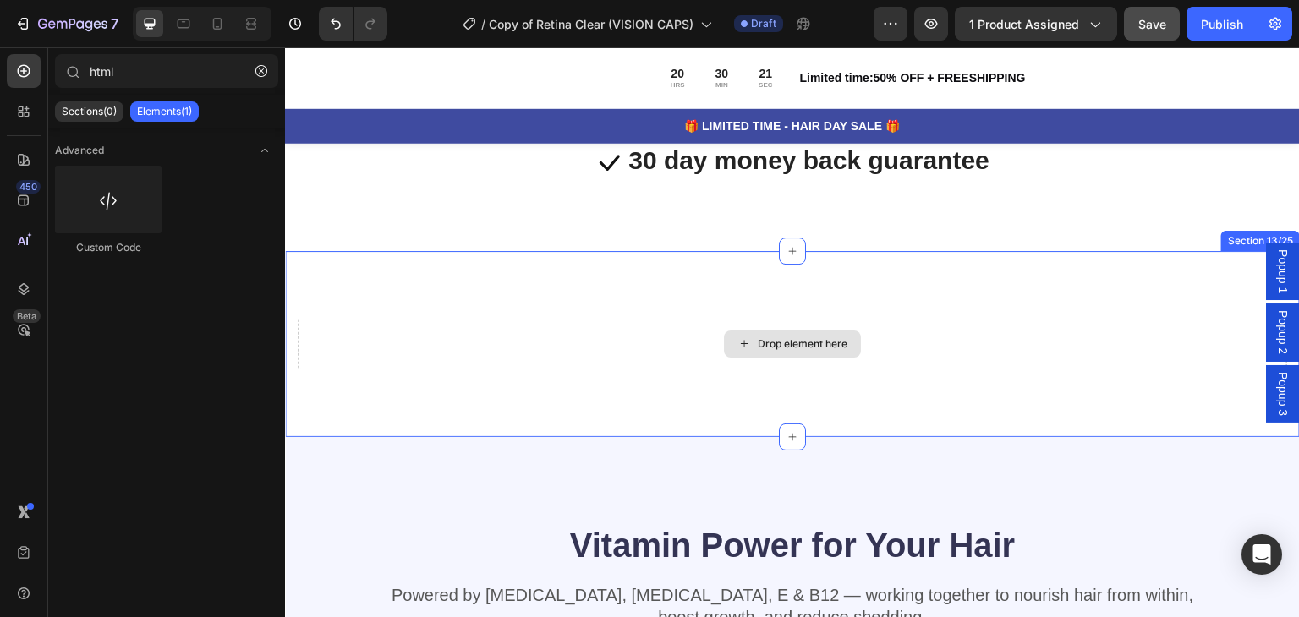
click at [586, 333] on div "Drop element here" at bounding box center [792, 344] width 989 height 51
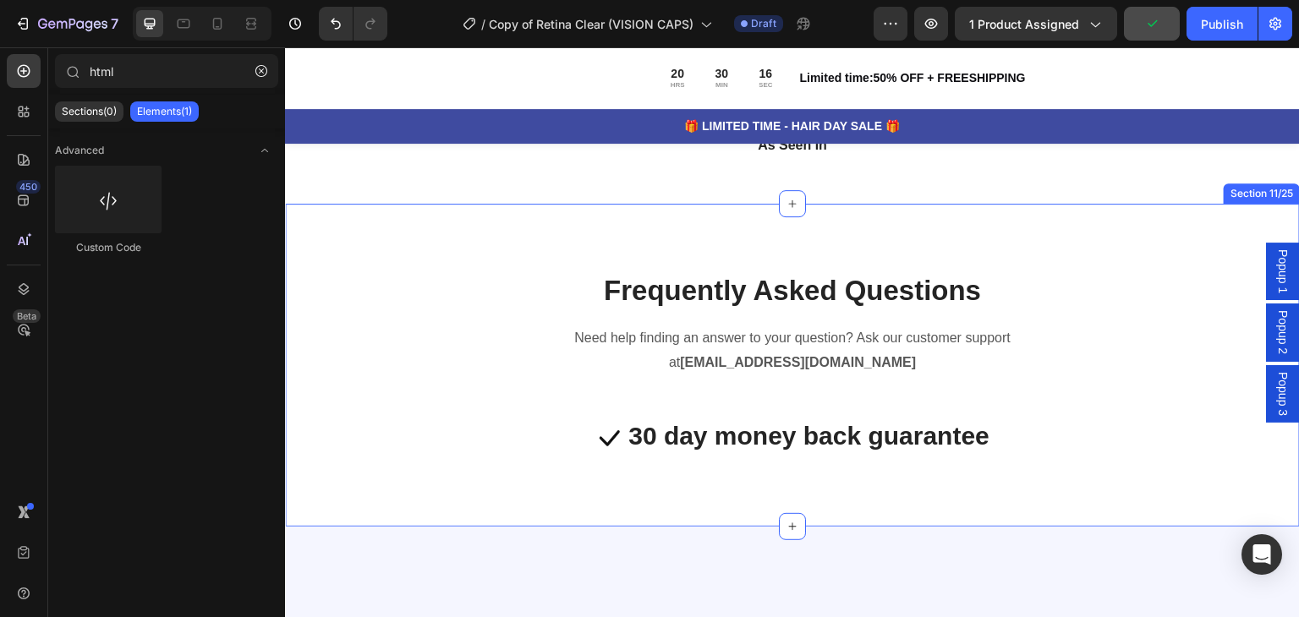
scroll to position [4964, 0]
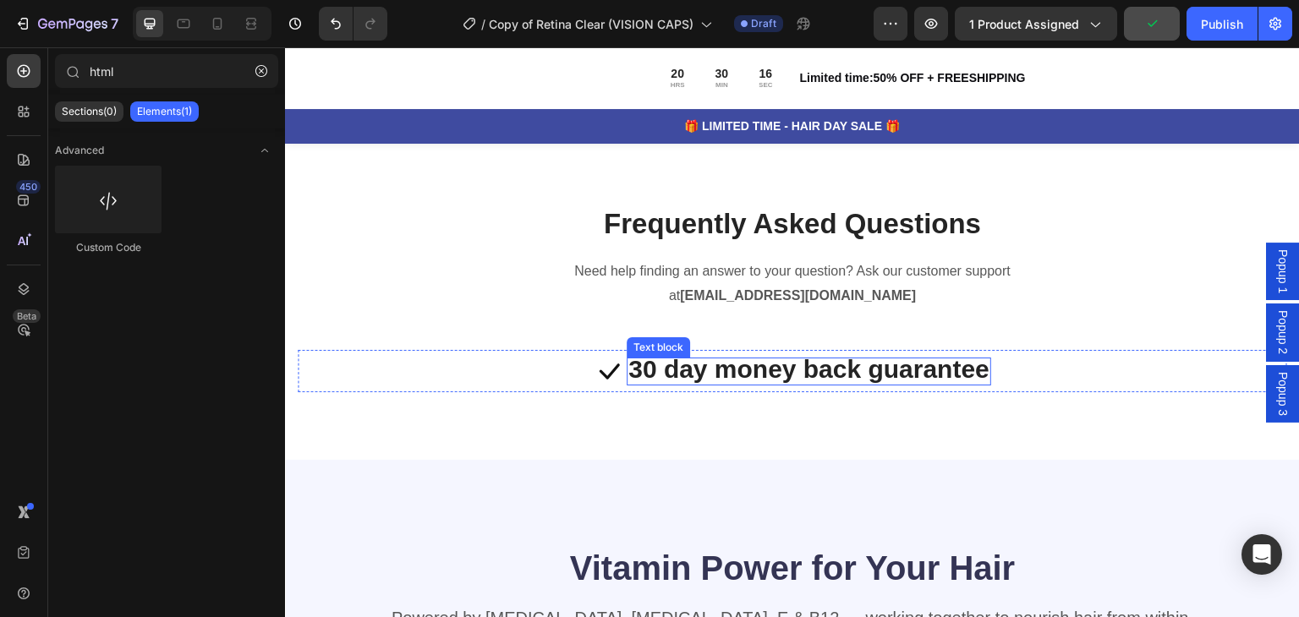
click at [796, 383] on span "30 day money back guarantee" at bounding box center [808, 369] width 361 height 28
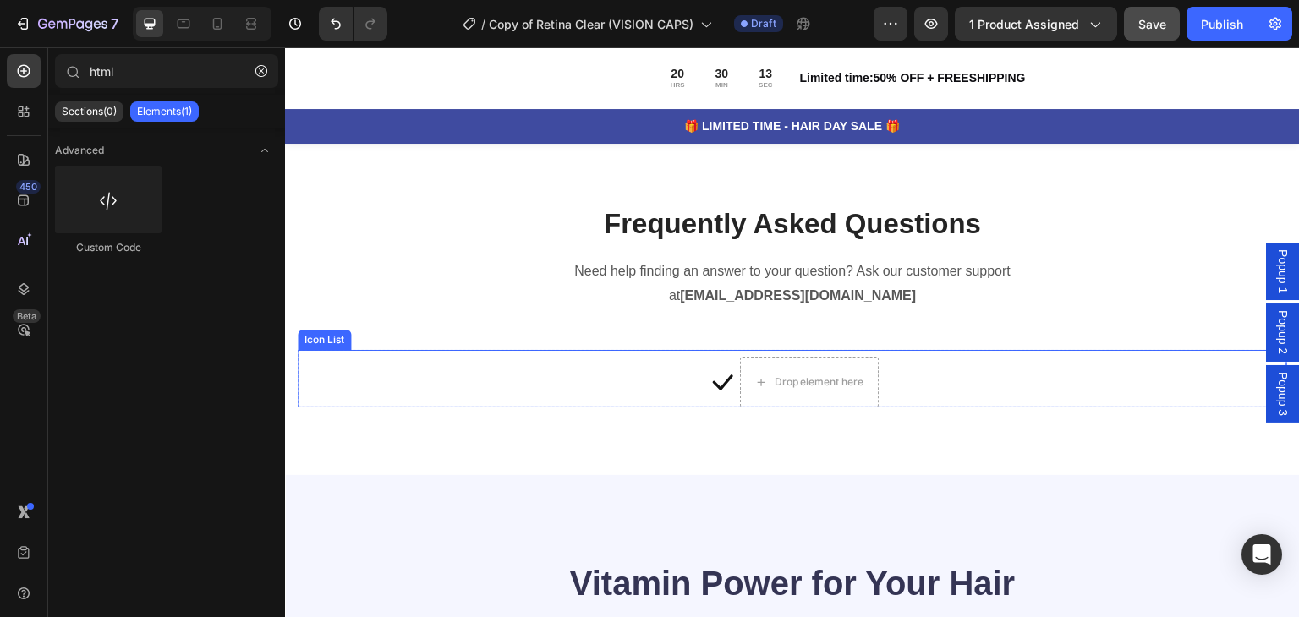
click at [905, 408] on div "Icon Drop element here" at bounding box center [792, 382] width 989 height 51
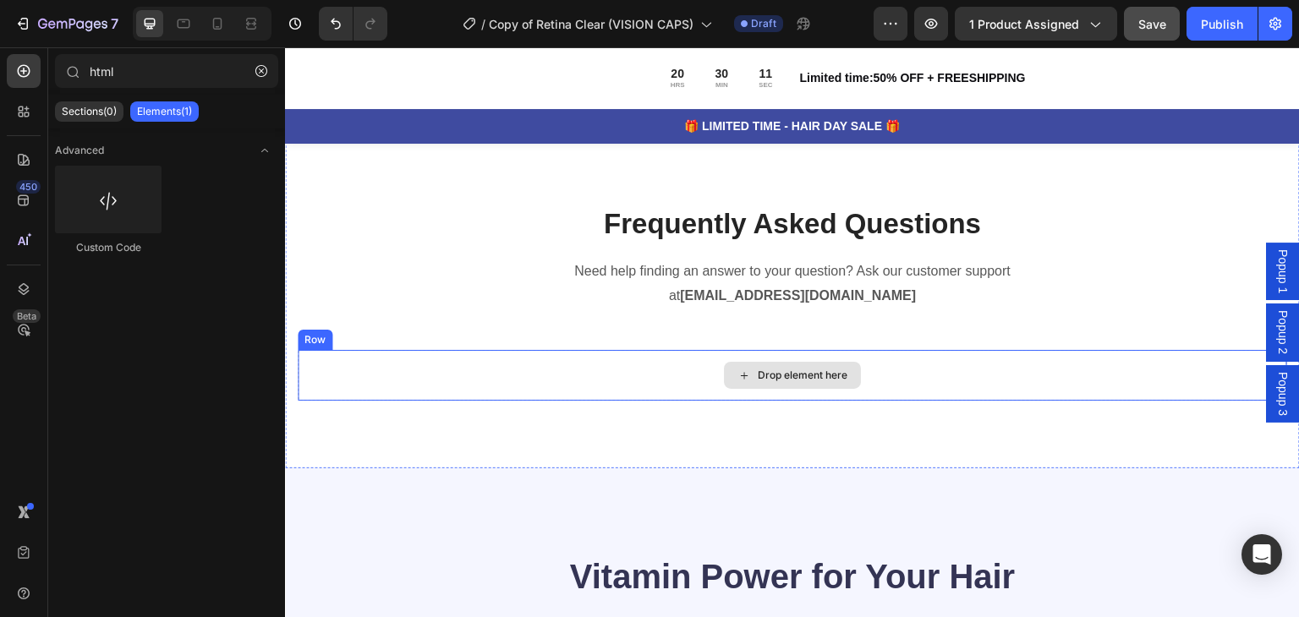
click at [922, 401] on div "Drop element here" at bounding box center [792, 375] width 989 height 51
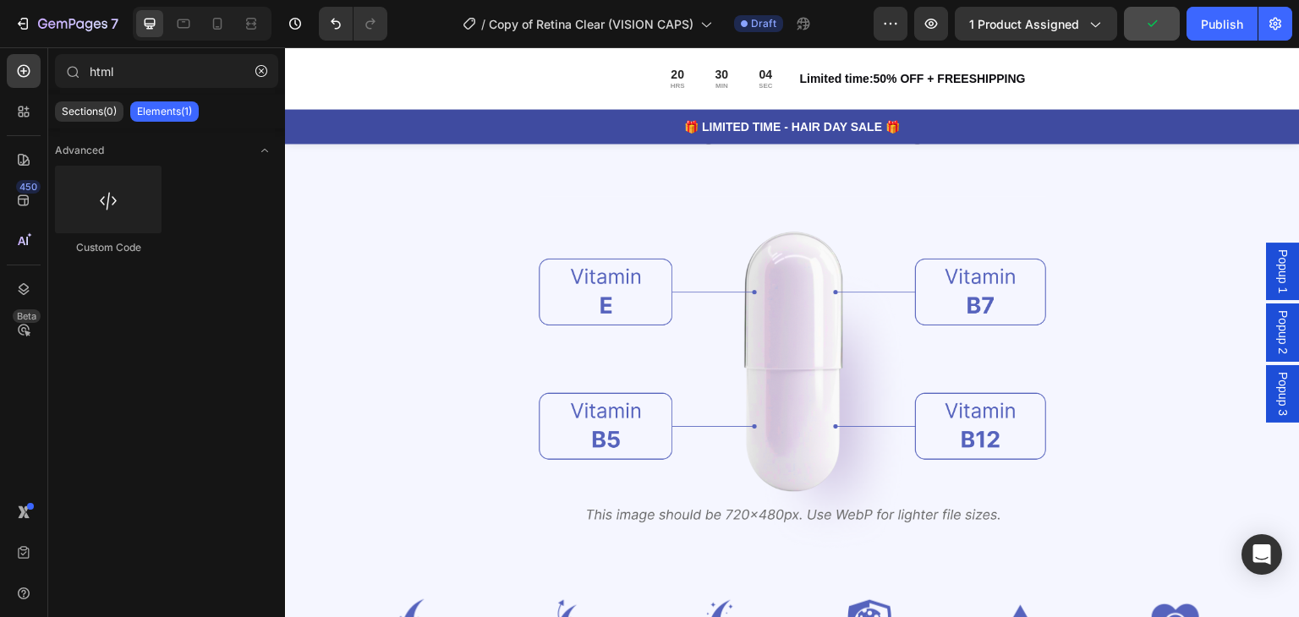
scroll to position [5556, 0]
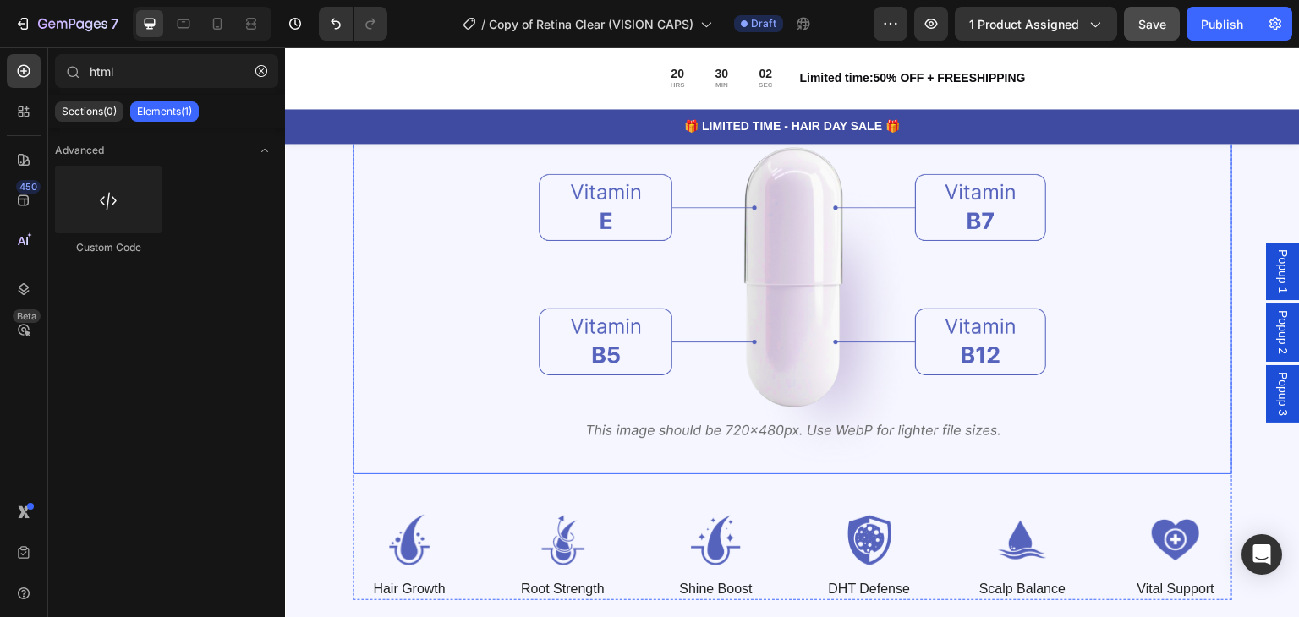
click at [741, 425] on img at bounding box center [792, 289] width 507 height 370
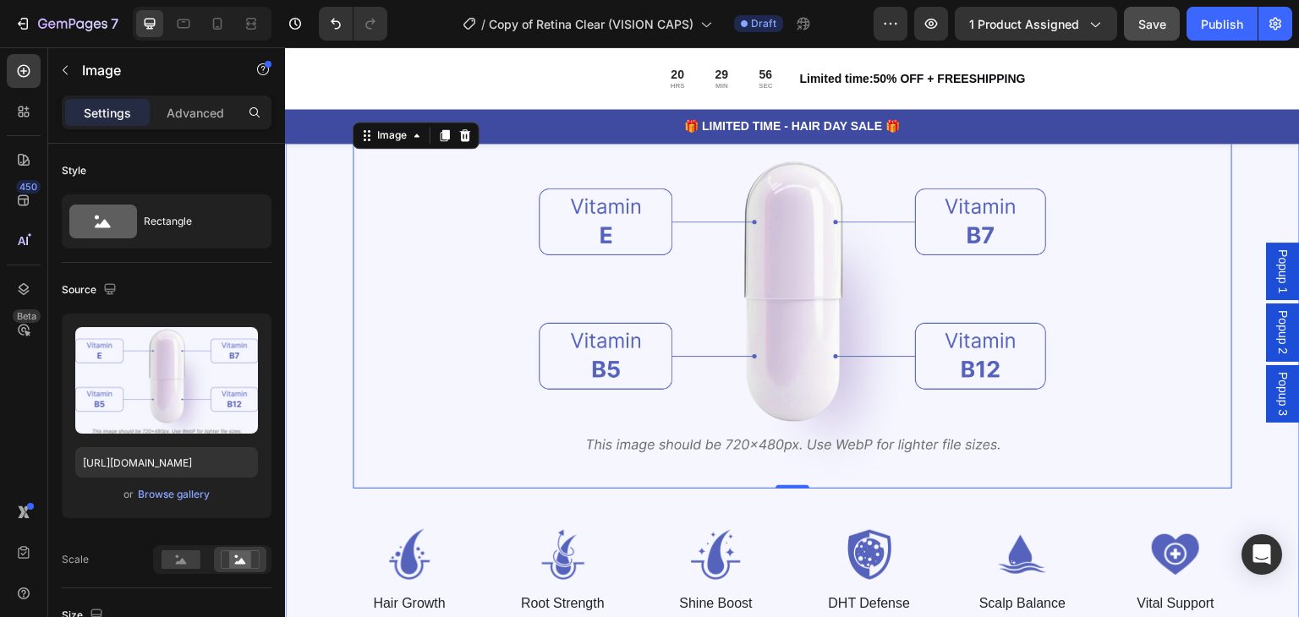
scroll to position [5725, 0]
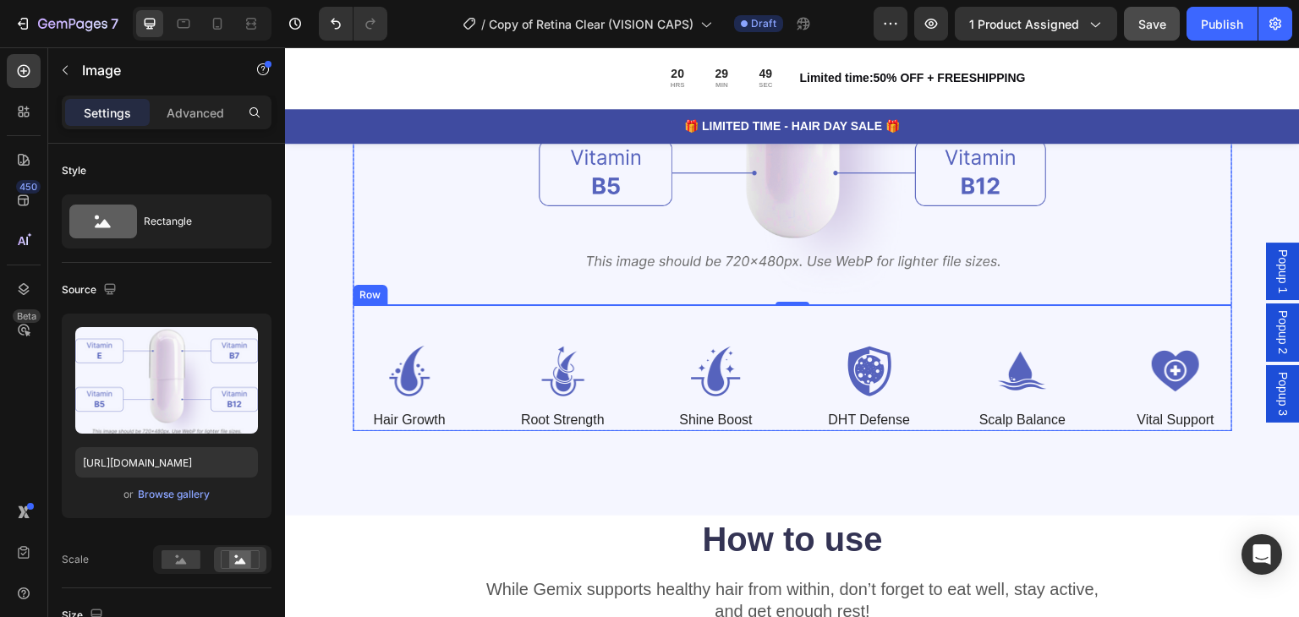
click at [777, 343] on div "Image Hair Growth Text Block Image Root Strength Text Block Image Shine Boost T…" at bounding box center [792, 368] width 879 height 126
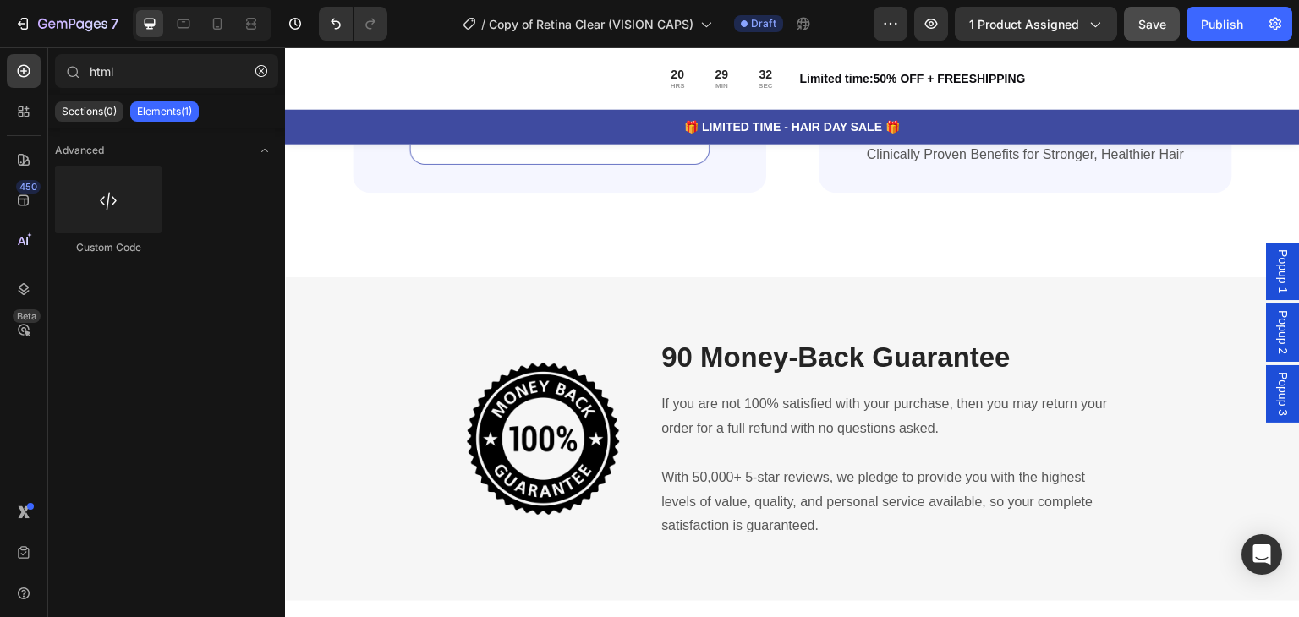
scroll to position [4287, 0]
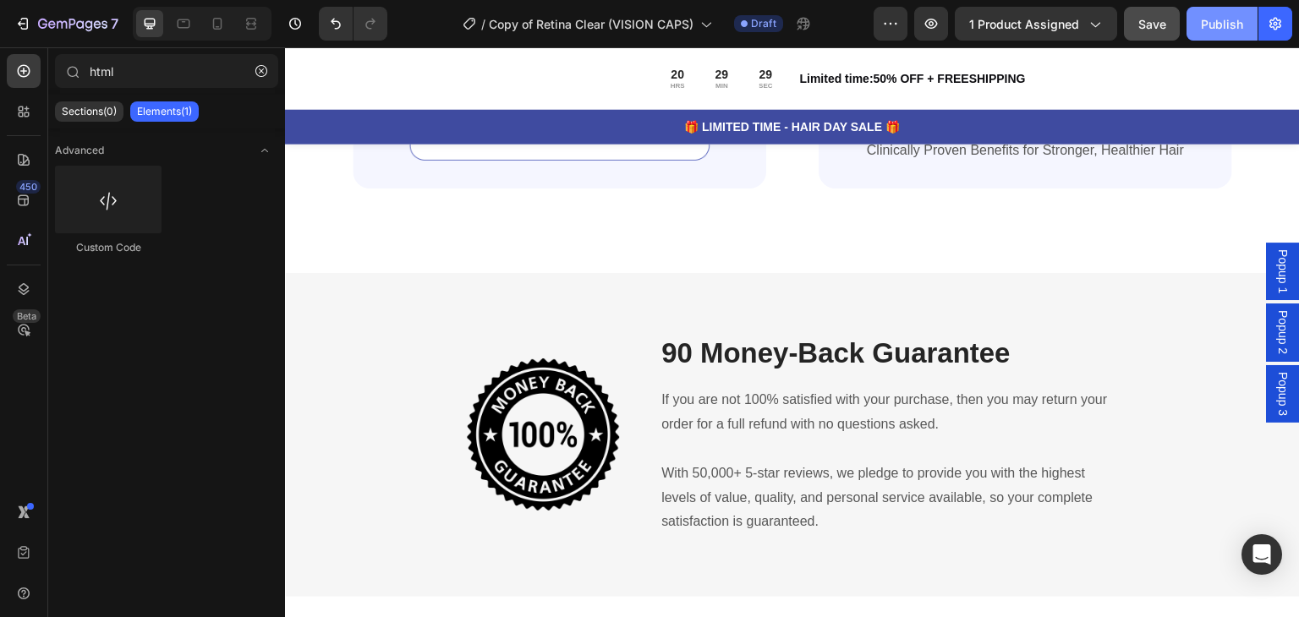
click at [1206, 25] on div "Publish" at bounding box center [1222, 24] width 42 height 18
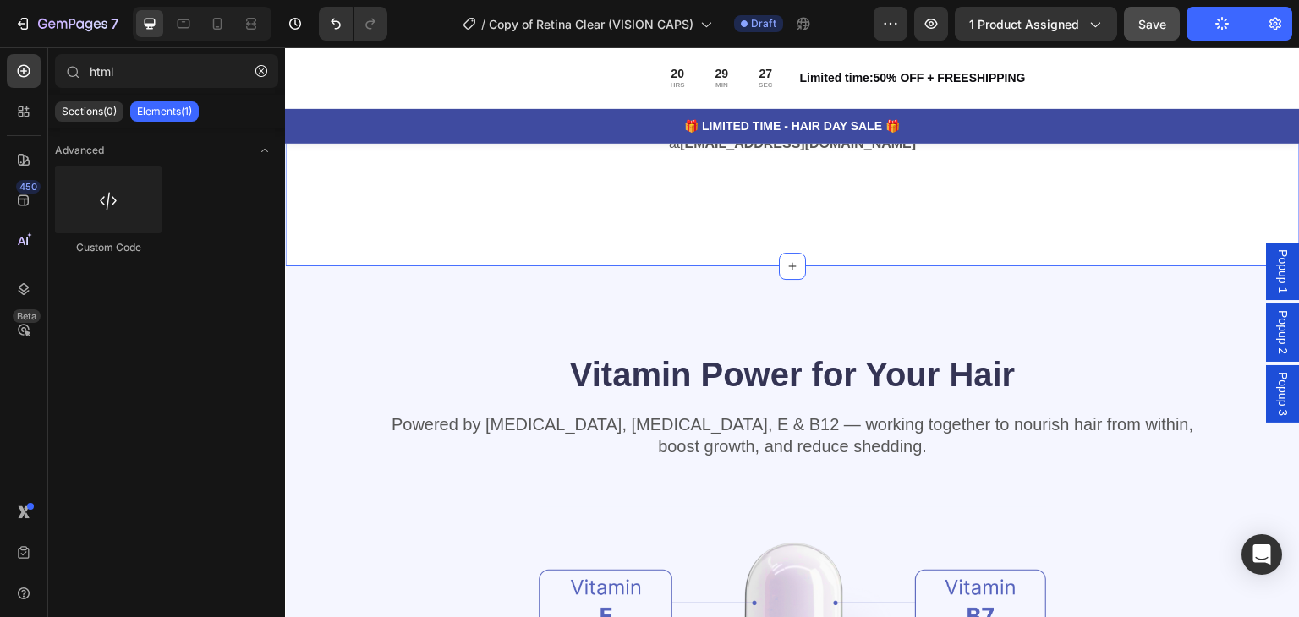
scroll to position [5217, 0]
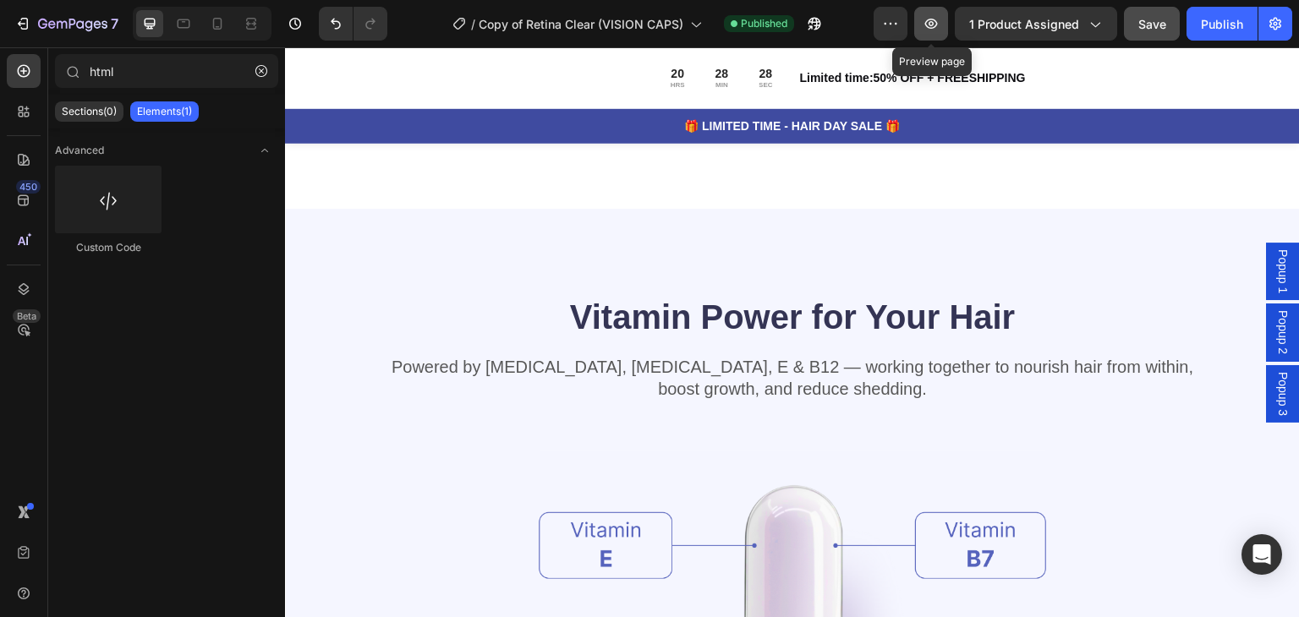
click at [922, 19] on button "button" at bounding box center [931, 24] width 34 height 34
click at [222, 17] on icon at bounding box center [217, 23] width 17 height 17
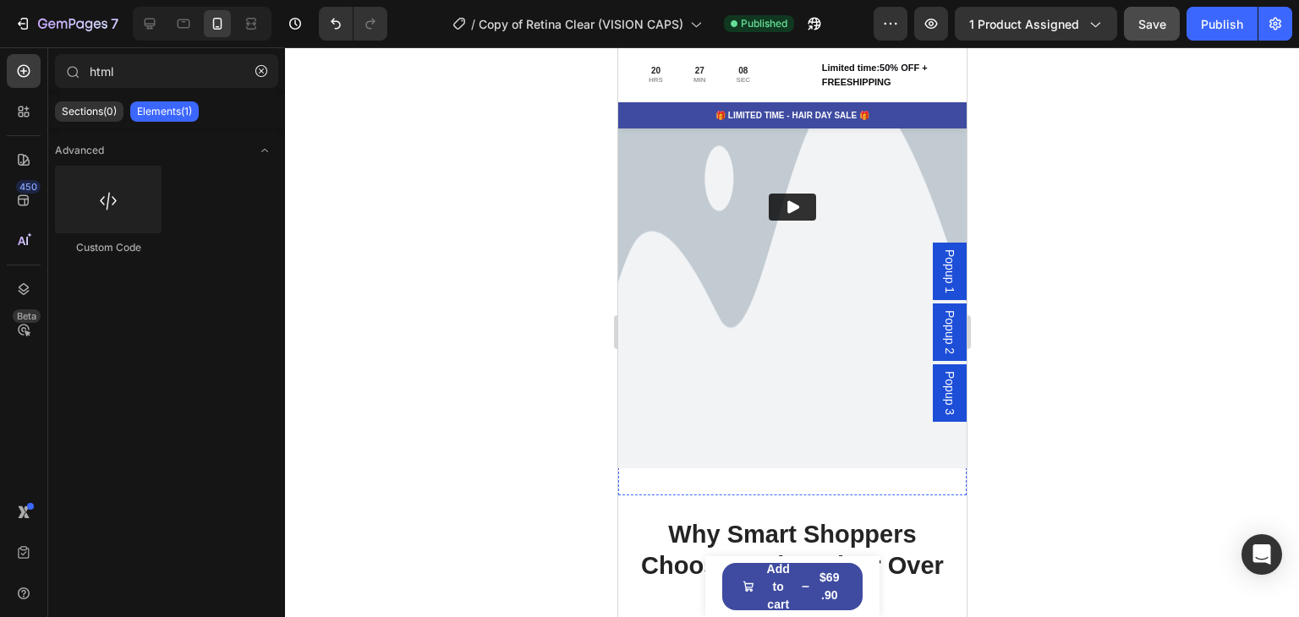
scroll to position [2587, 0]
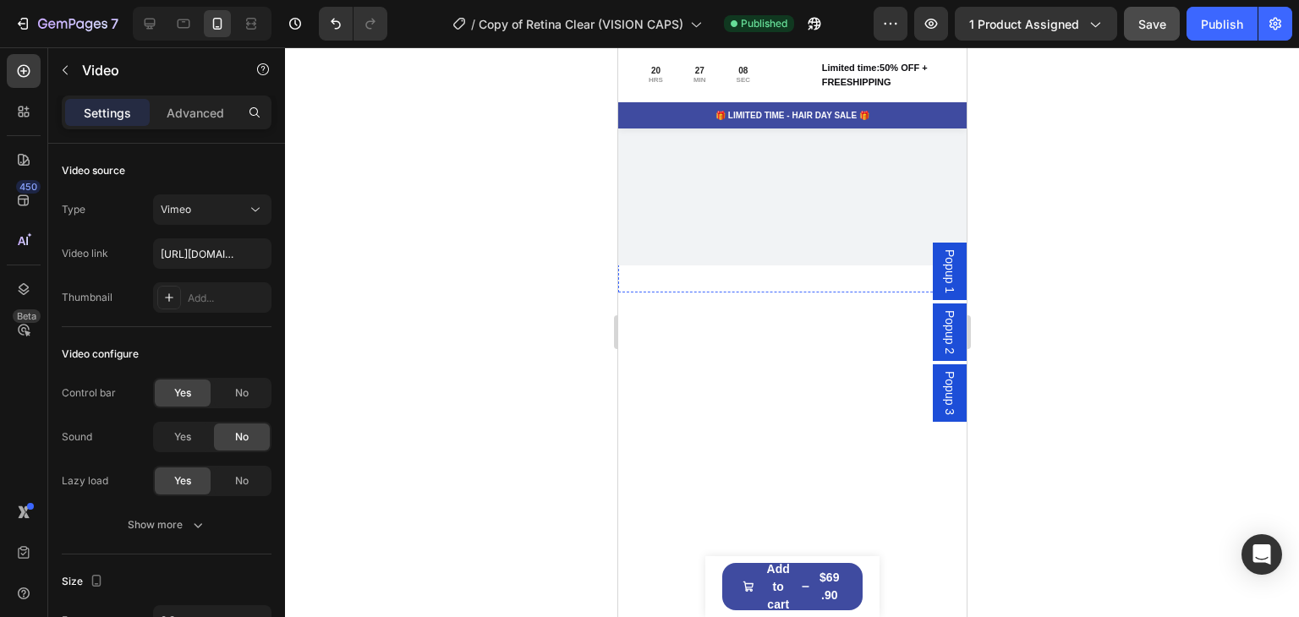
click at [640, 163] on img at bounding box center [791, 4] width 348 height 523
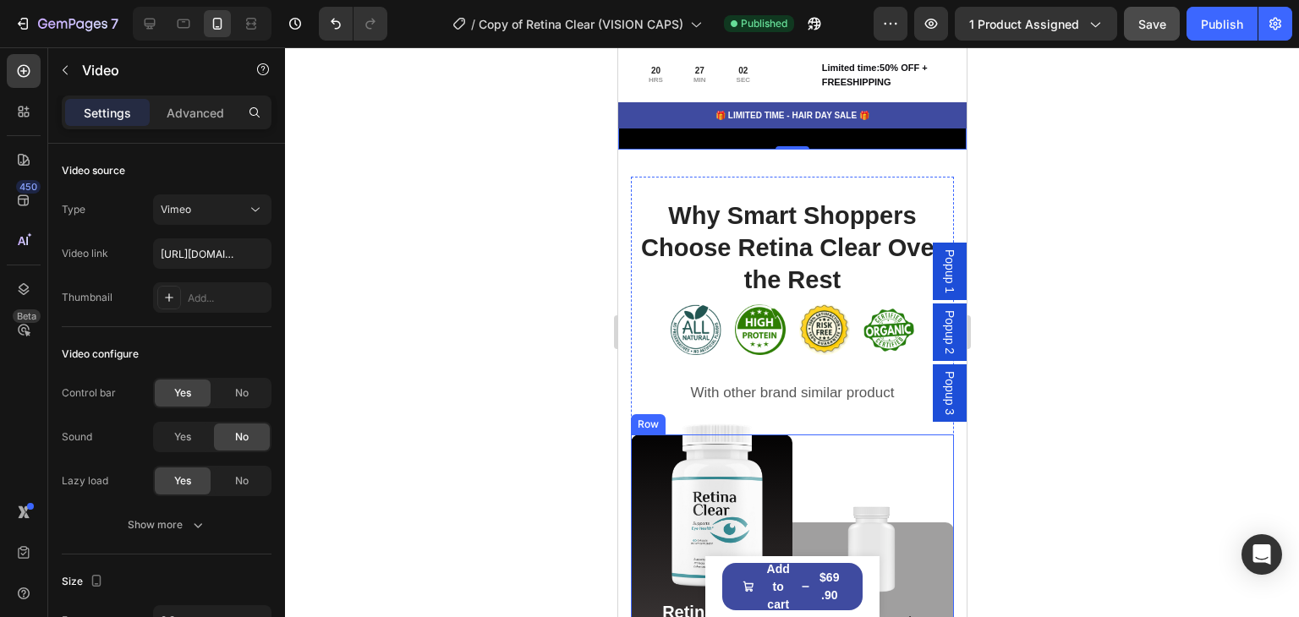
scroll to position [2722, 0]
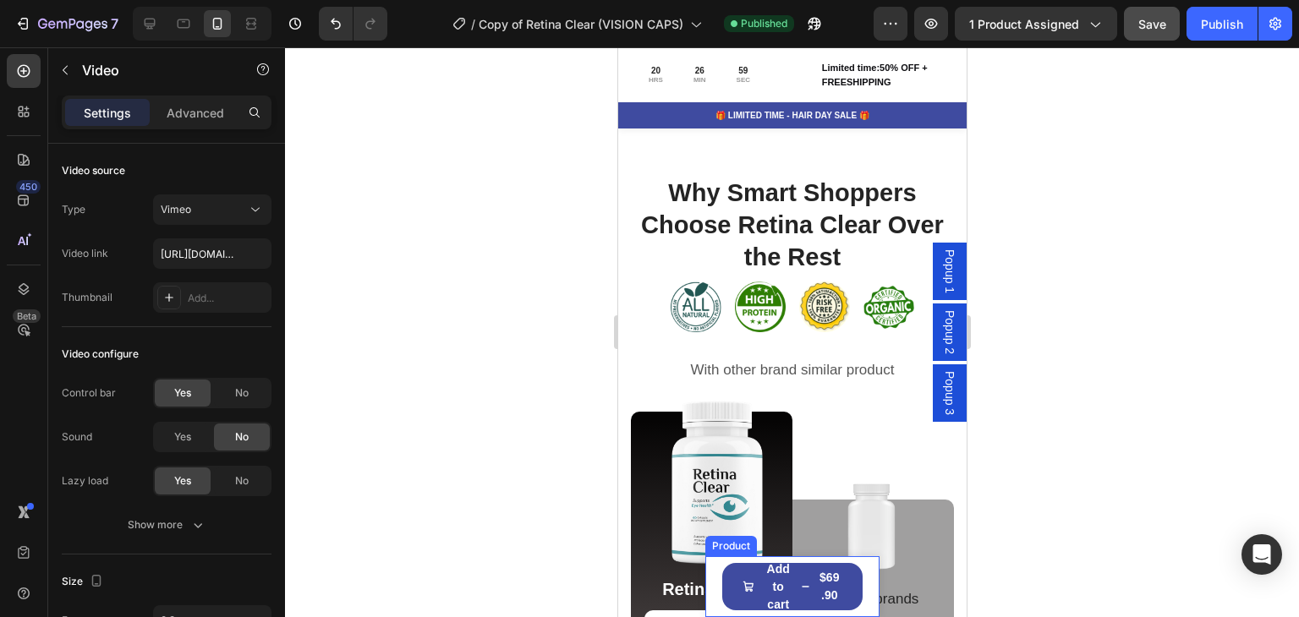
click at [860, 597] on div "Product Images 1 BOTTLE Product Title $69.90 Product Price Product Price Row Se…" at bounding box center [791, 586] width 174 height 61
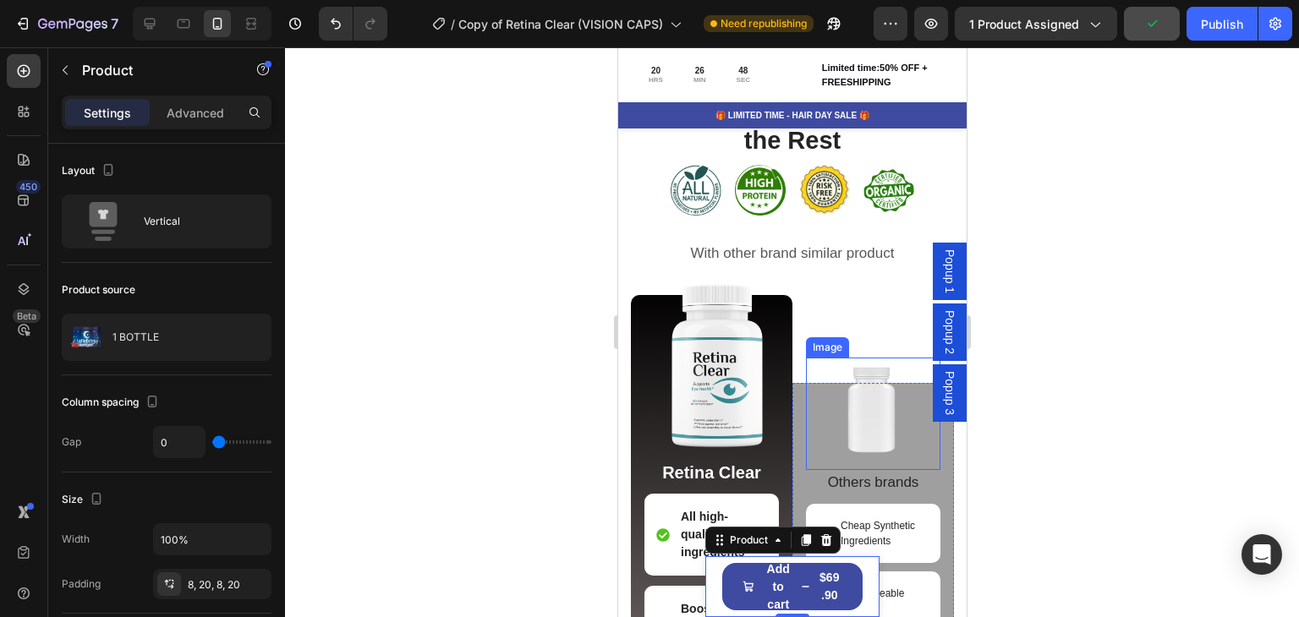
scroll to position [2892, 0]
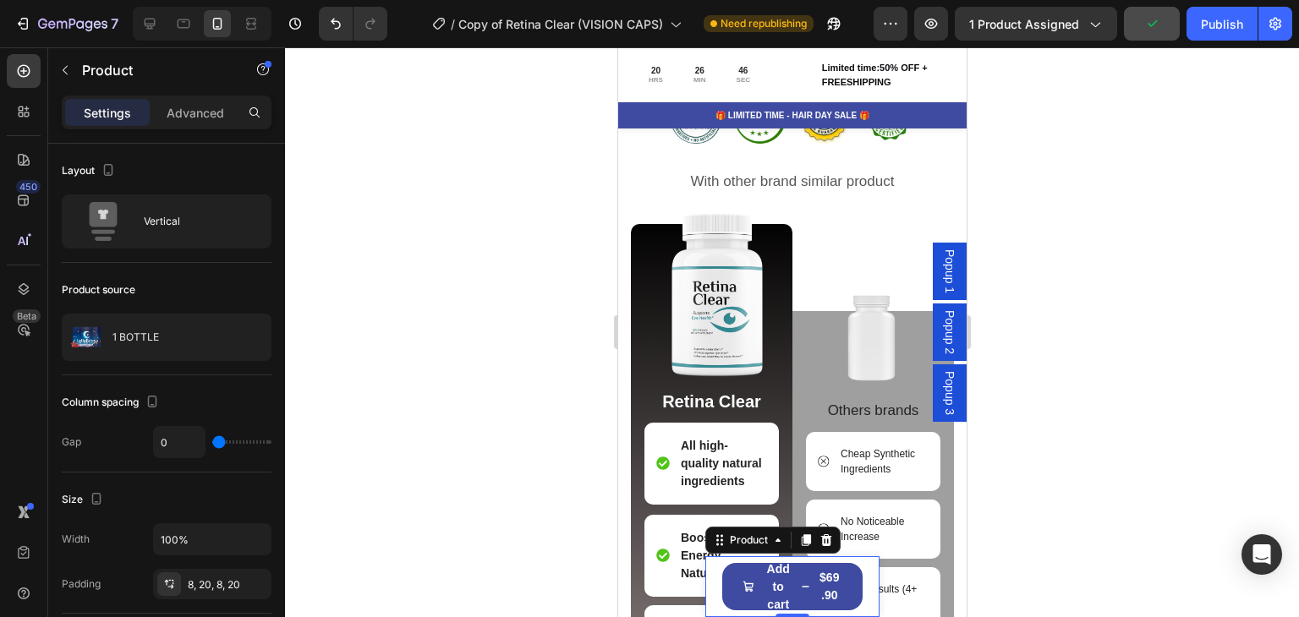
click at [860, 599] on div "Product Images 1 BOTTLE Product Title $69.90 Product Price Product Price Row Se…" at bounding box center [791, 586] width 174 height 61
click at [820, 543] on icon at bounding box center [825, 540] width 11 height 12
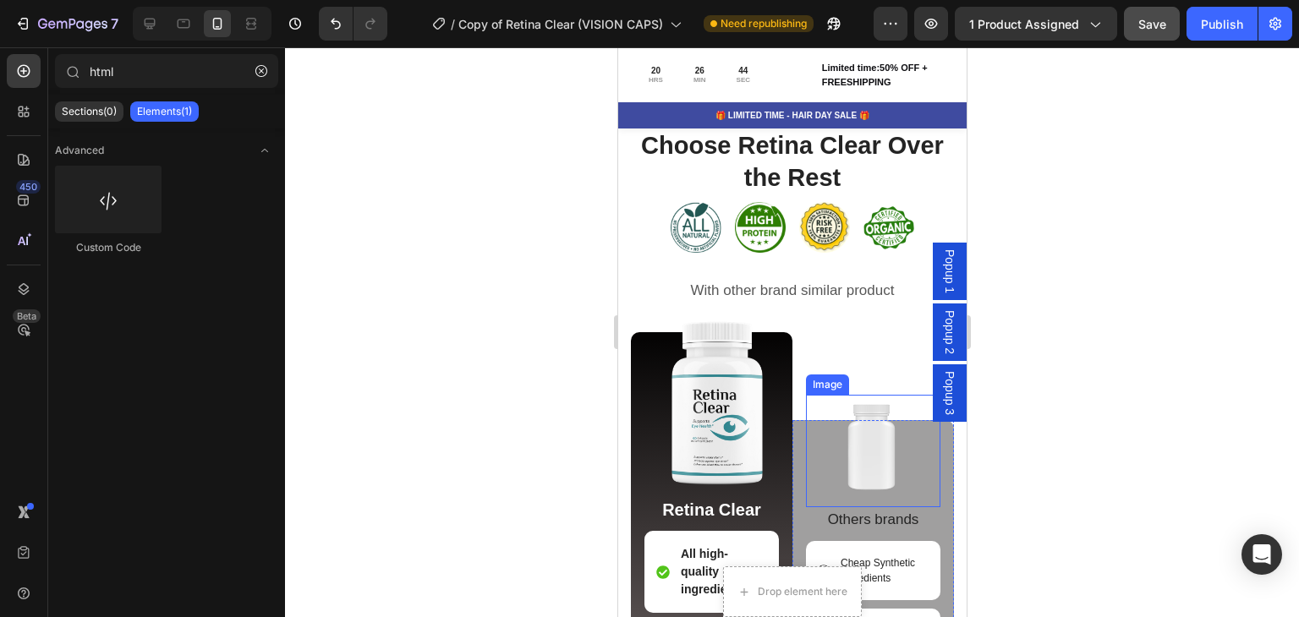
scroll to position [2722, 0]
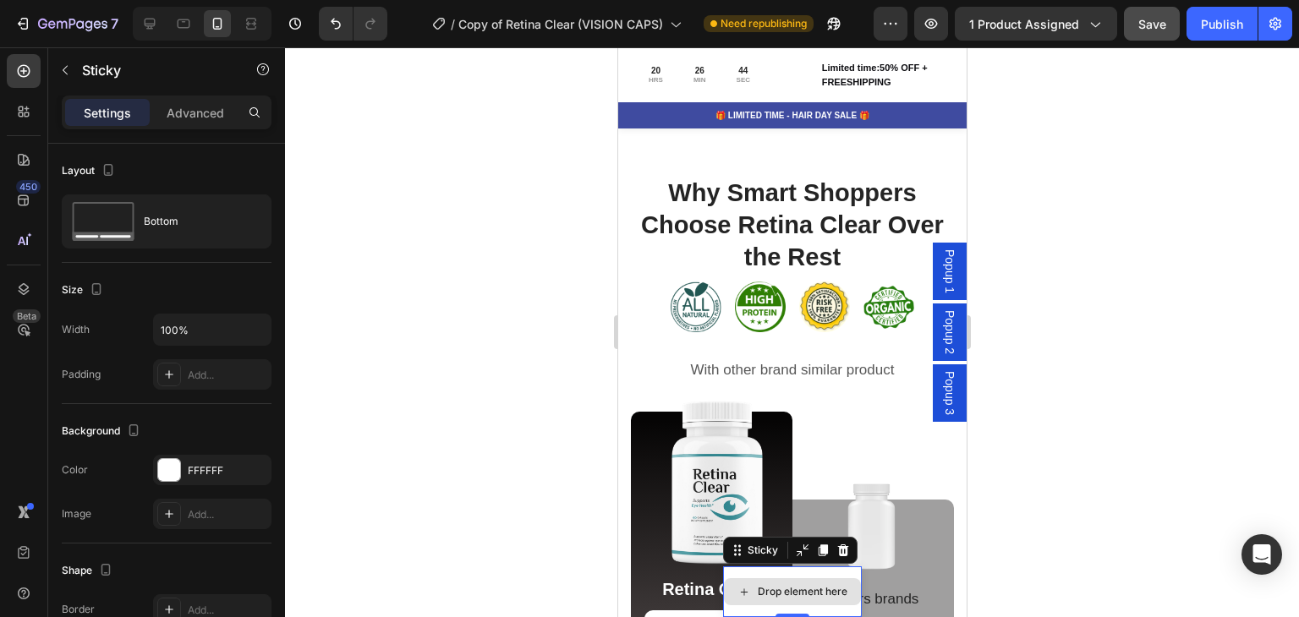
click at [808, 609] on div "Drop element here" at bounding box center [791, 591] width 139 height 51
click at [837, 548] on icon at bounding box center [842, 550] width 11 height 12
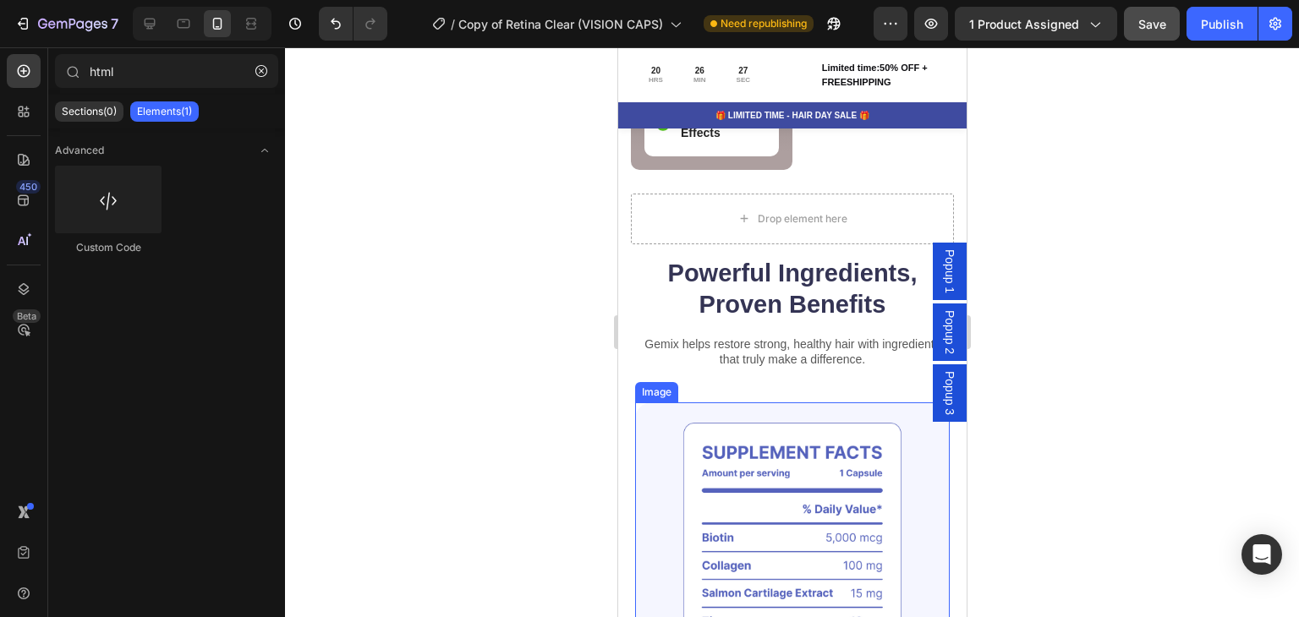
scroll to position [3906, 0]
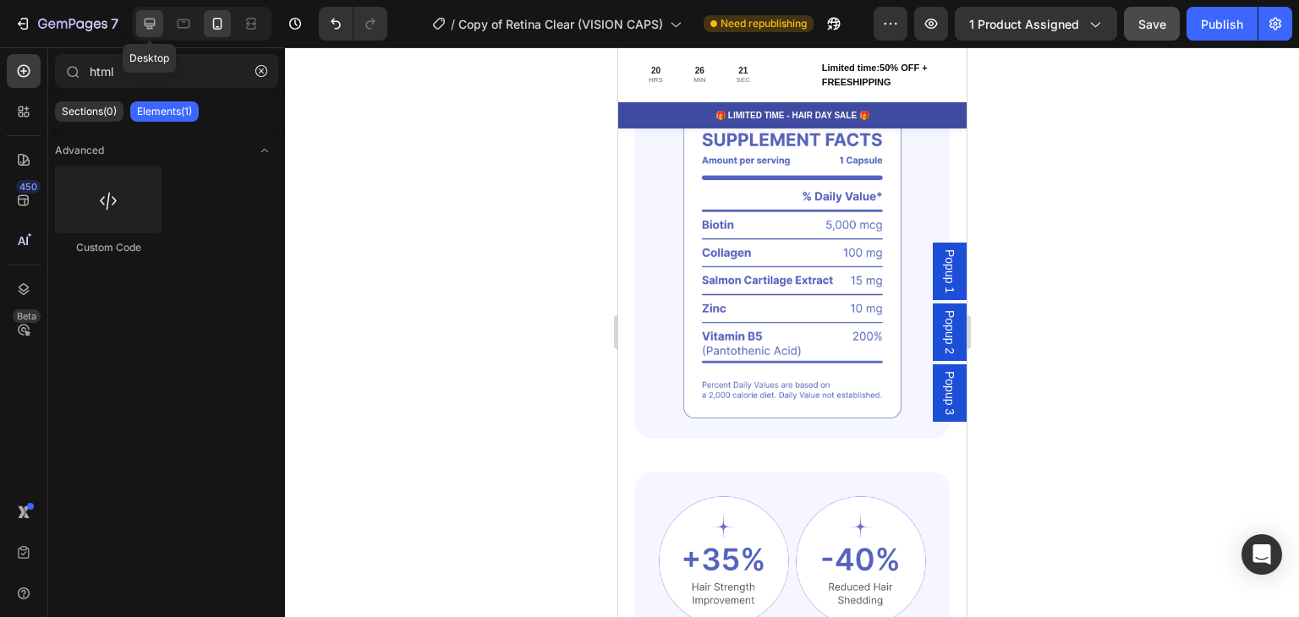
click at [152, 21] on icon at bounding box center [149, 23] width 17 height 17
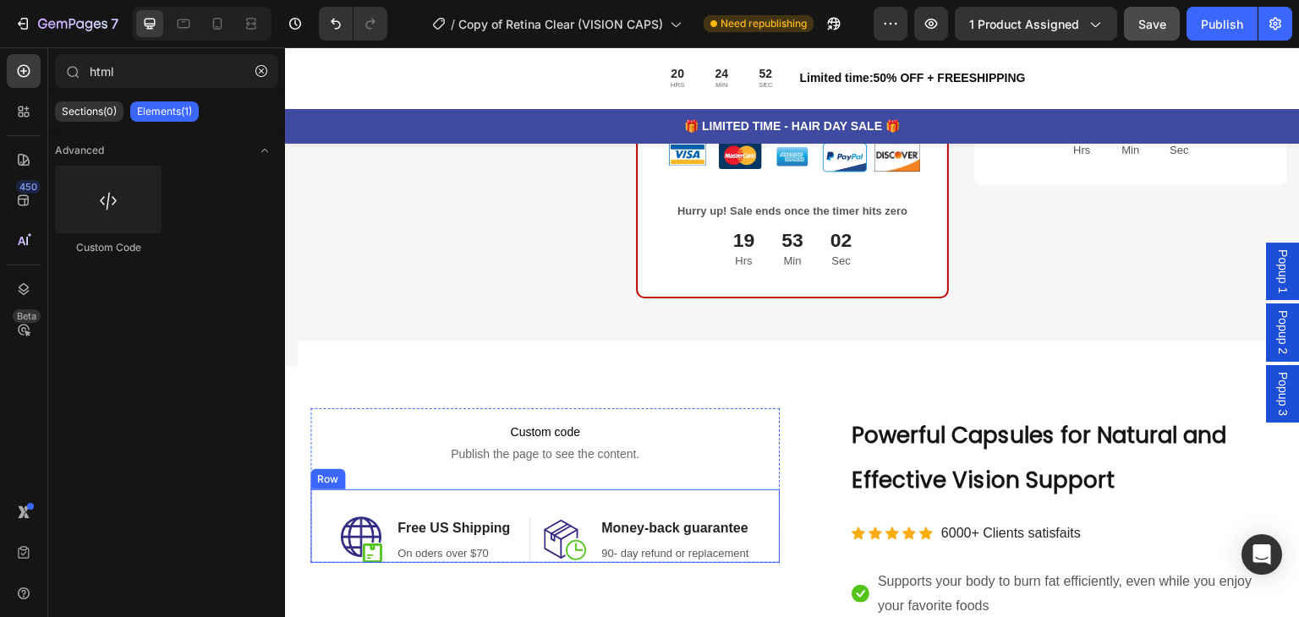
scroll to position [1018, 0]
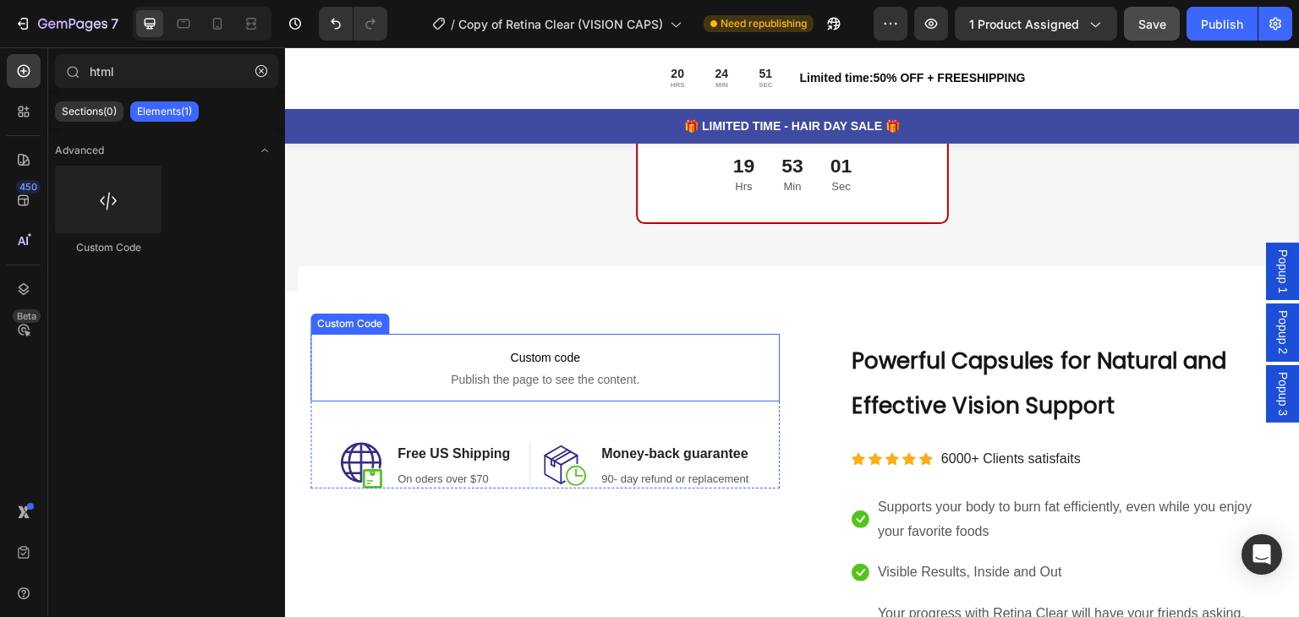
click at [628, 357] on span "Custom code" at bounding box center [544, 357] width 469 height 20
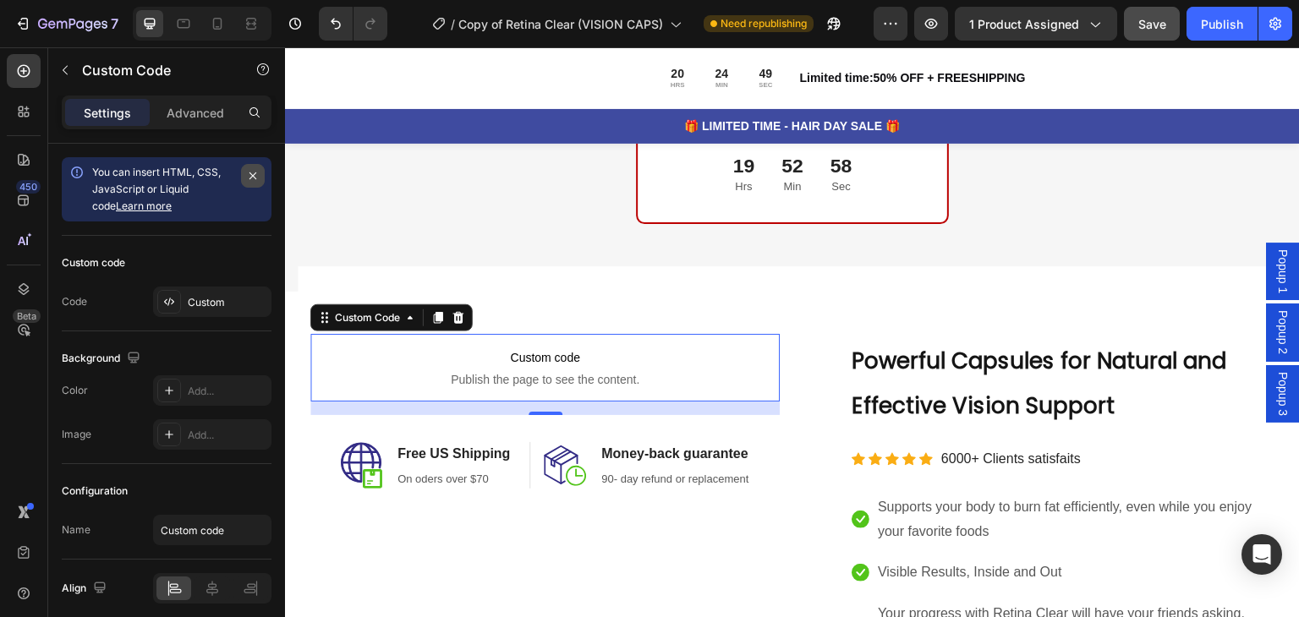
click at [249, 180] on icon "button" at bounding box center [253, 176] width 14 height 14
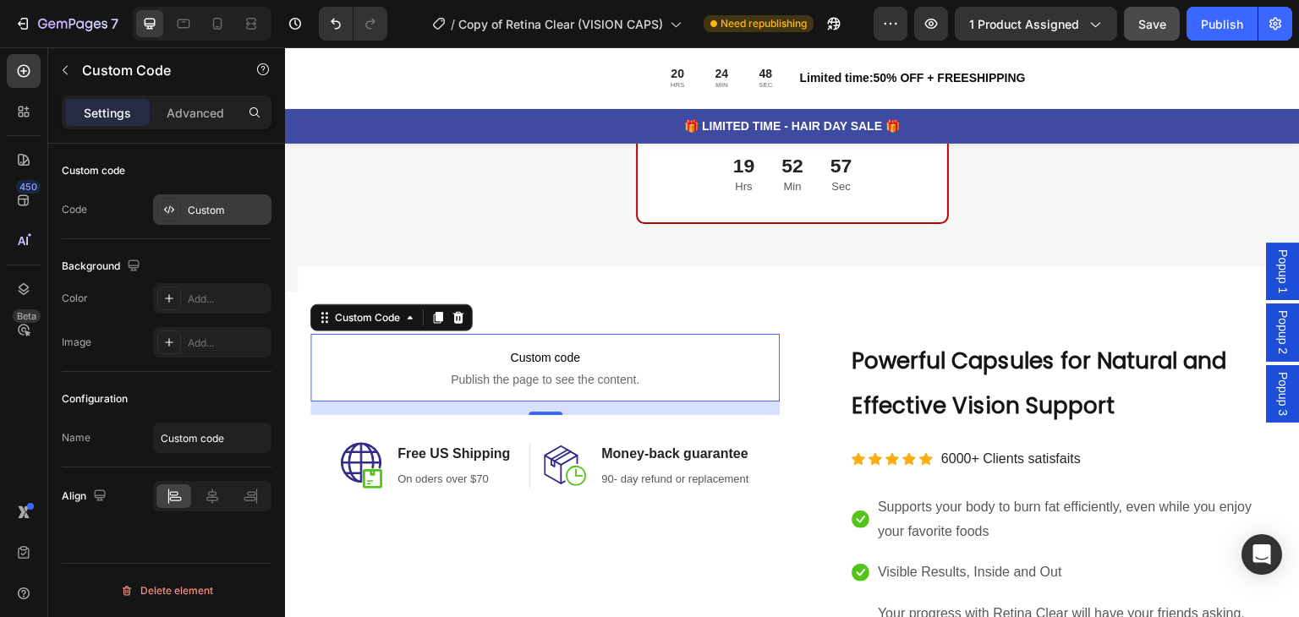
click at [240, 214] on div "Custom" at bounding box center [227, 210] width 79 height 15
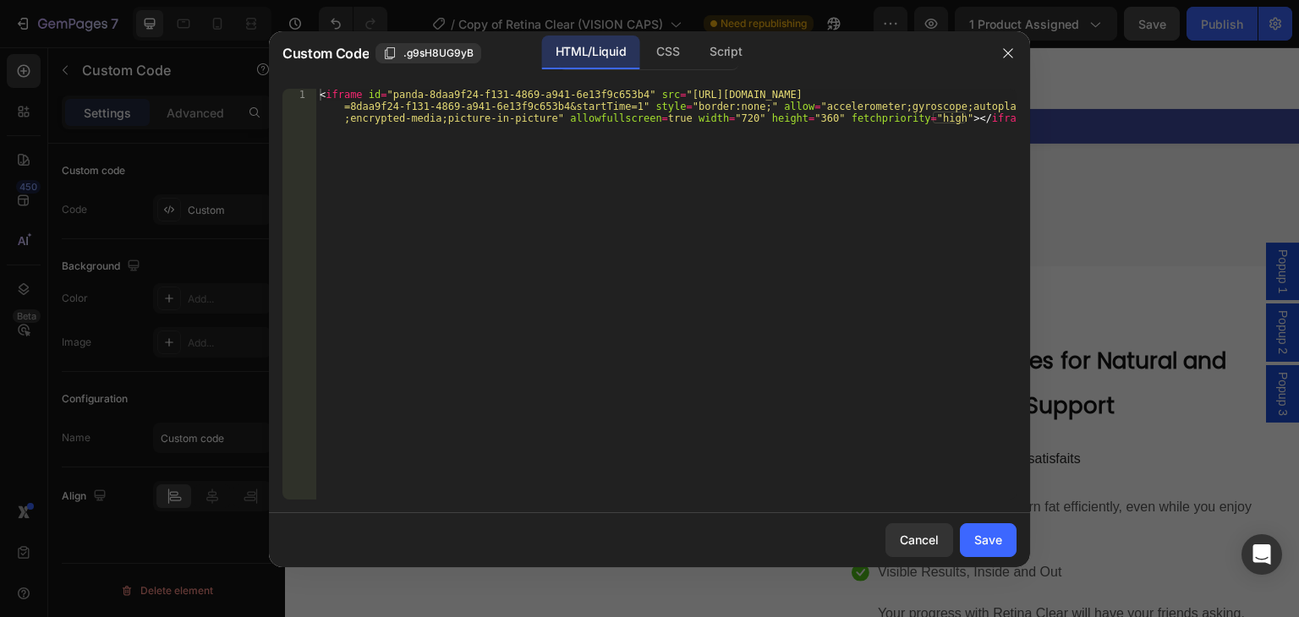
type textarea "<iframe id="panda-8daa9f24-f131-4869-a941-6e13f9c653b4" src="[URL][DOMAIN_NAME]…"
click at [745, 117] on div "< iframe id = "panda-8daa9f24-f131-4869-a941-6e13f9c653b4" src = "[URL][DOMAIN_…" at bounding box center [666, 330] width 700 height 482
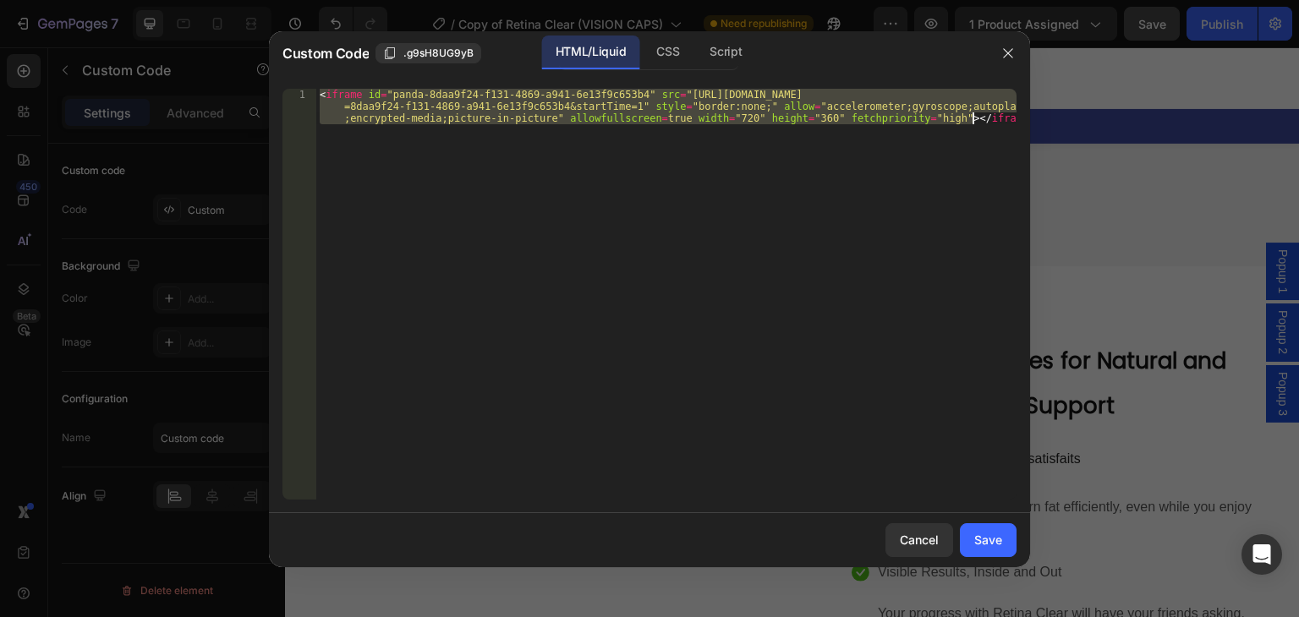
click at [745, 117] on div "< iframe id = "panda-8daa9f24-f131-4869-a941-6e13f9c653b4" src = "[URL][DOMAIN_…" at bounding box center [666, 330] width 700 height 482
click at [1019, 57] on button "button" at bounding box center [1007, 53] width 27 height 27
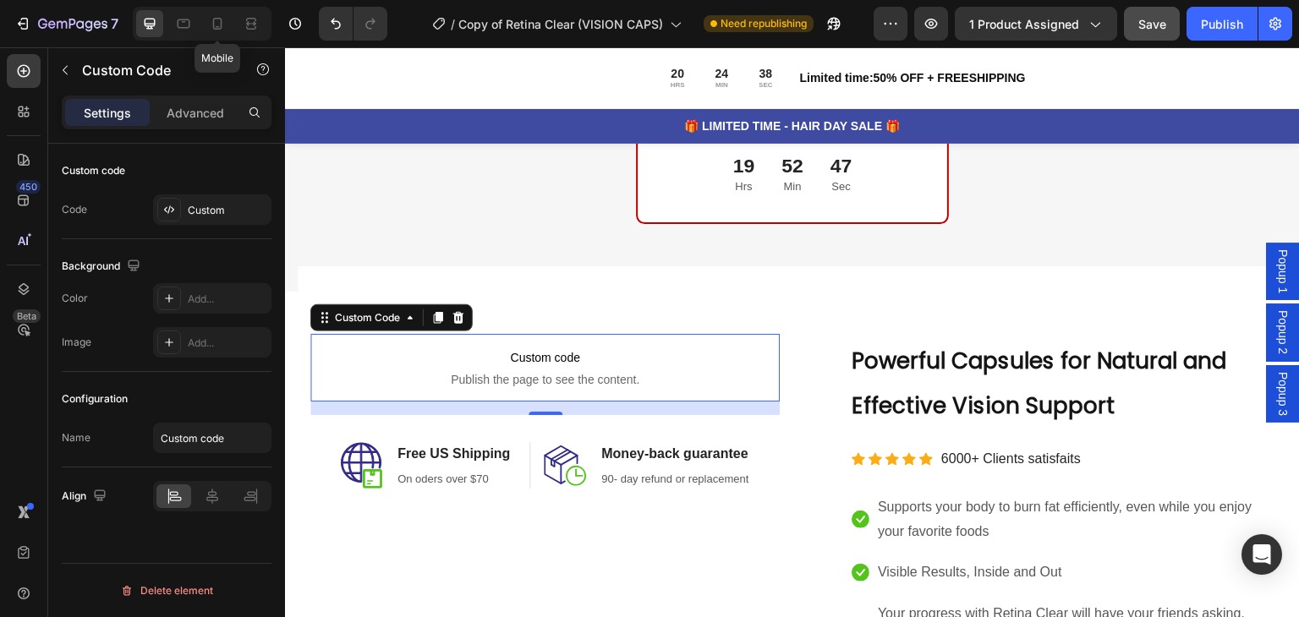
drag, startPoint x: 213, startPoint y: 25, endPoint x: 288, endPoint y: 44, distance: 77.7
click at [213, 25] on icon at bounding box center [217, 24] width 9 height 12
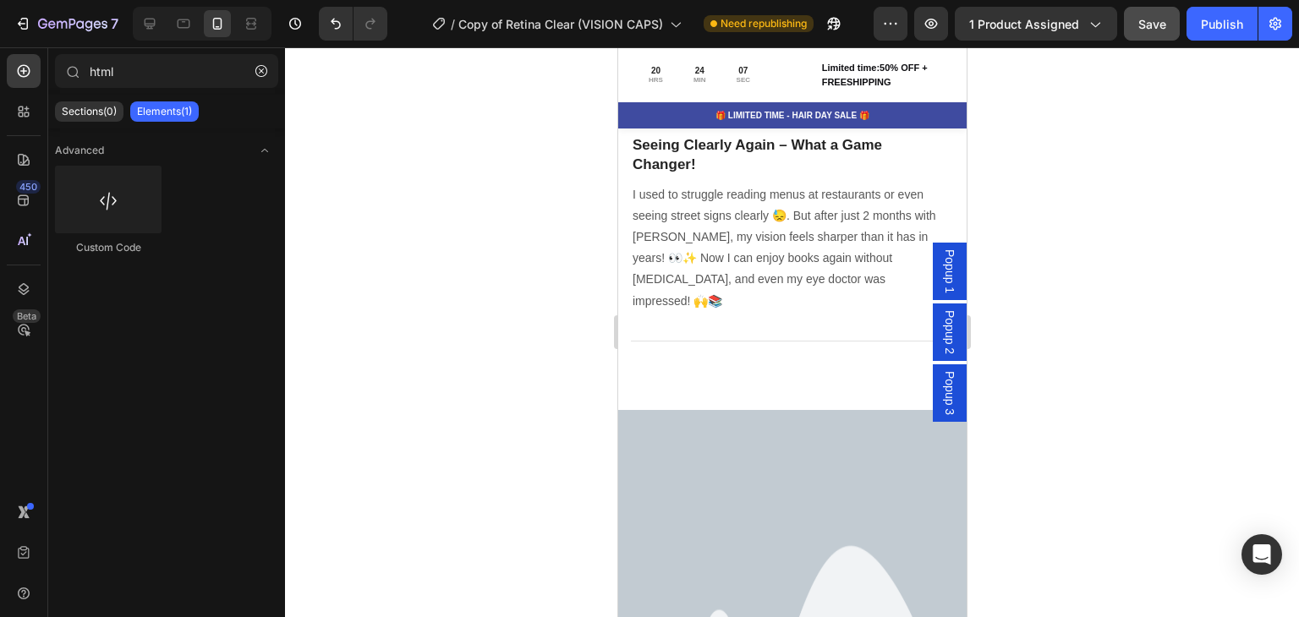
scroll to position [2164, 0]
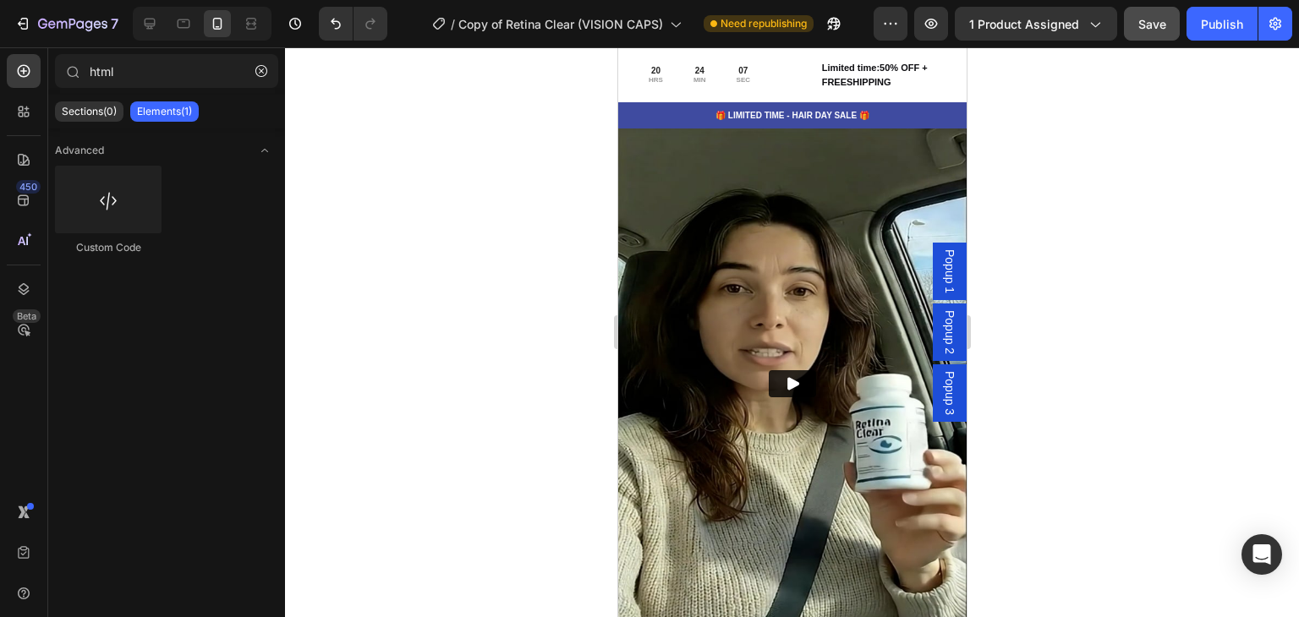
click at [654, 123] on div "Video" at bounding box center [638, 112] width 43 height 20
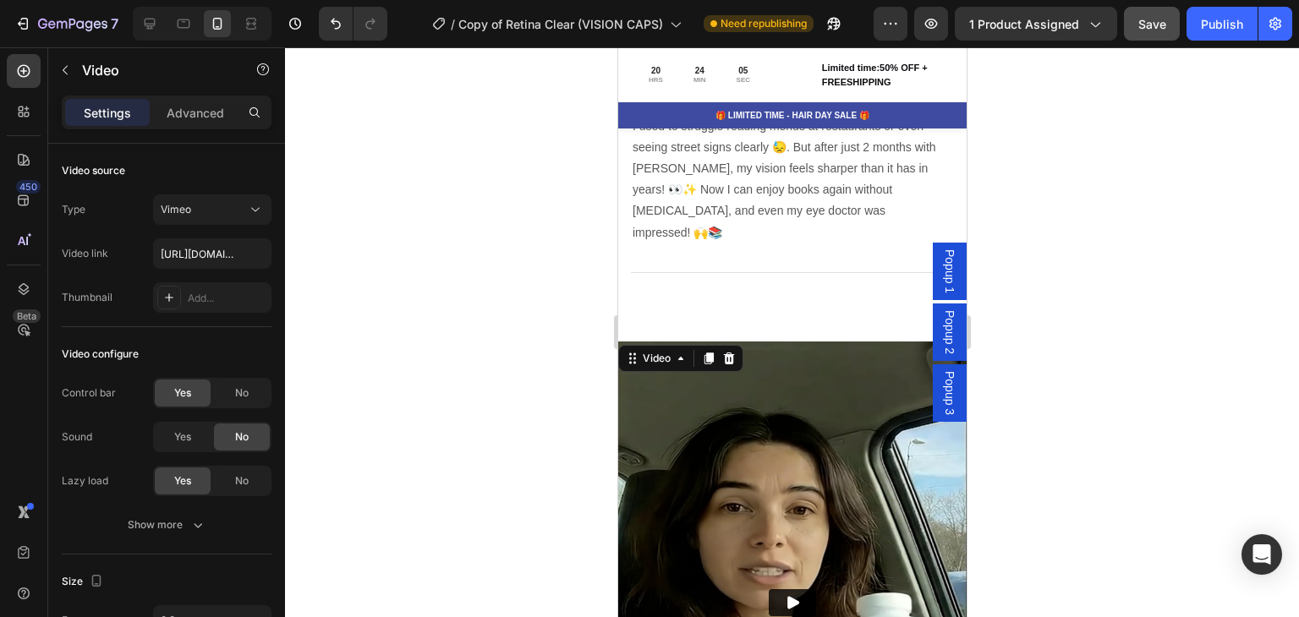
scroll to position [2118, 0]
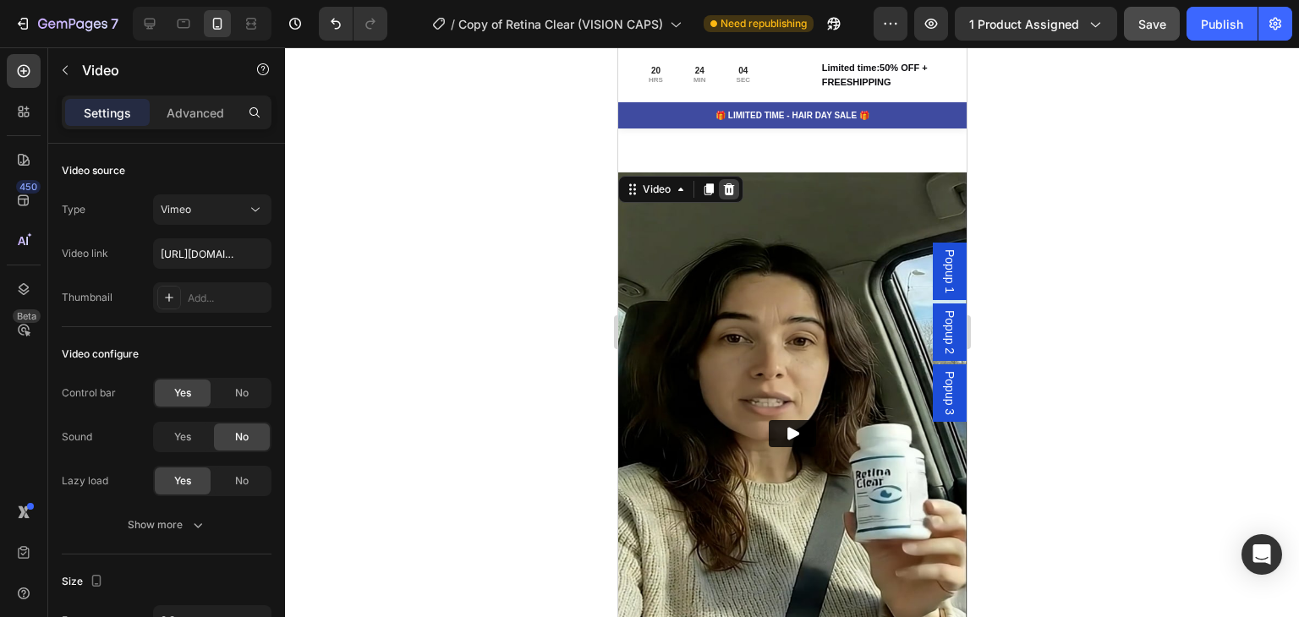
click at [730, 187] on icon at bounding box center [728, 189] width 11 height 12
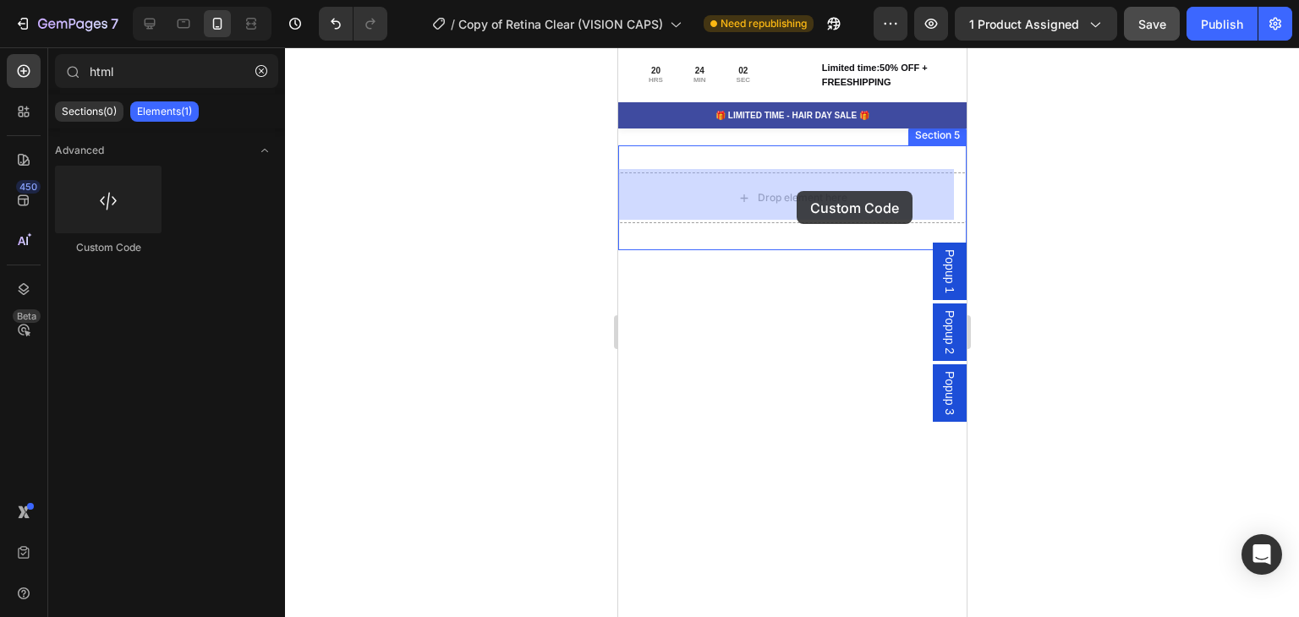
drag, startPoint x: 725, startPoint y: 265, endPoint x: 792, endPoint y: 188, distance: 101.9
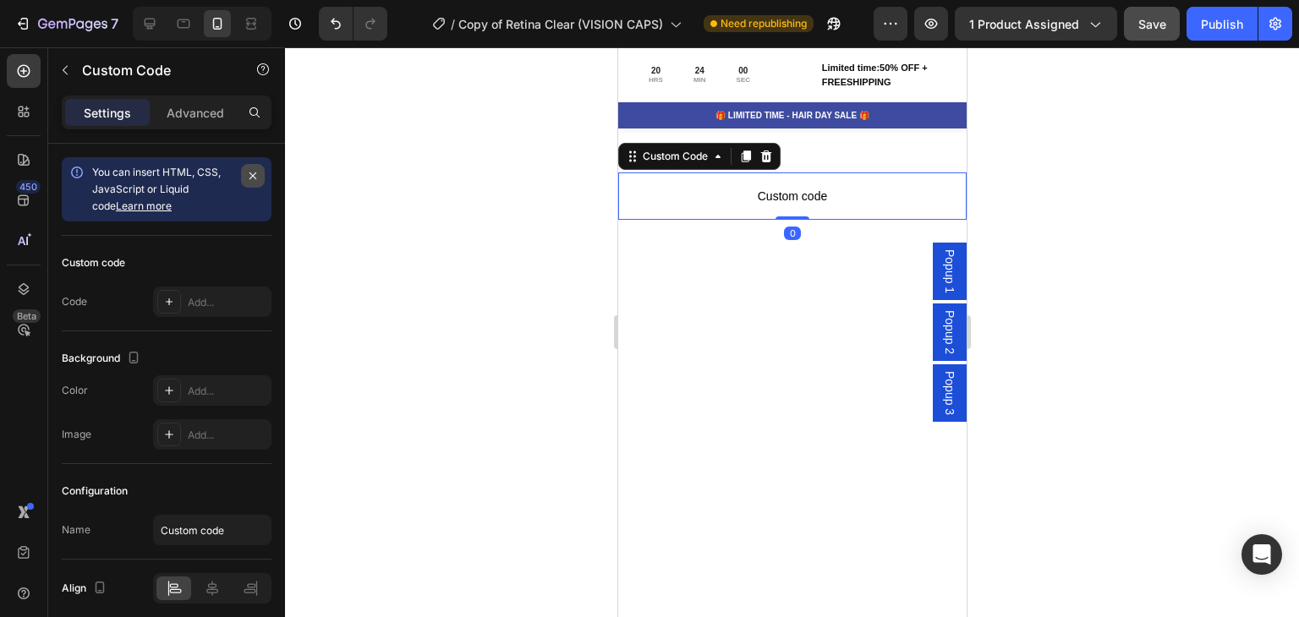
click at [264, 175] on button "button" at bounding box center [253, 176] width 24 height 24
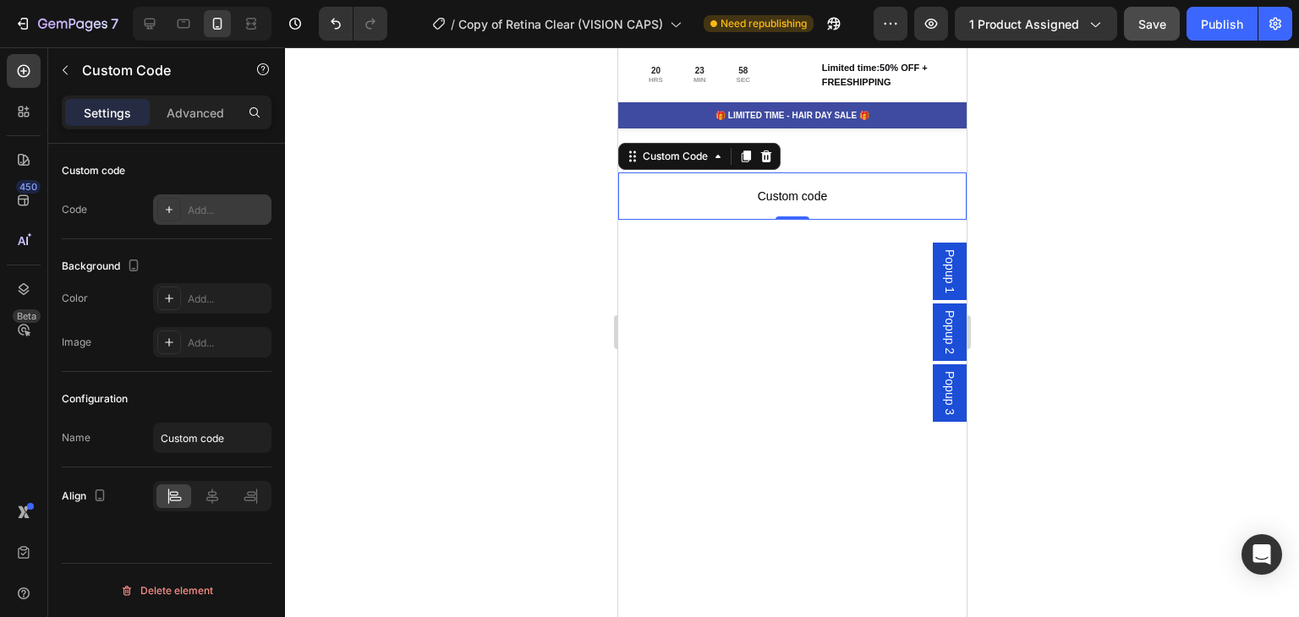
click at [208, 207] on div "Add..." at bounding box center [227, 210] width 79 height 15
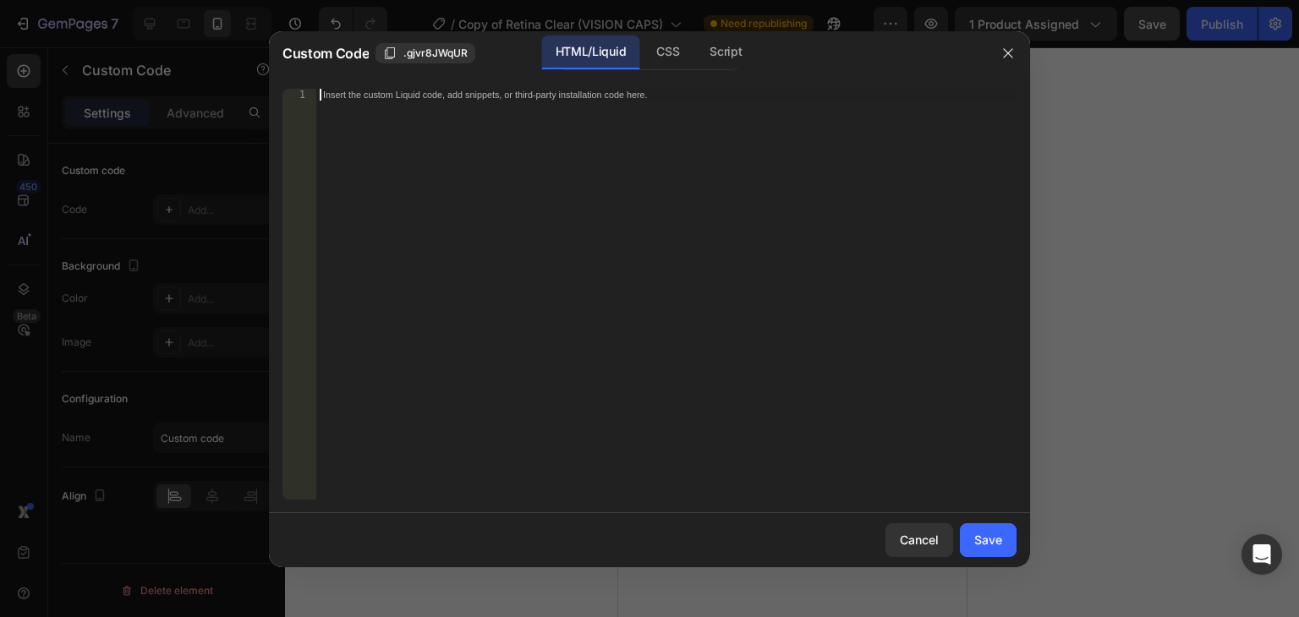
click at [398, 106] on div "Insert the custom Liquid code, add snippets, or third-party installation code h…" at bounding box center [666, 306] width 700 height 435
paste textarea
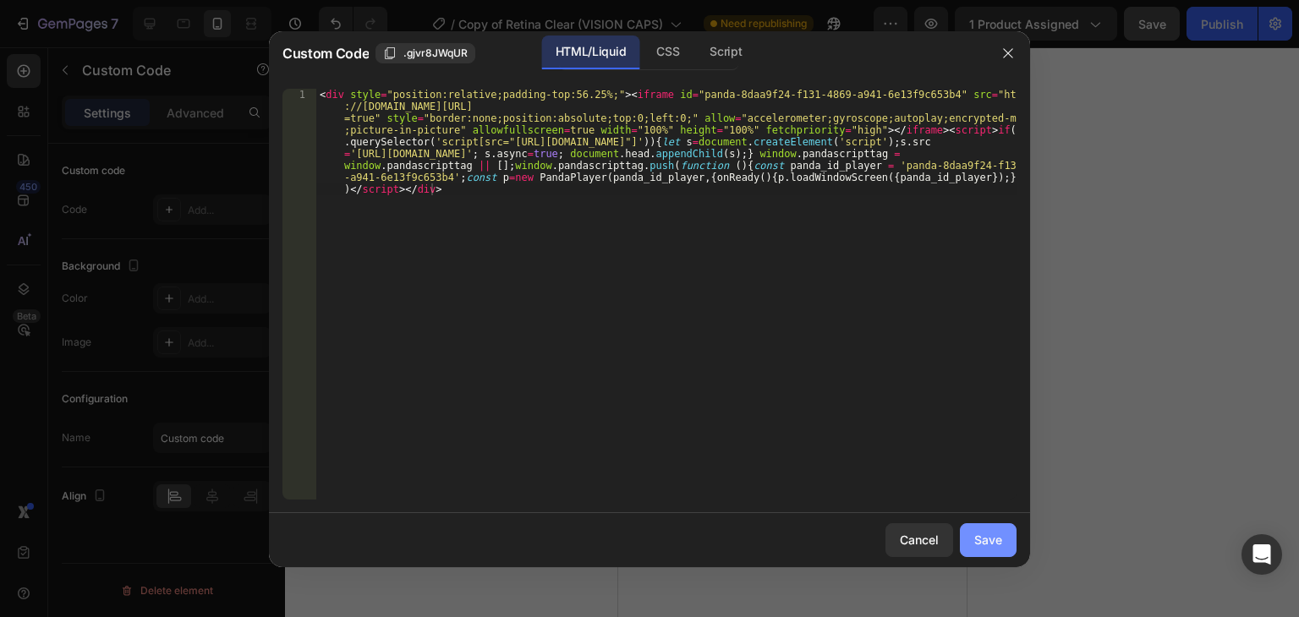
click at [979, 549] on button "Save" at bounding box center [988, 540] width 57 height 34
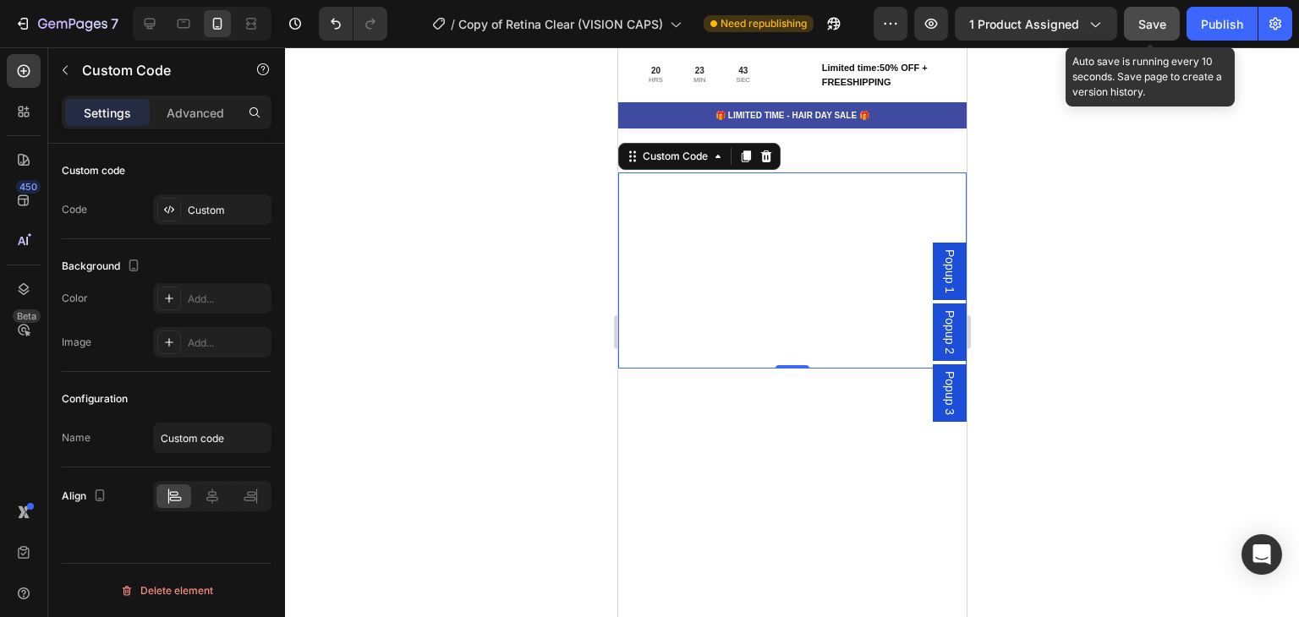
click at [1152, 22] on span "Save" at bounding box center [1152, 24] width 28 height 14
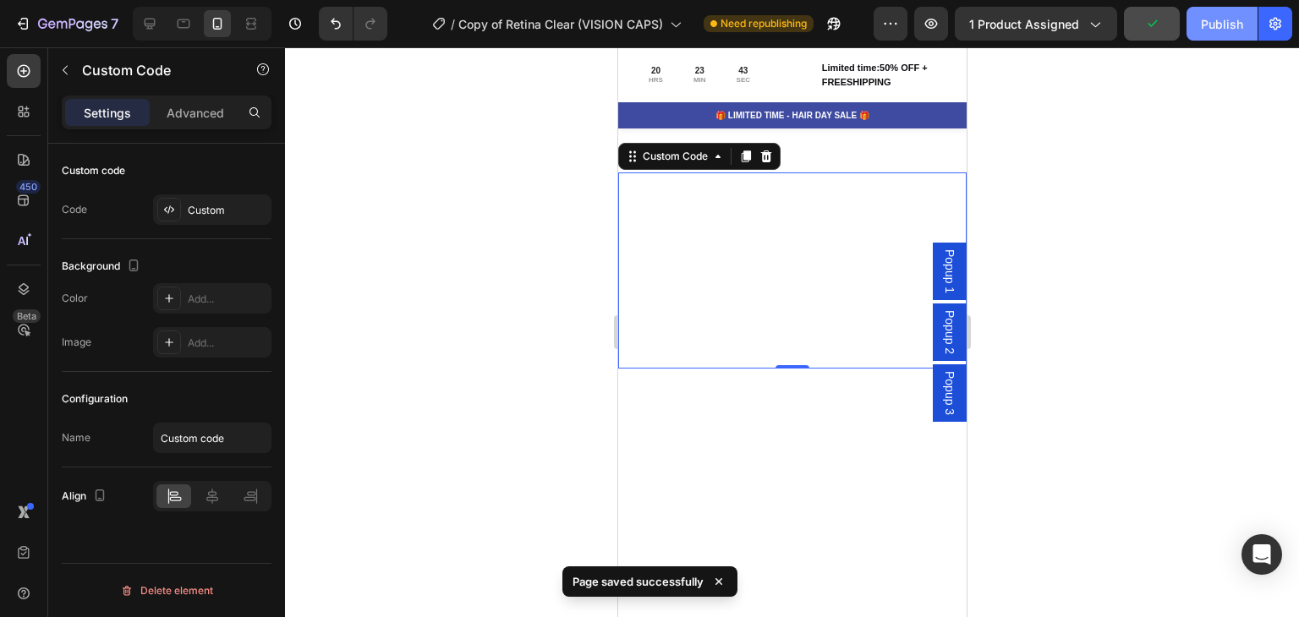
click at [1211, 24] on div "Publish" at bounding box center [1222, 24] width 42 height 18
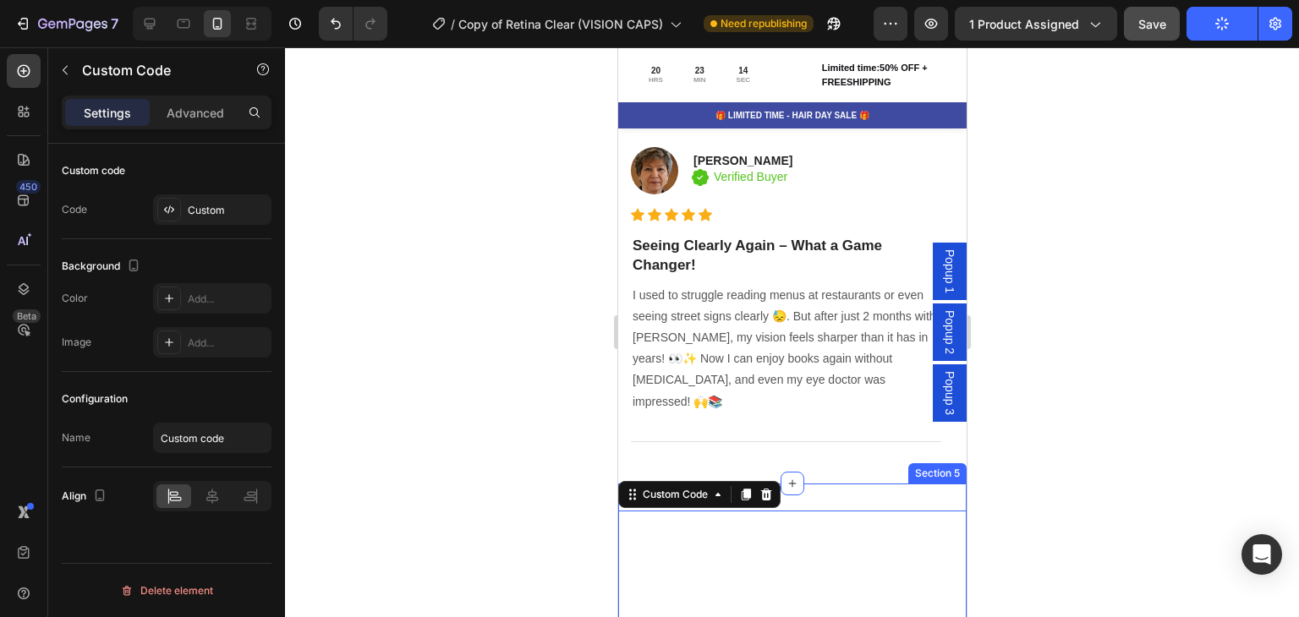
scroll to position [2033, 0]
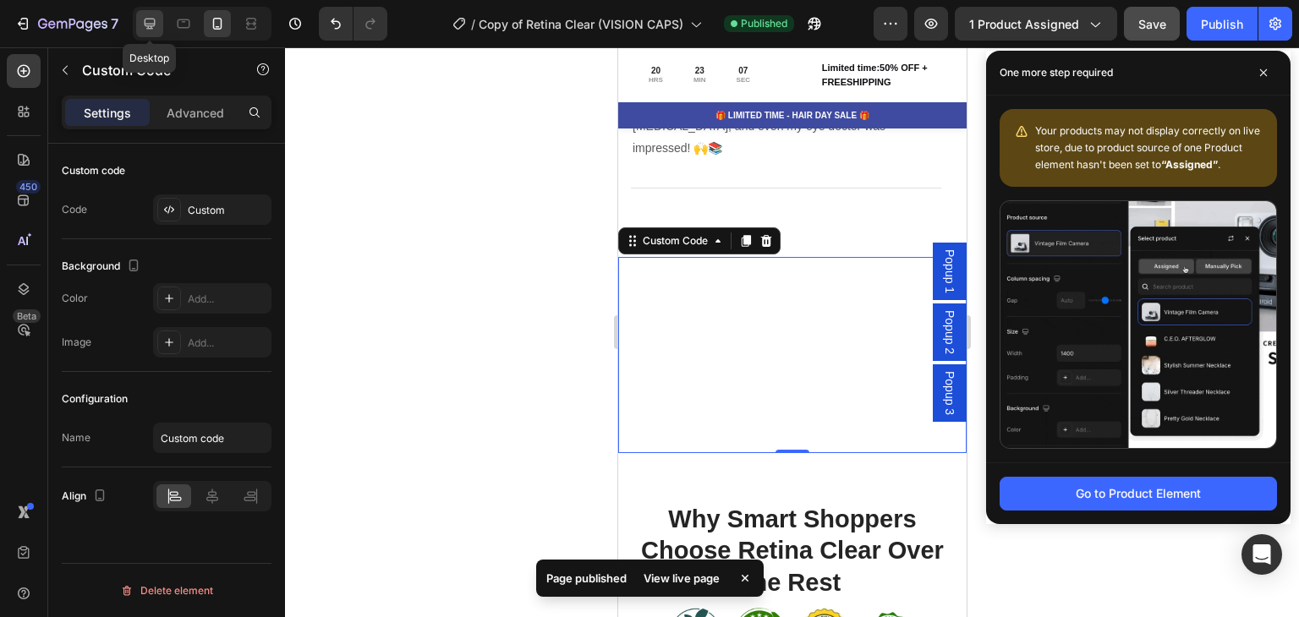
click at [153, 19] on icon at bounding box center [150, 24] width 11 height 11
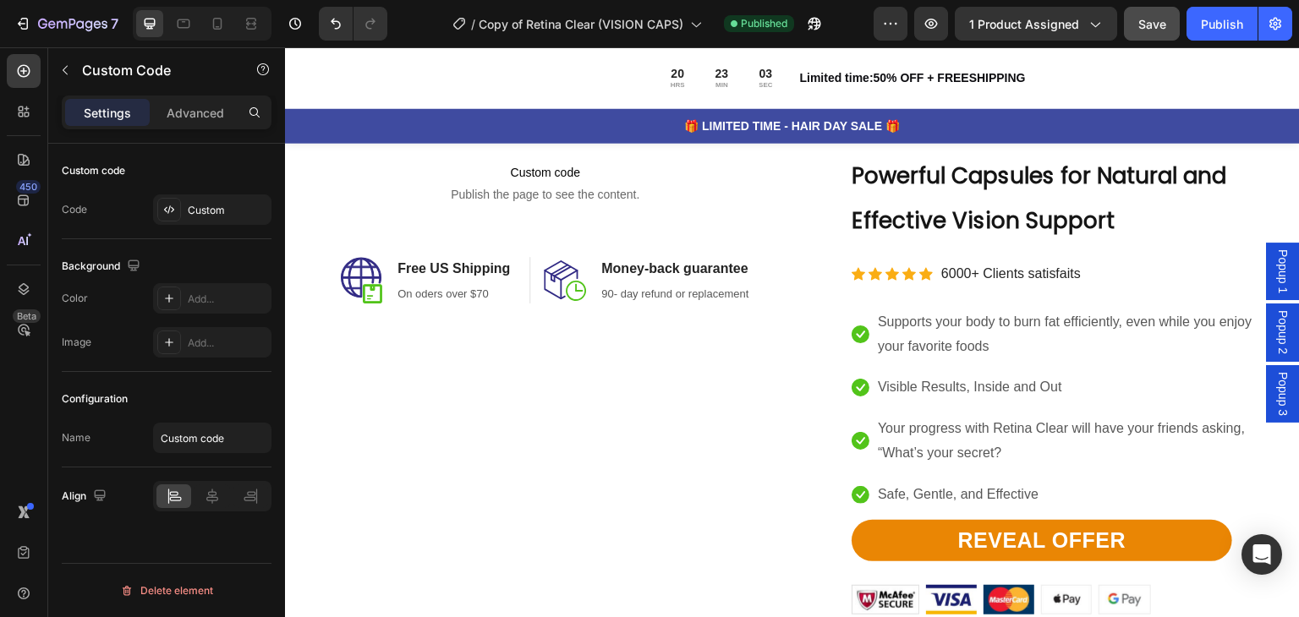
scroll to position [914, 0]
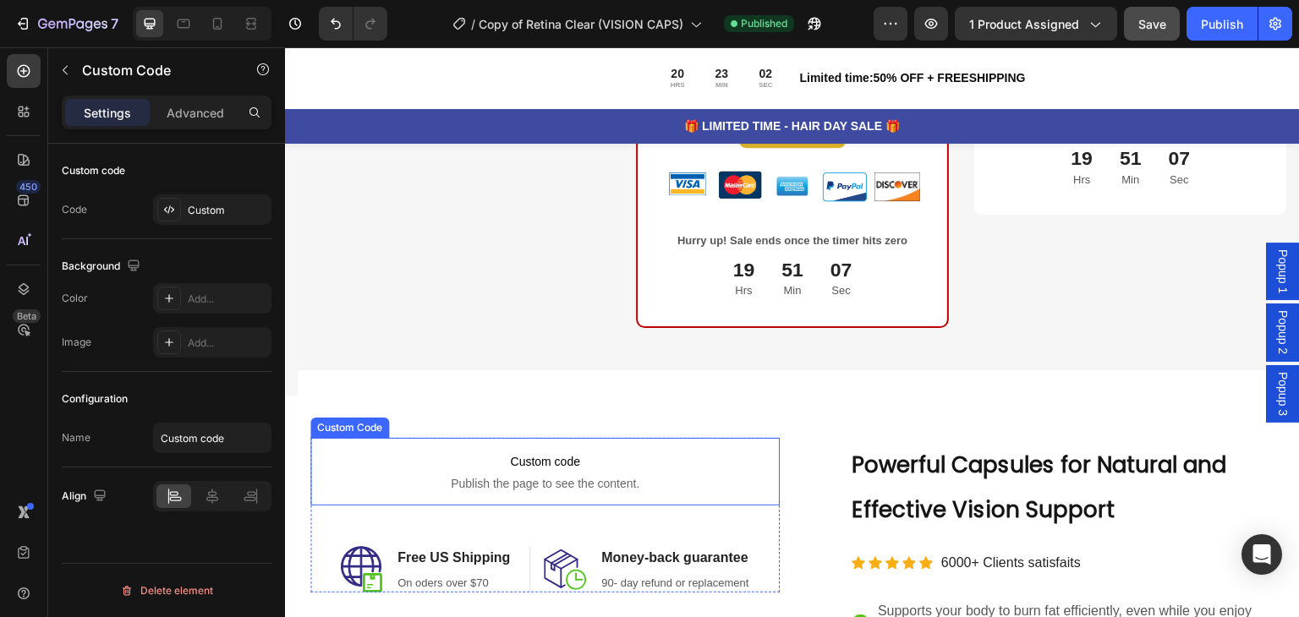
click at [605, 481] on span "Publish the page to see the content." at bounding box center [544, 483] width 469 height 17
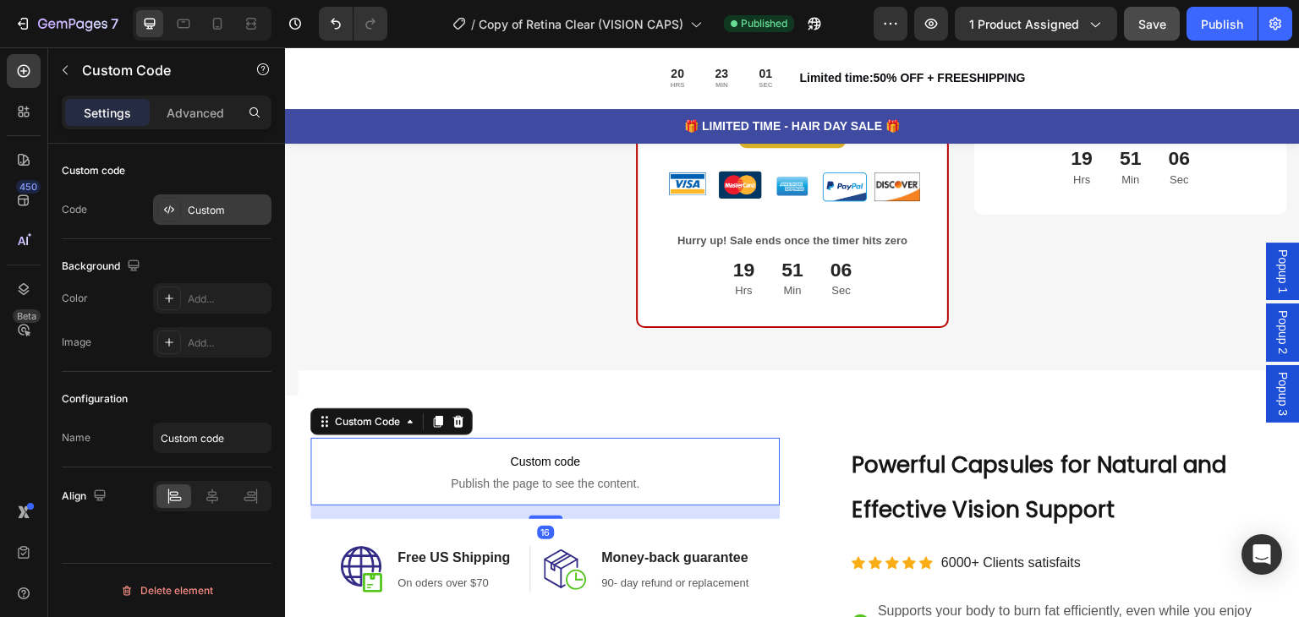
click at [232, 207] on div "Custom" at bounding box center [227, 210] width 79 height 15
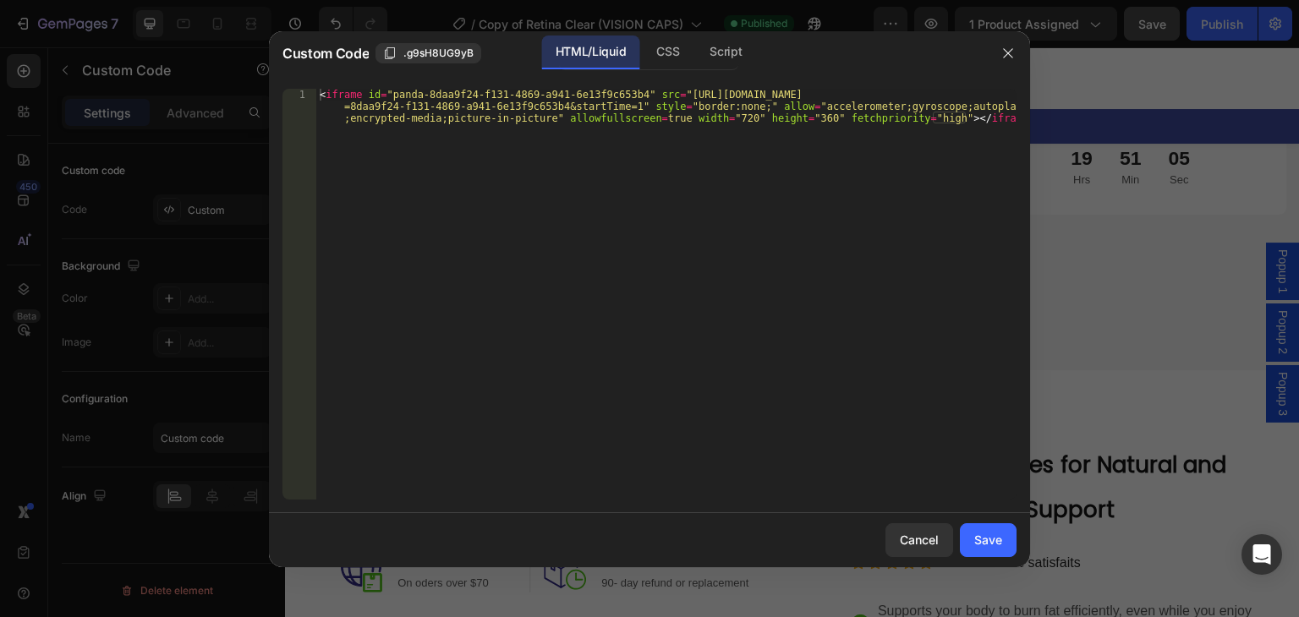
type textarea "<iframe id="panda-8daa9f24-f131-4869-a941-6e13f9c653b4" src="[URL][DOMAIN_NAME]…"
click at [453, 115] on div "< iframe id = "panda-8daa9f24-f131-4869-a941-6e13f9c653b4" src = "[URL][DOMAIN_…" at bounding box center [666, 330] width 700 height 482
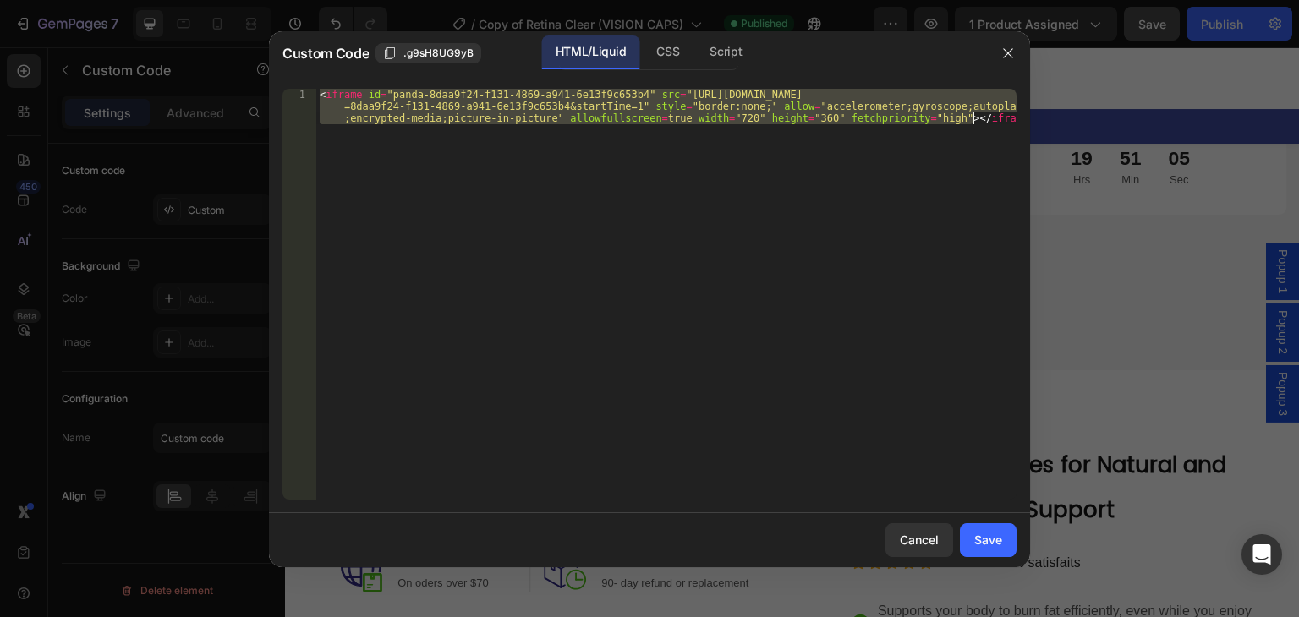
click at [453, 115] on div "< iframe id = "panda-8daa9f24-f131-4869-a941-6e13f9c653b4" src = "[URL][DOMAIN_…" at bounding box center [666, 330] width 700 height 482
paste textarea
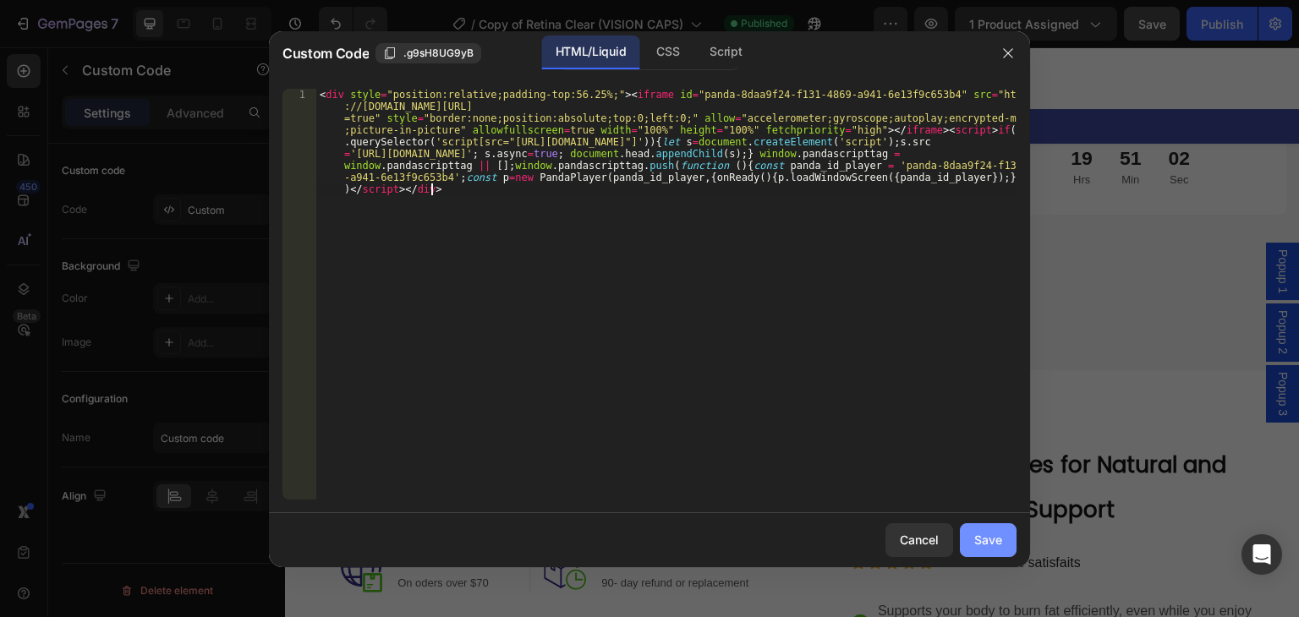
click at [989, 535] on div "Save" at bounding box center [988, 540] width 28 height 18
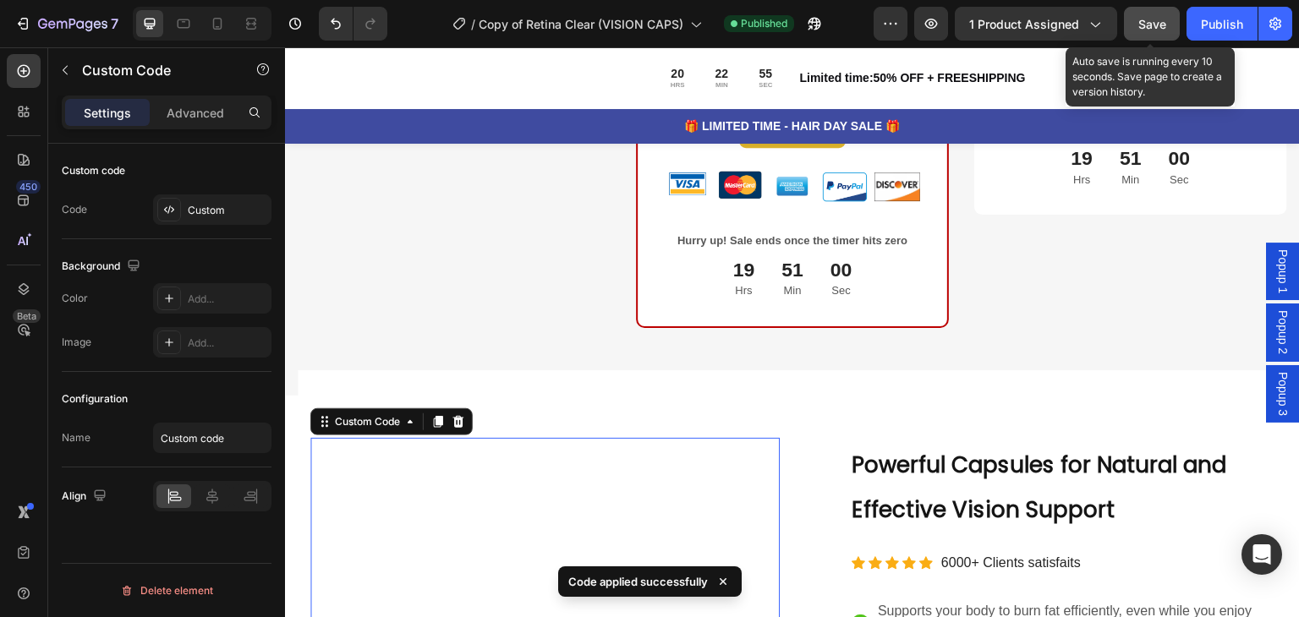
click at [1168, 25] on button "Save" at bounding box center [1152, 24] width 56 height 34
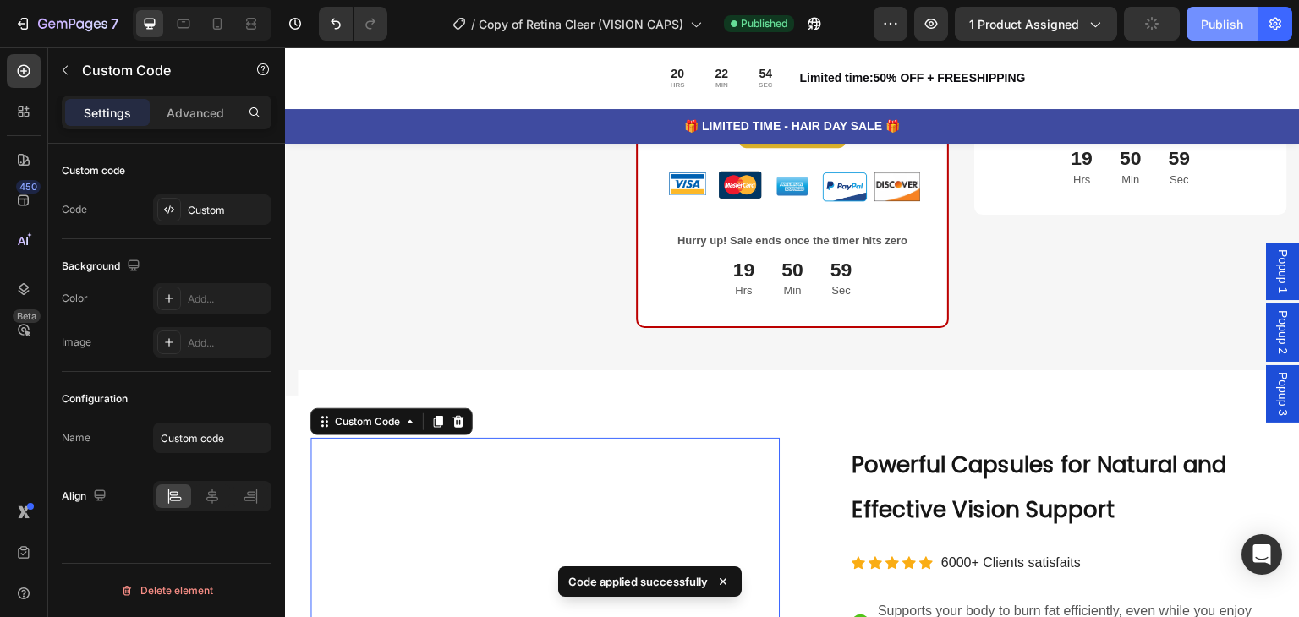
click at [1238, 28] on div "Publish" at bounding box center [1222, 24] width 42 height 18
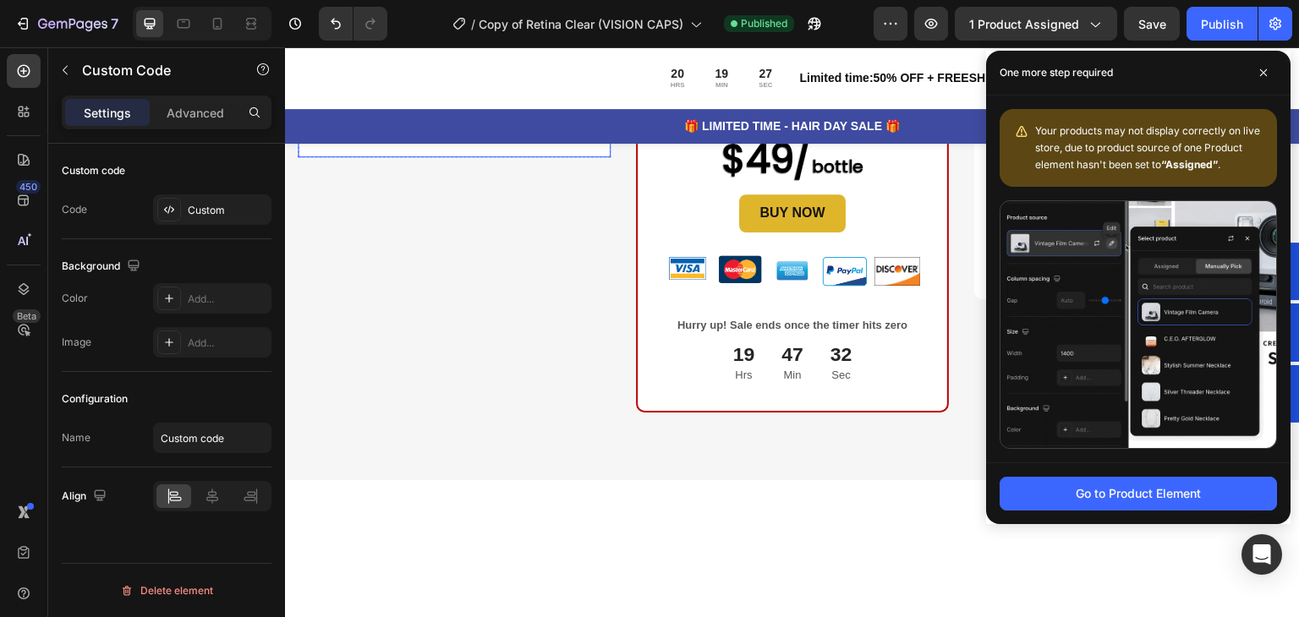
scroll to position [407, 0]
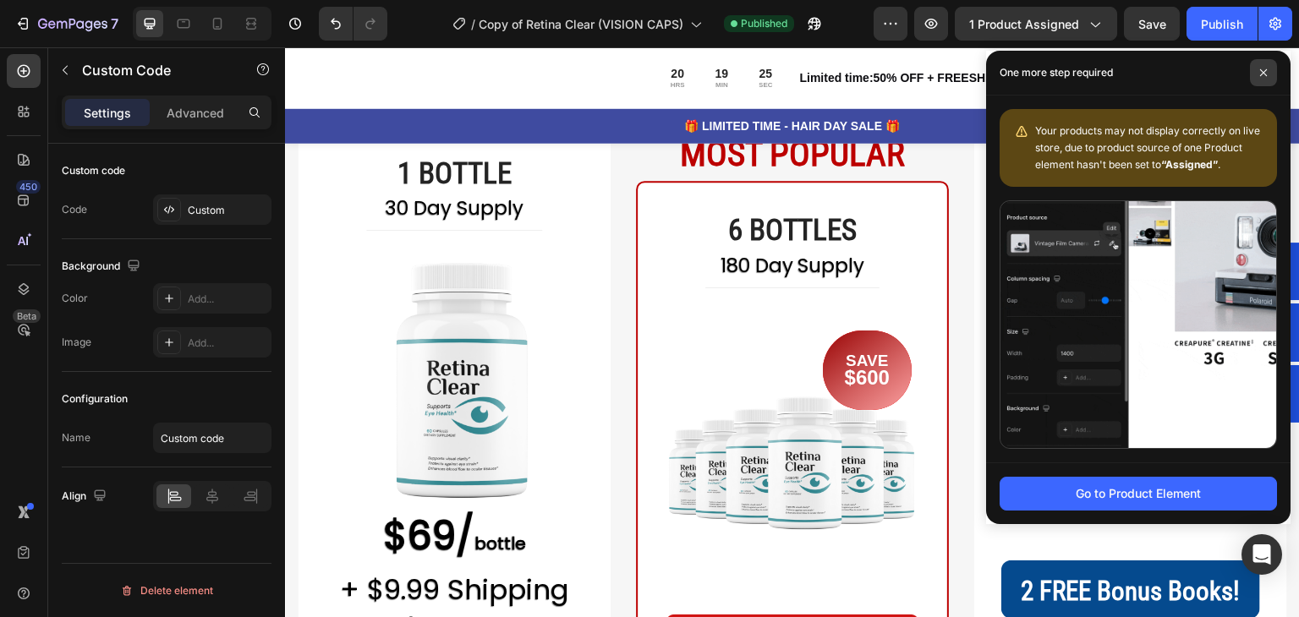
click at [1268, 72] on span at bounding box center [1263, 72] width 27 height 27
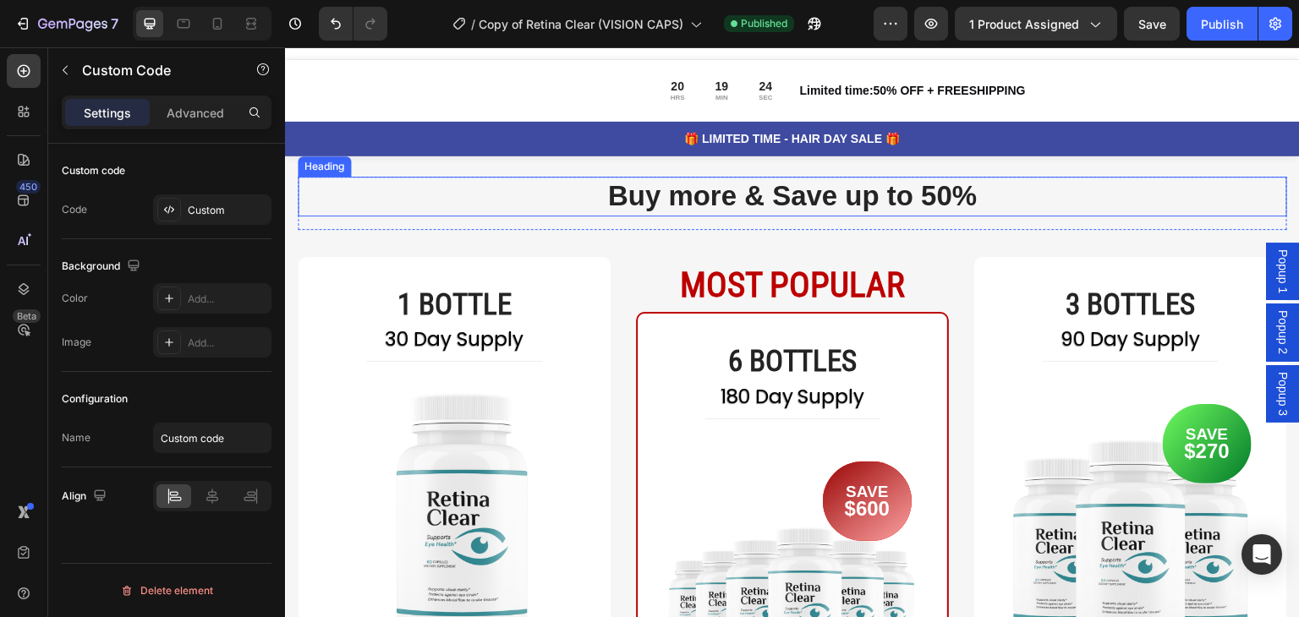
scroll to position [0, 0]
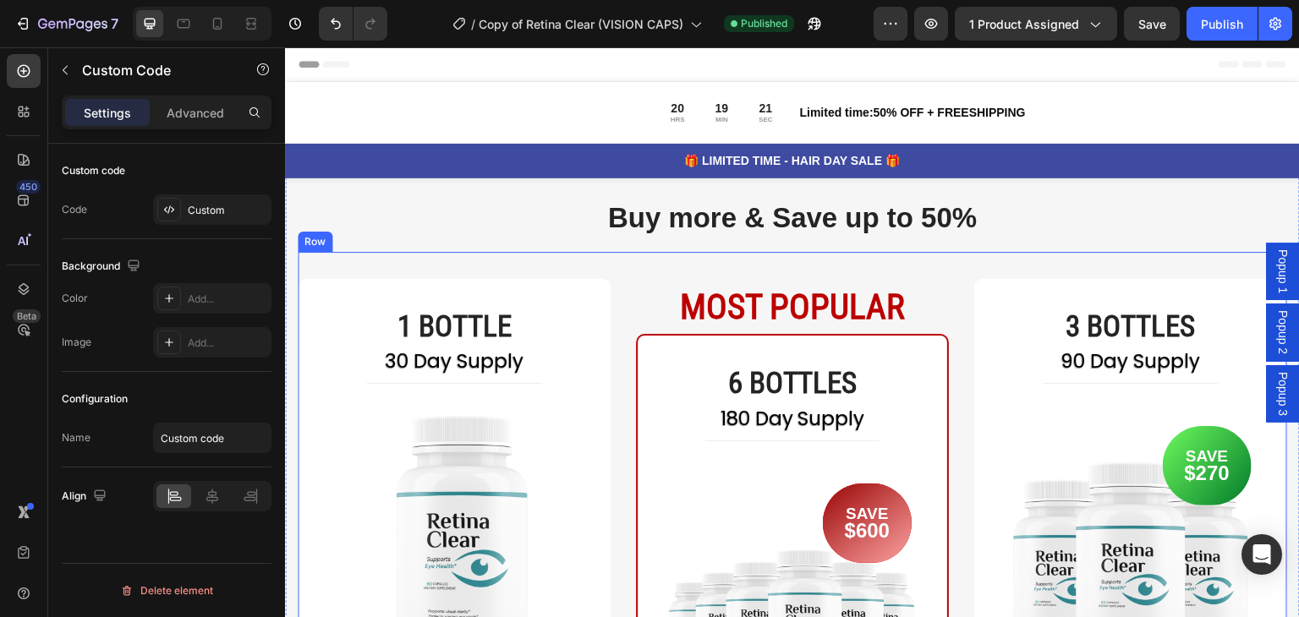
click at [313, 247] on div "Row" at bounding box center [315, 242] width 35 height 20
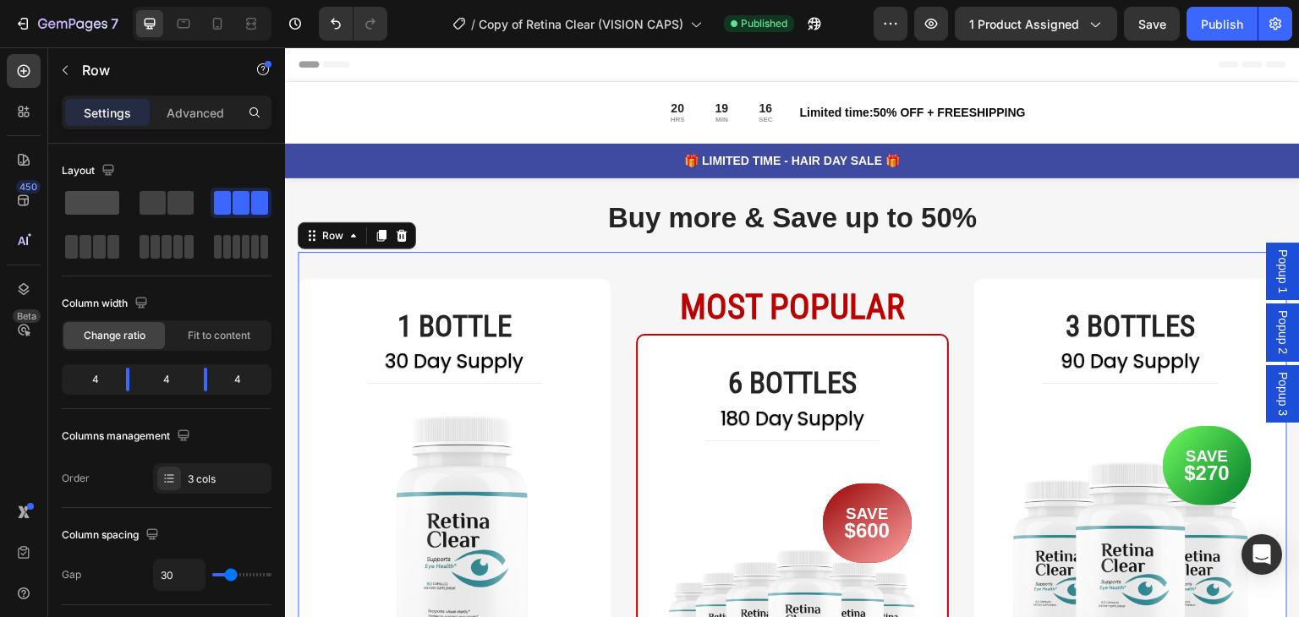
click at [101, 211] on span at bounding box center [92, 203] width 54 height 24
click at [68, 75] on icon "button" at bounding box center [65, 70] width 14 height 14
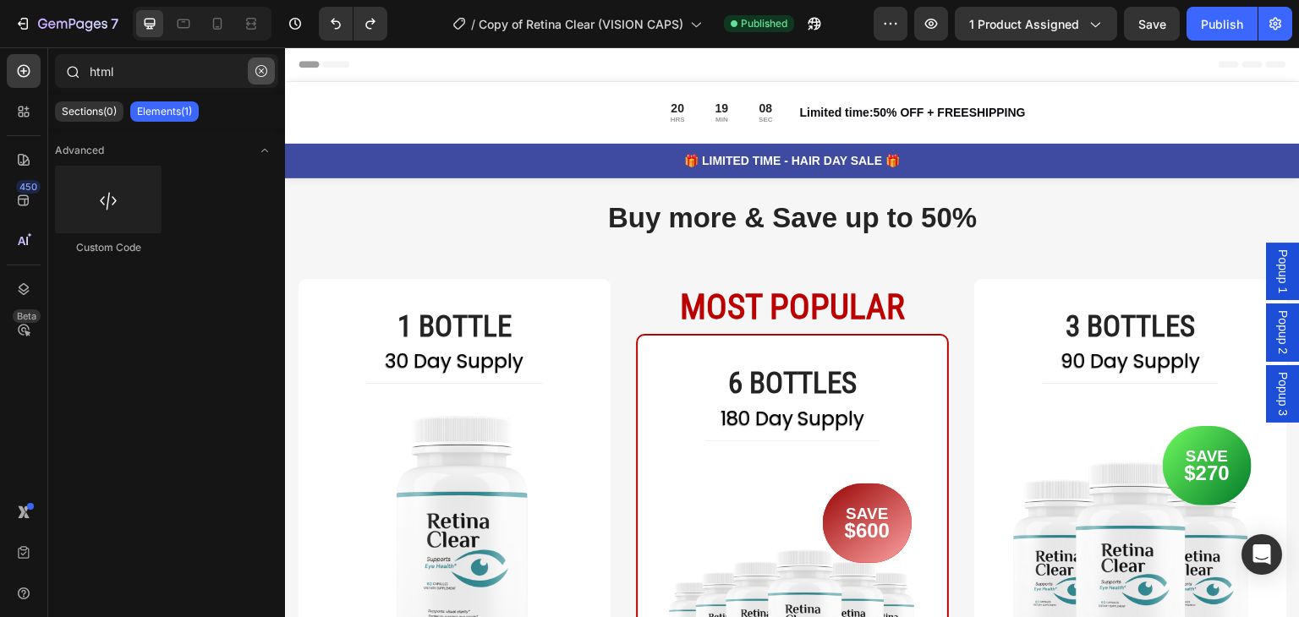
click at [260, 74] on icon "button" at bounding box center [261, 71] width 12 height 12
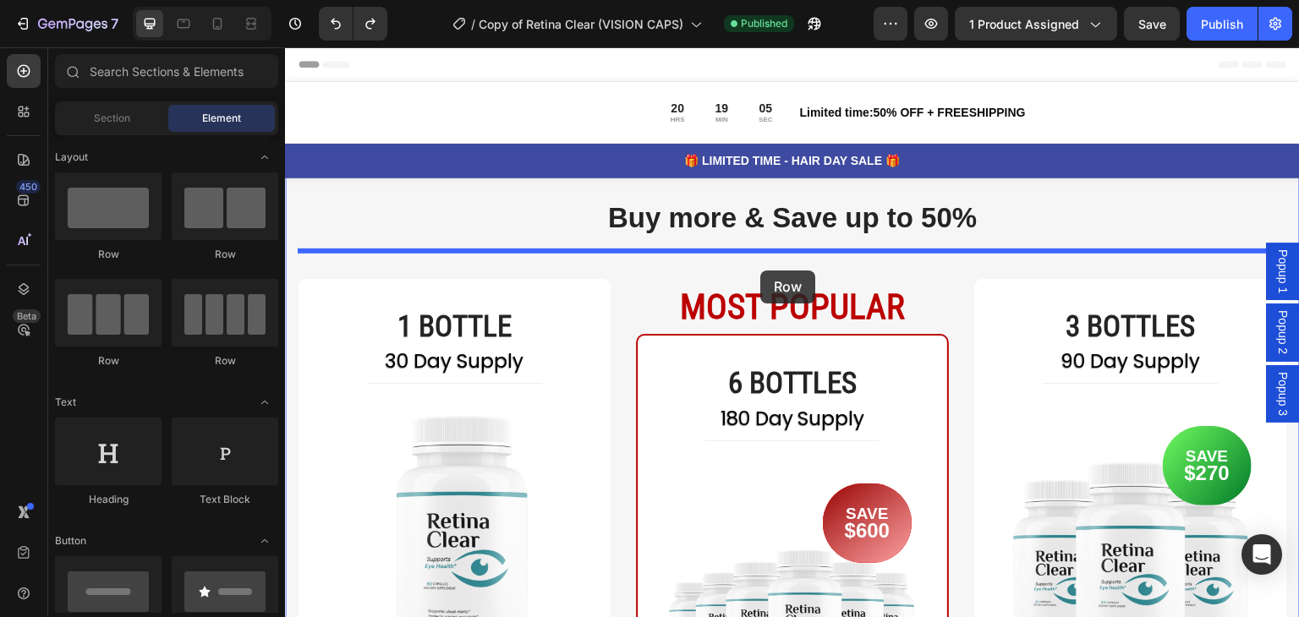
drag, startPoint x: 414, startPoint y: 258, endPoint x: 760, endPoint y: 272, distance: 346.1
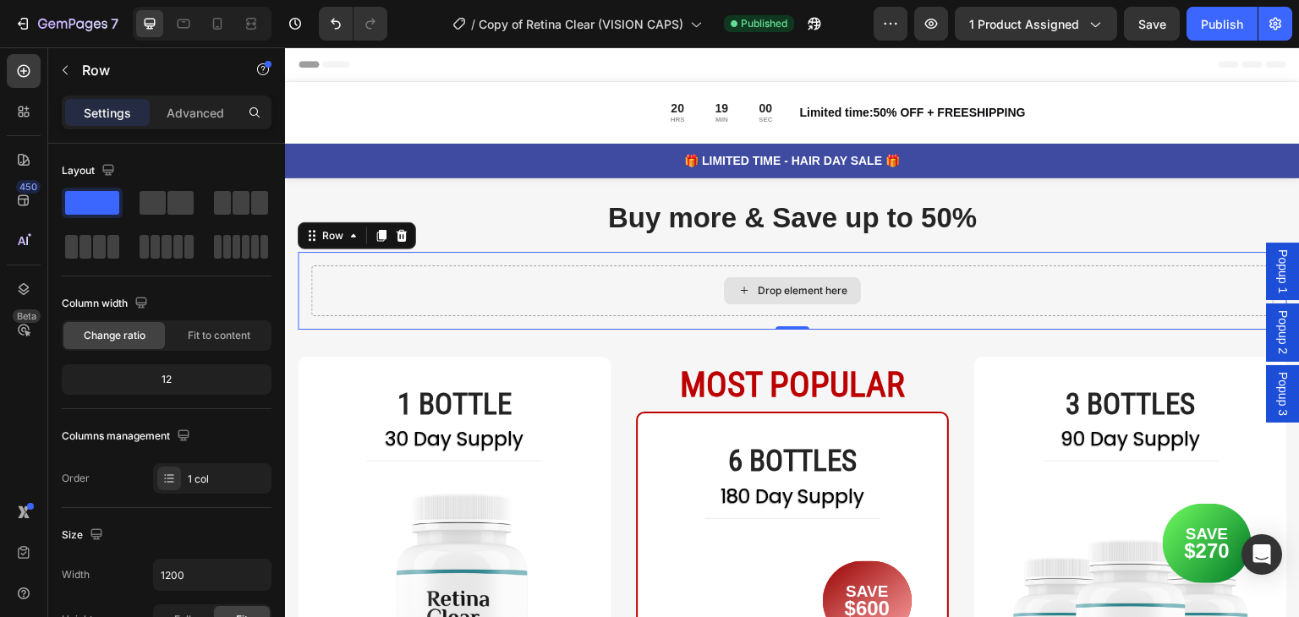
click at [715, 283] on div "Drop element here" at bounding box center [792, 290] width 962 height 51
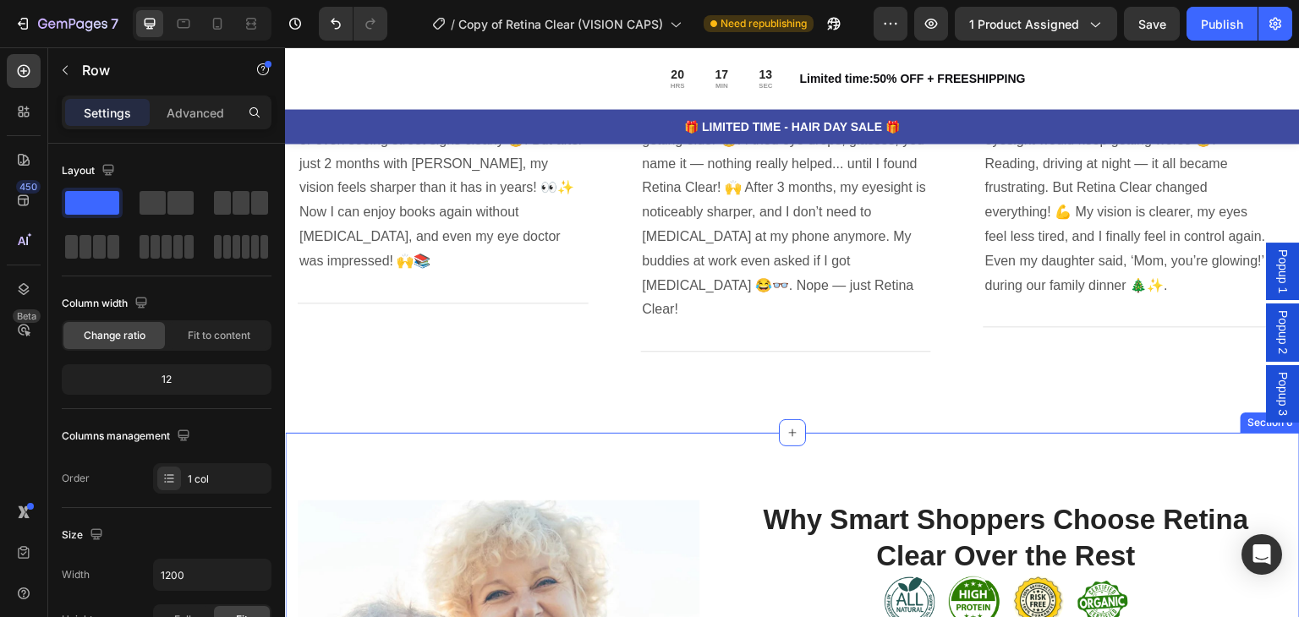
scroll to position [2452, 0]
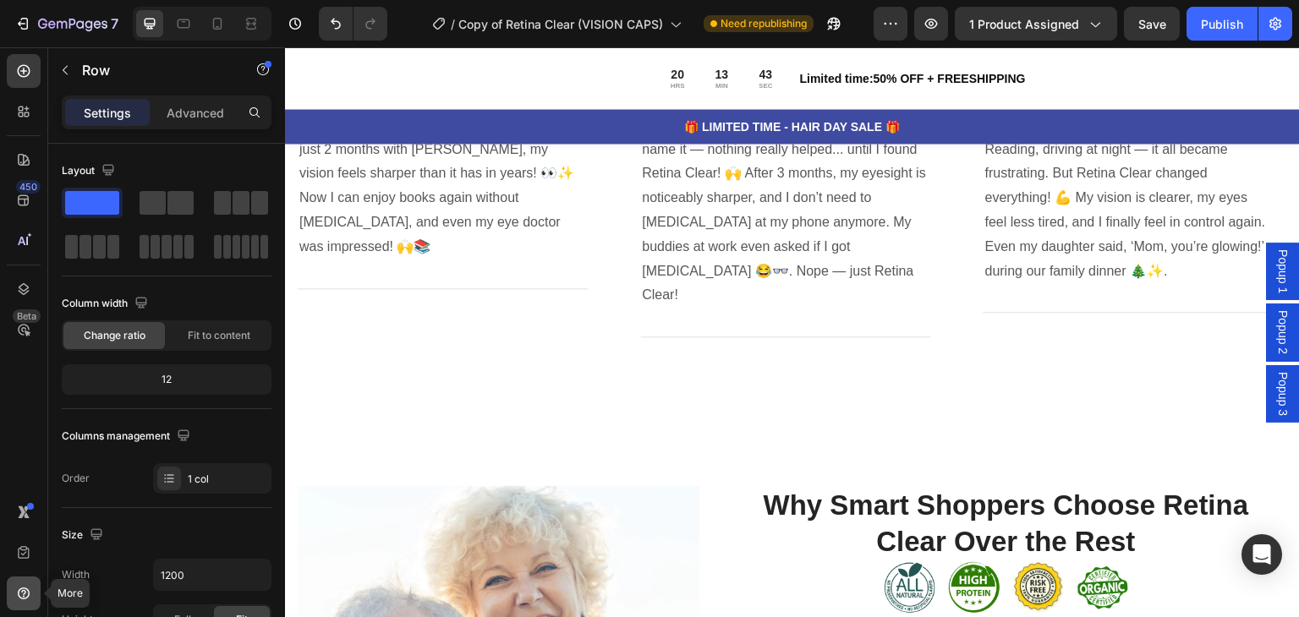
click at [8, 596] on div at bounding box center [24, 594] width 34 height 34
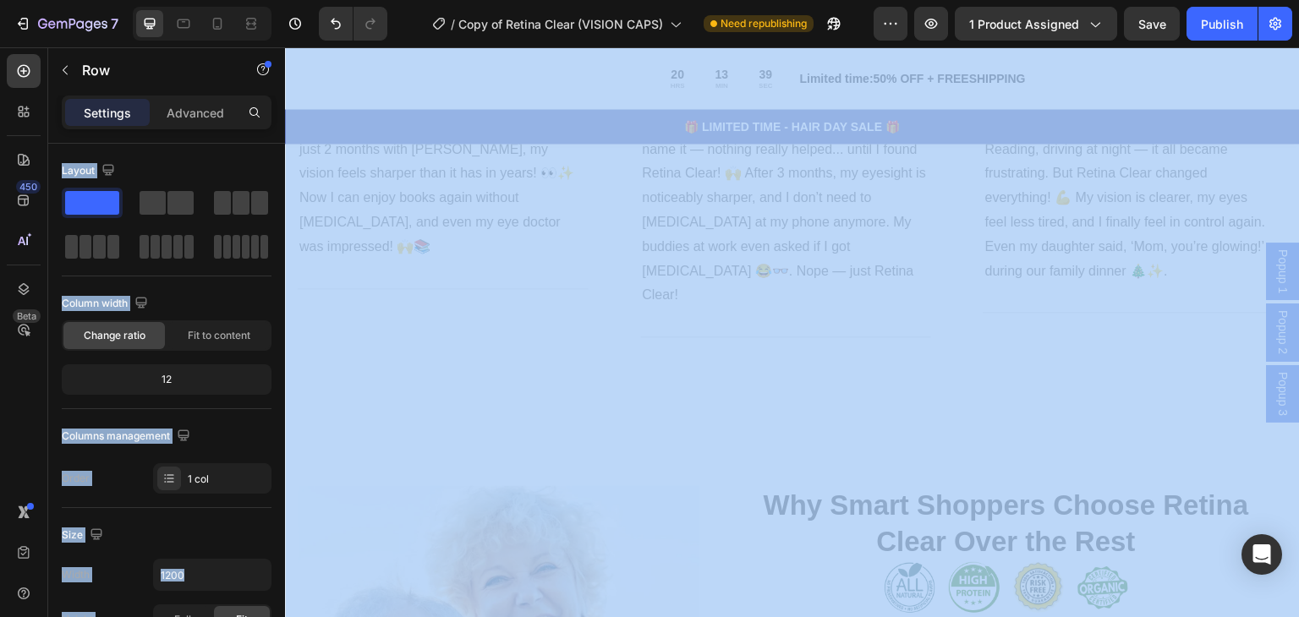
drag, startPoint x: 2, startPoint y: 615, endPoint x: -98, endPoint y: 616, distance: 99.8
click at [0, 0] on html "7 Version history / Copy of Retina Clear (VISION CAPS) Need republishing Previe…" at bounding box center [649, 0] width 1299 height 0
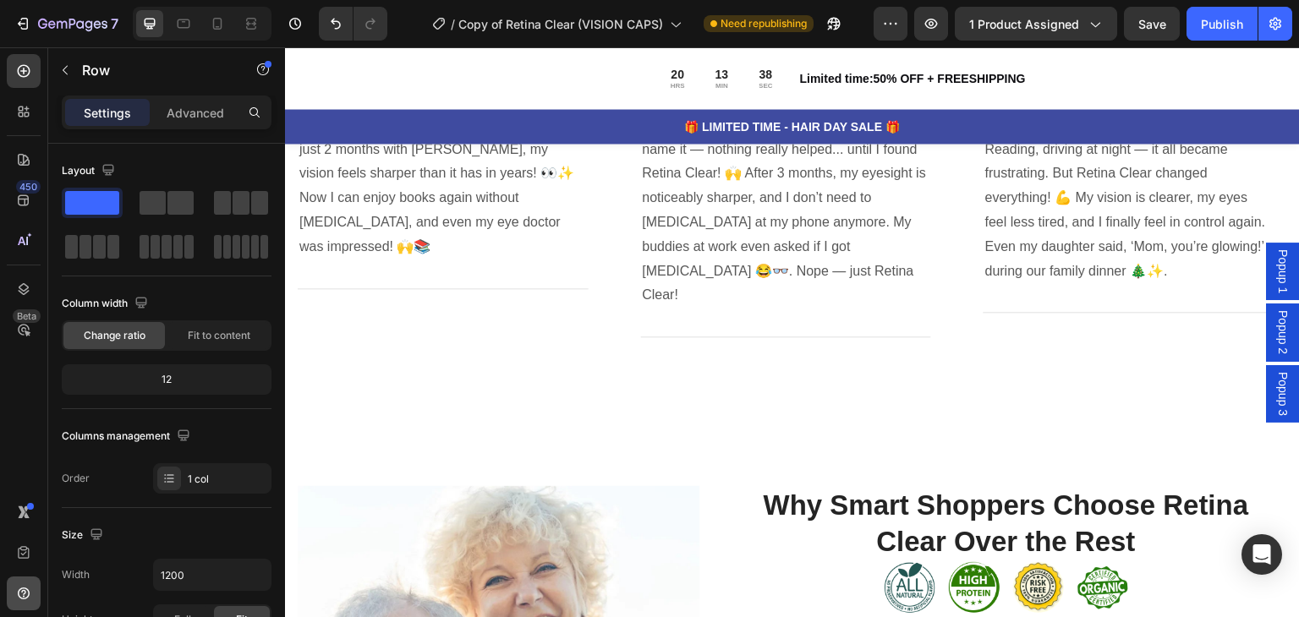
click at [8, 607] on div at bounding box center [24, 594] width 34 height 34
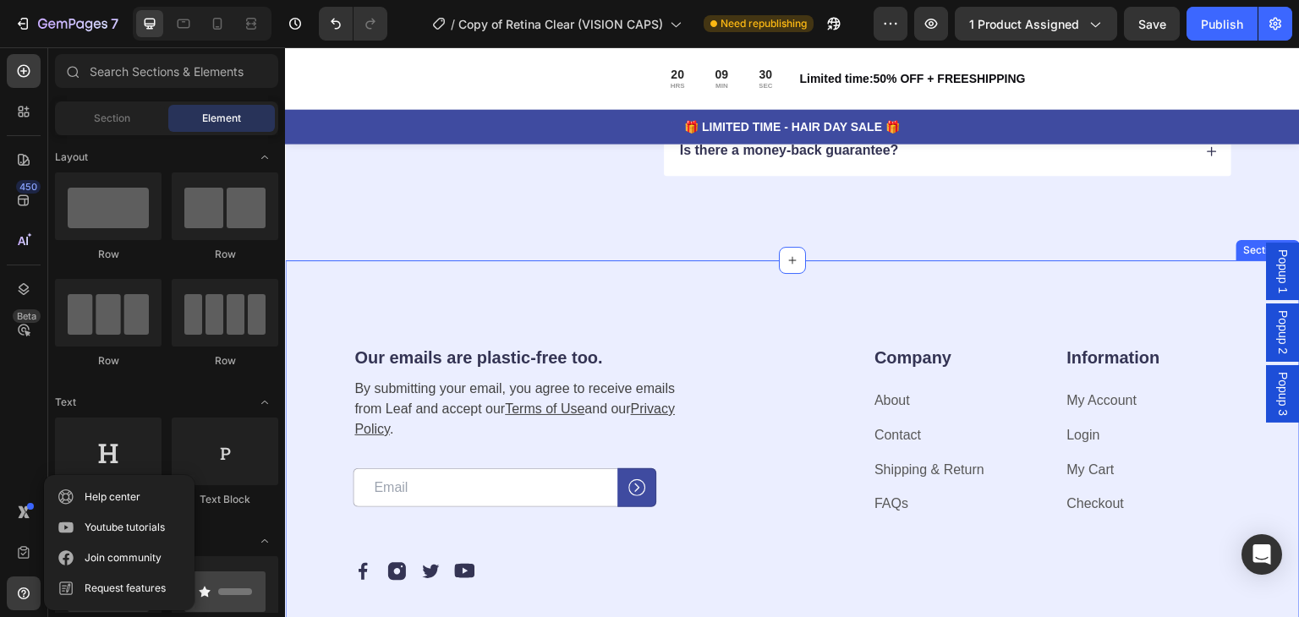
scroll to position [7428, 0]
